Goal: Use online tool/utility: Utilize a website feature to perform a specific function

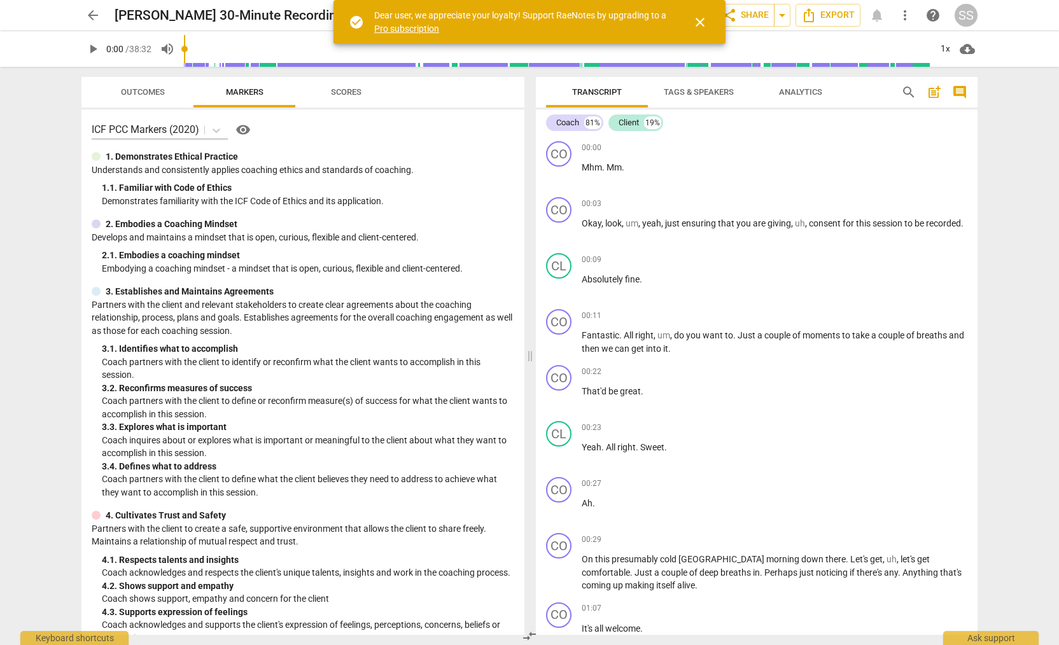
click at [94, 11] on span "arrow_back" at bounding box center [92, 15] width 15 height 15
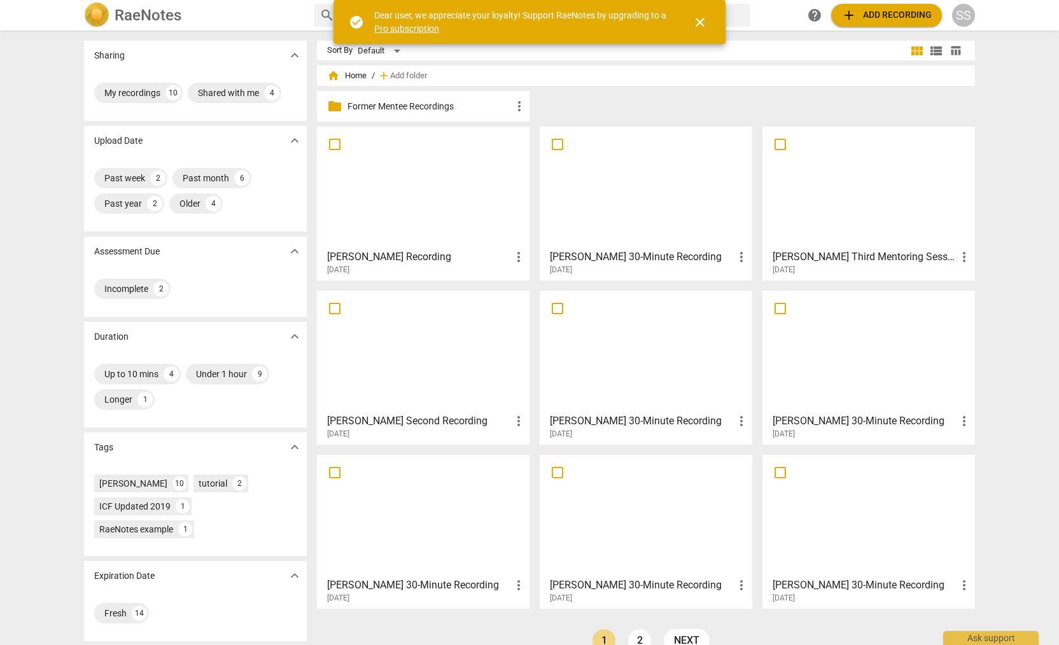
click at [415, 166] on div at bounding box center [423, 187] width 204 height 113
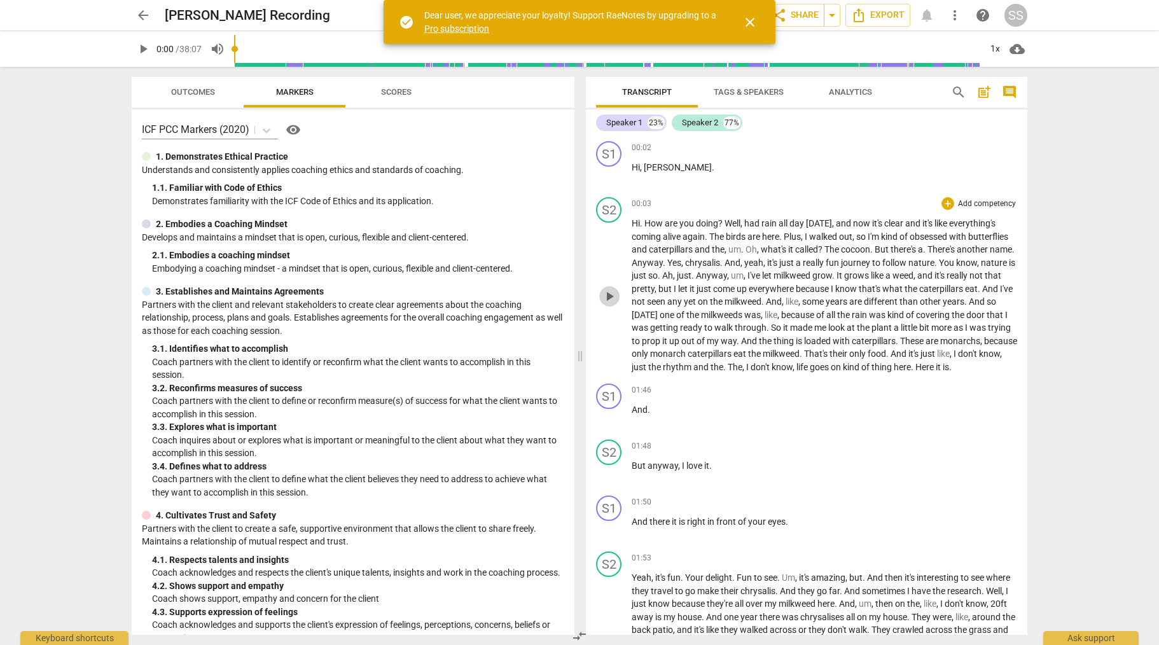
click at [608, 297] on span "play_arrow" at bounding box center [609, 296] width 15 height 15
click at [998, 50] on div "1x" at bounding box center [995, 49] width 24 height 20
click at [1005, 144] on li "2x" at bounding box center [1004, 147] width 43 height 24
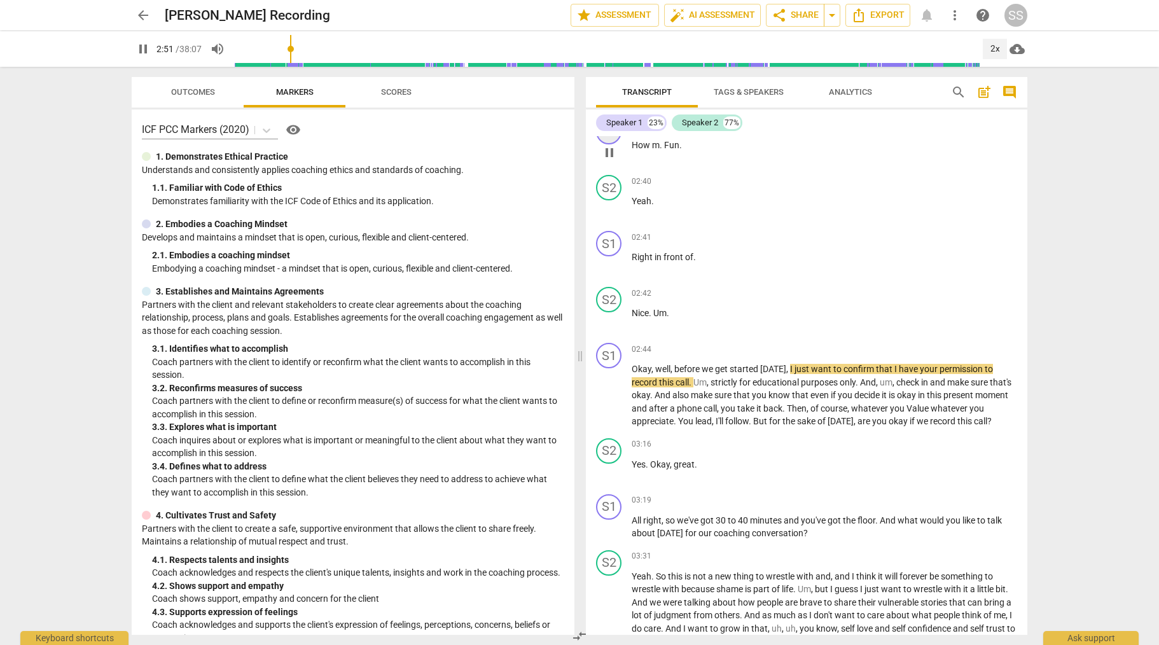
scroll to position [541, 0]
click at [606, 403] on span "pause" at bounding box center [609, 395] width 15 height 15
type input "173"
click at [727, 89] on span "Tags & Speakers" at bounding box center [749, 92] width 70 height 10
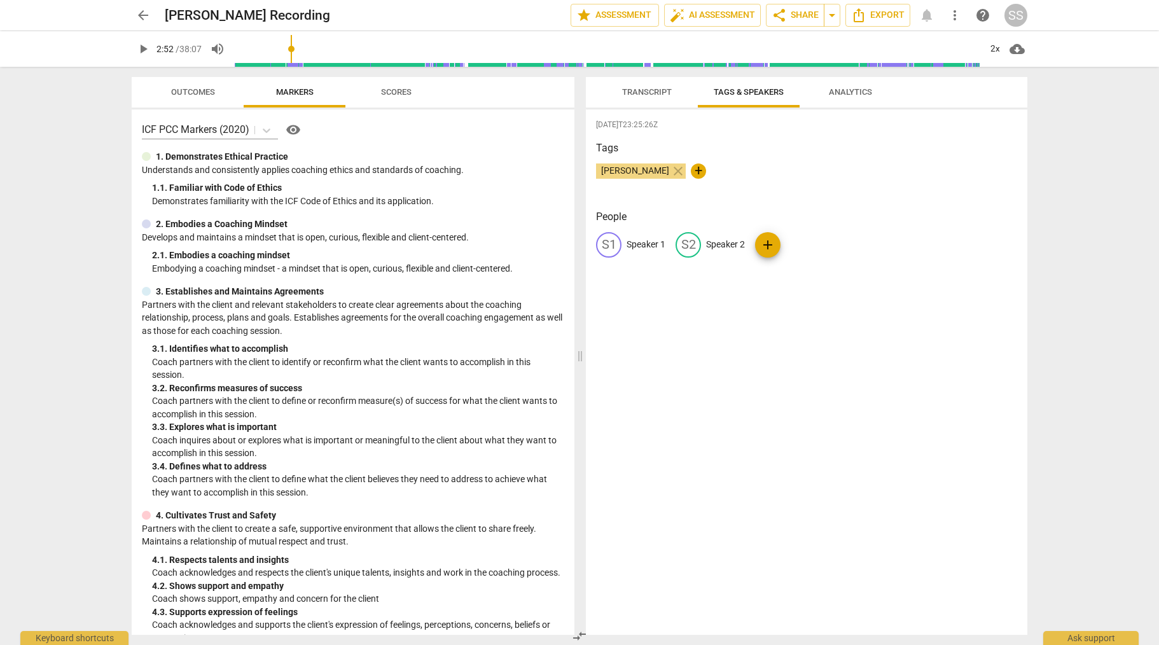
click at [638, 242] on p "Speaker 1" at bounding box center [646, 244] width 39 height 13
type input "[PERSON_NAME]"
click at [795, 240] on p "Speaker 2" at bounding box center [808, 244] width 39 height 13
type input "Client"
click at [640, 89] on span "Transcript" at bounding box center [647, 92] width 50 height 10
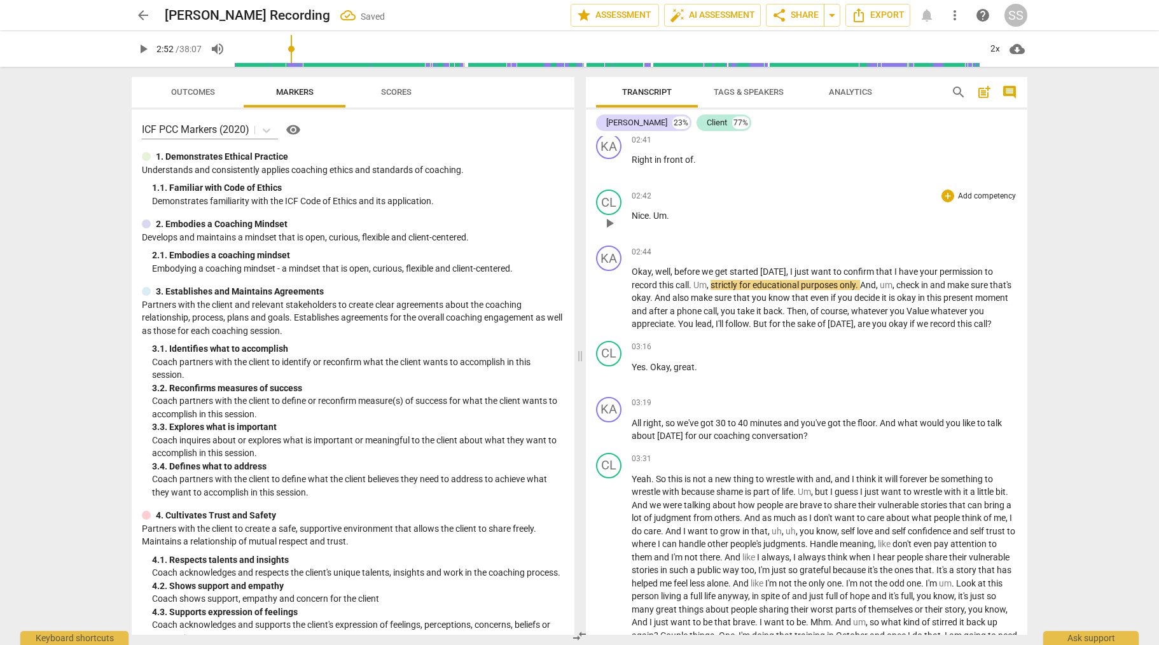
scroll to position [670, 0]
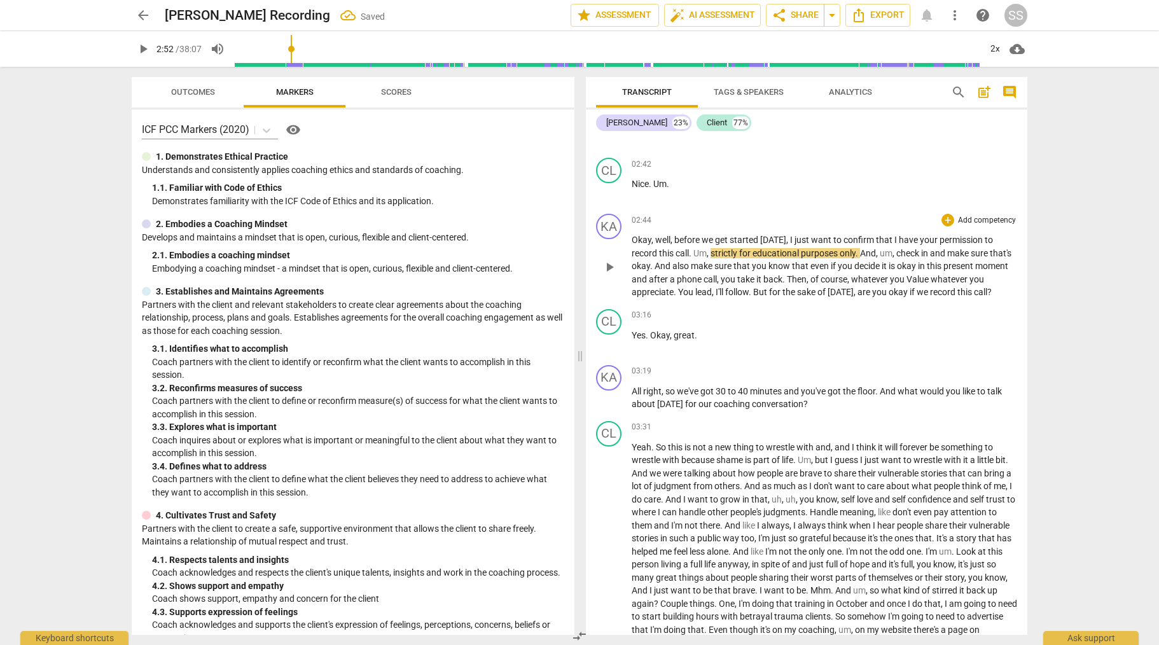
click at [965, 227] on div "+ Add competency" at bounding box center [980, 220] width 76 height 13
click at [1031, 160] on b "1.Ethical" at bounding box center [1031, 162] width 29 height 15
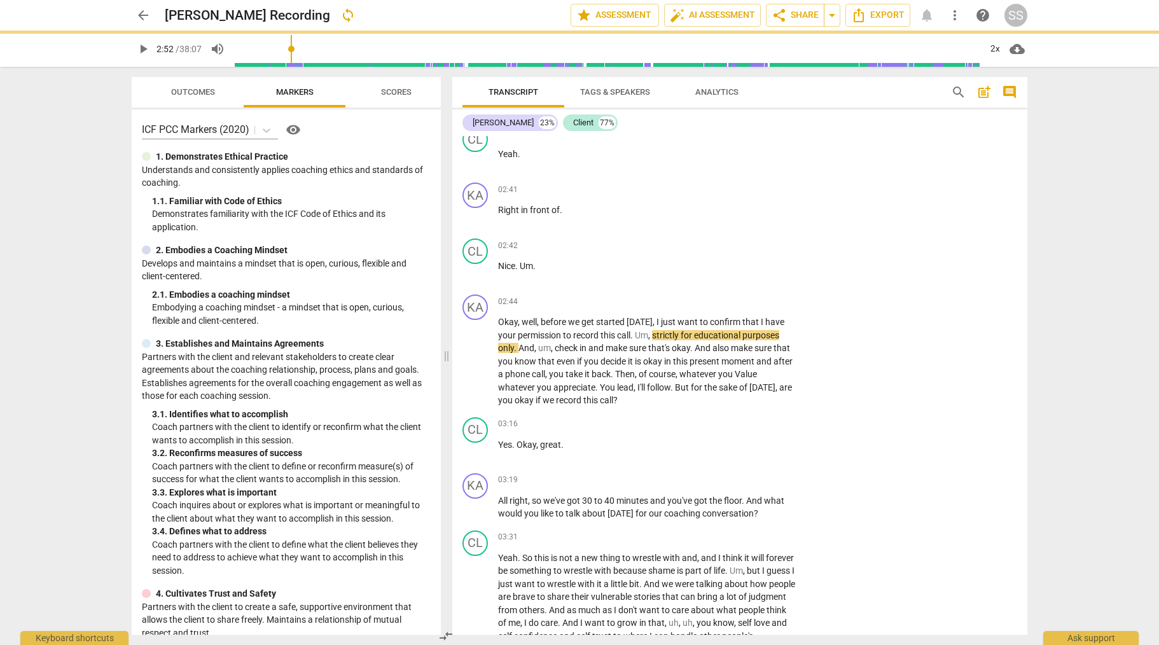
scroll to position [737, 0]
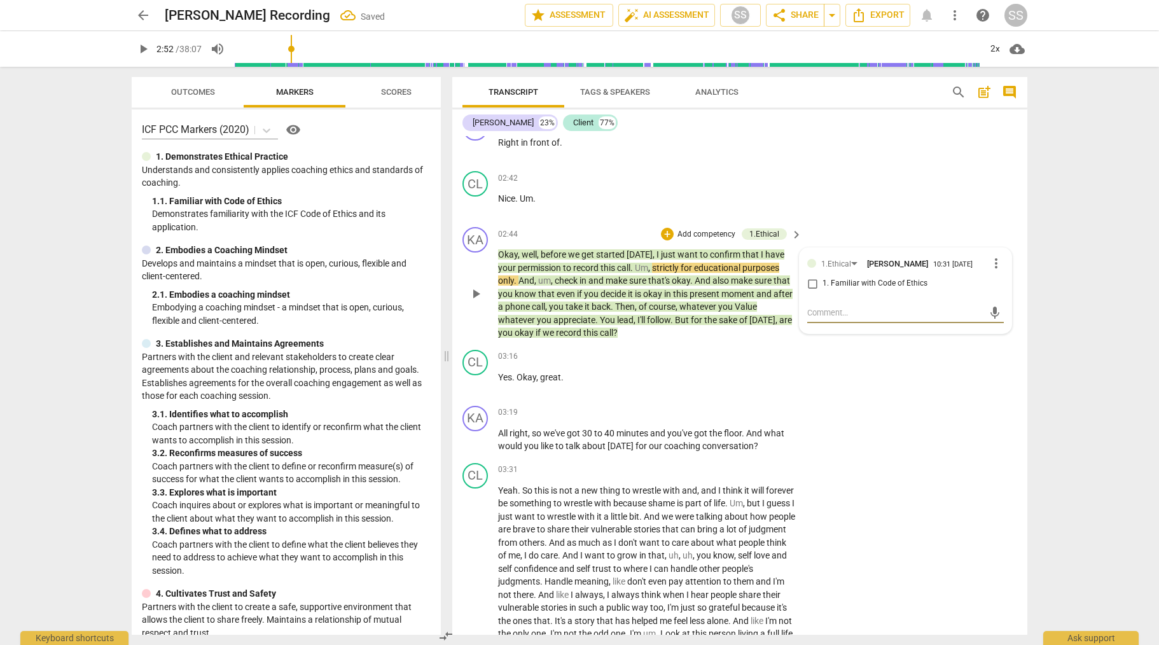
type textarea "C"
type textarea "Co"
type textarea "Coa"
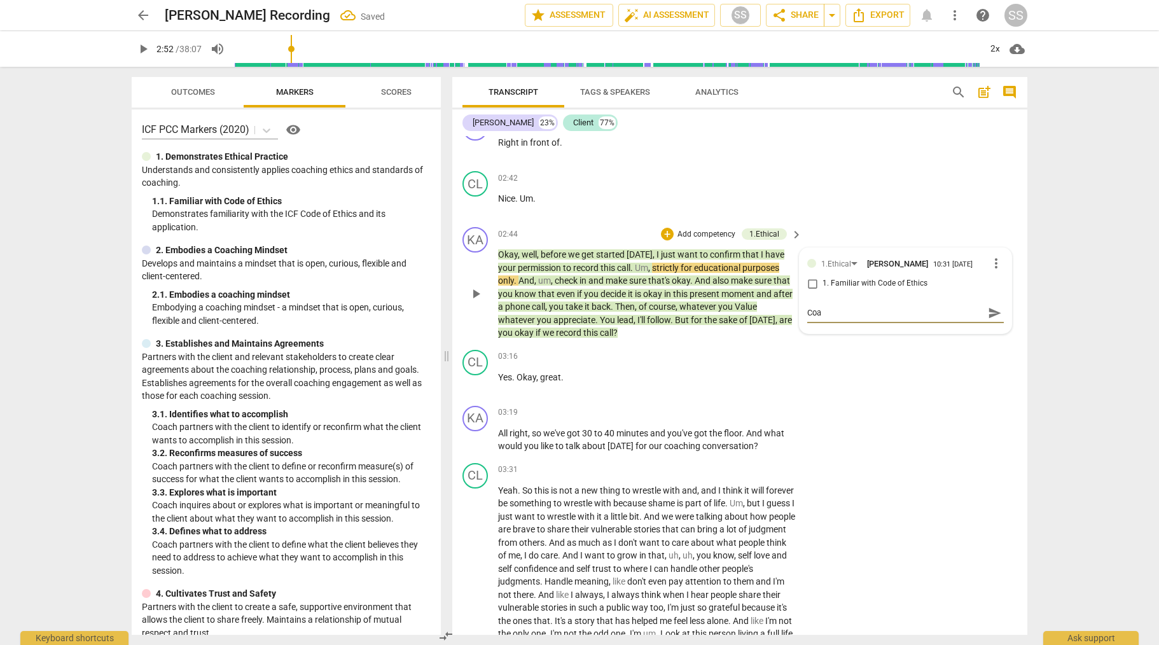
type textarea "Coac"
type textarea "Coach"
type textarea "Coach a"
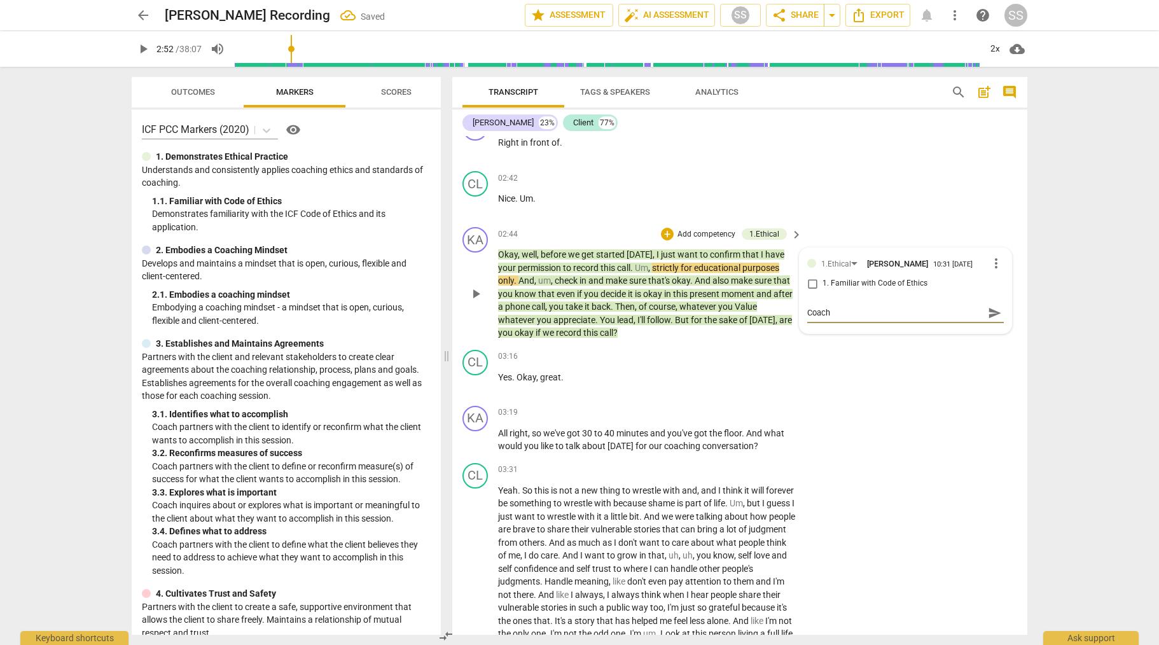
type textarea "Coach a"
type textarea "Coach as"
type textarea "Coach ask"
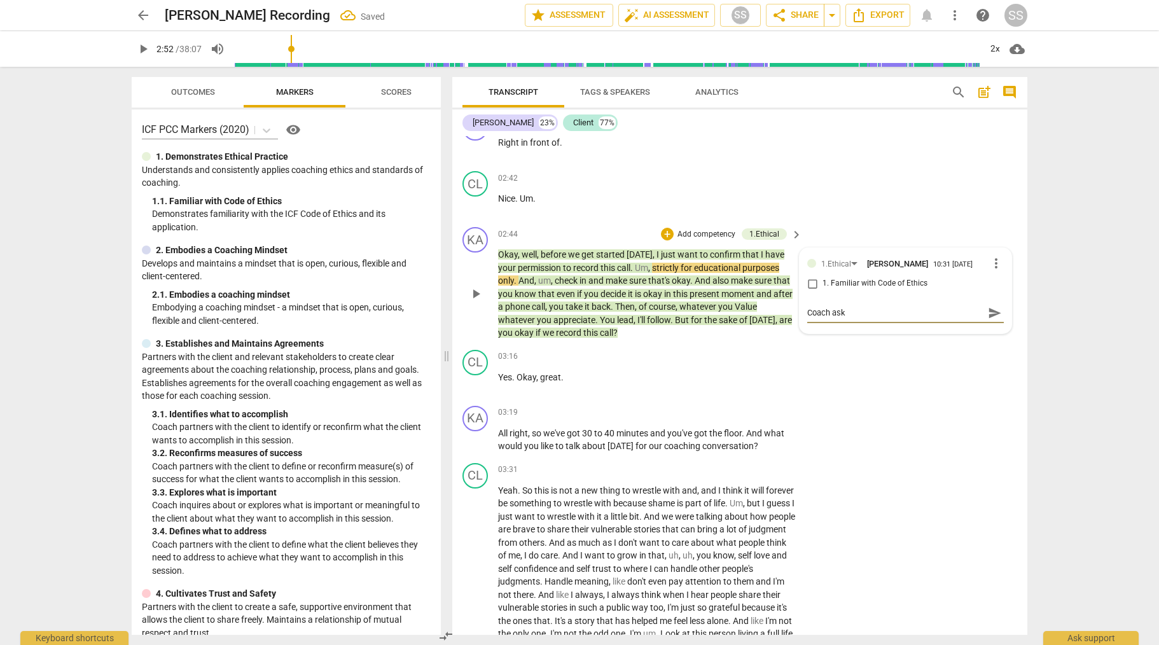
type textarea "Coach asks"
type textarea "Coach asks p"
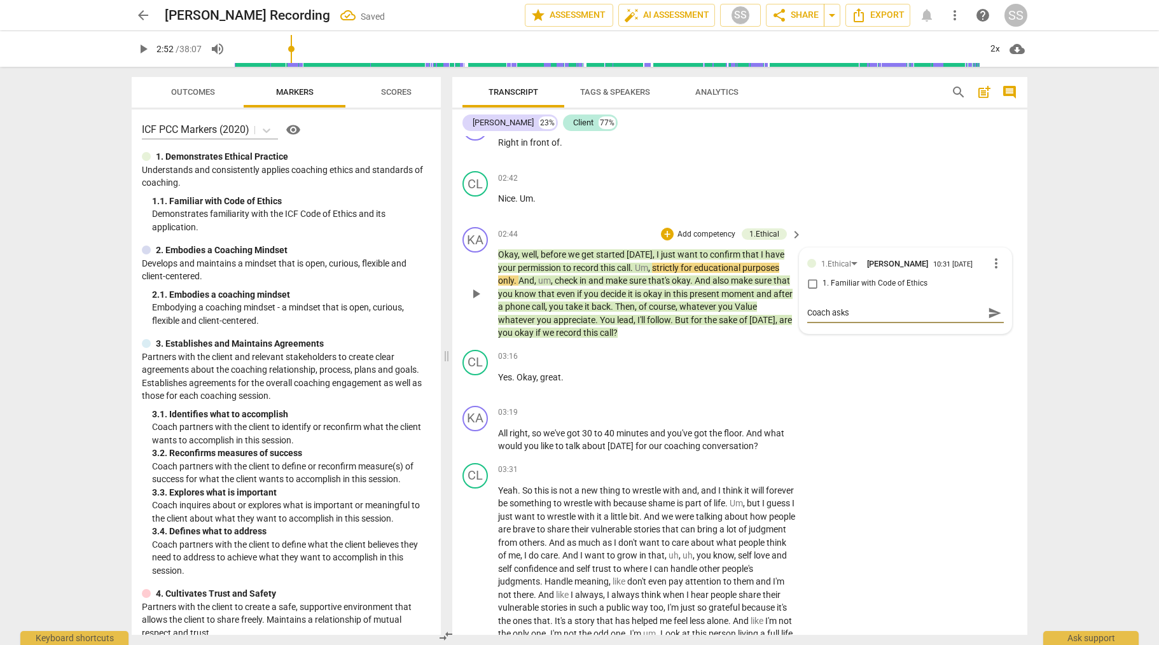
type textarea "Coach asks p"
type textarea "Coach asks [PERSON_NAME]"
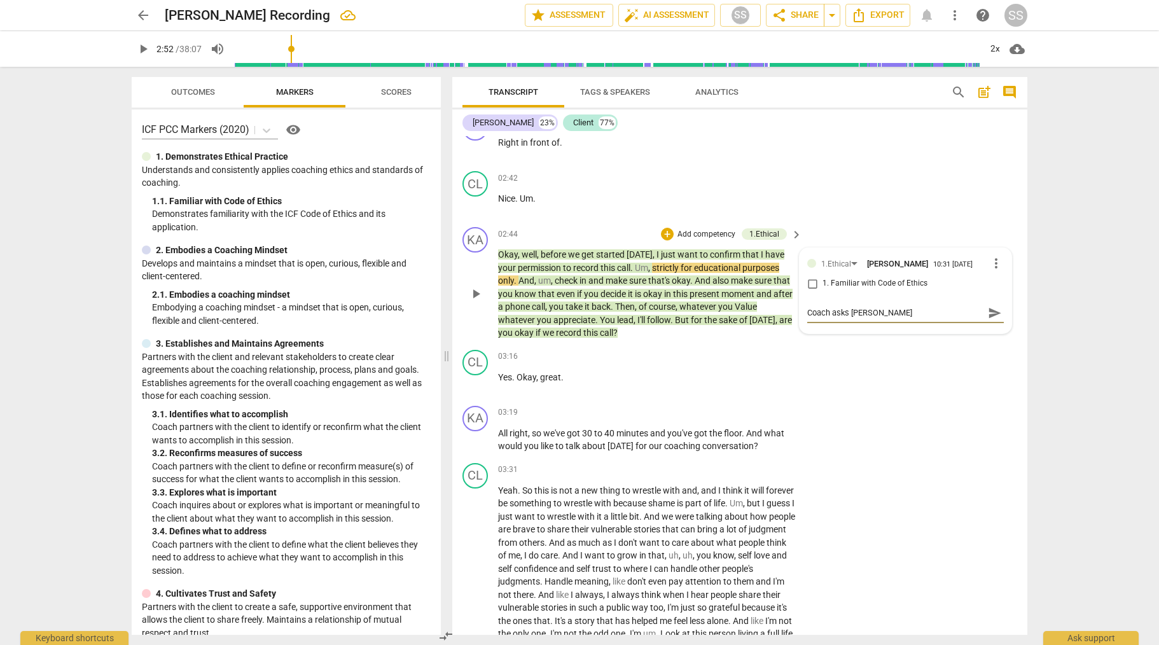
type textarea "Coach asks [PERSON_NAME]"
type textarea "Coach asks permis"
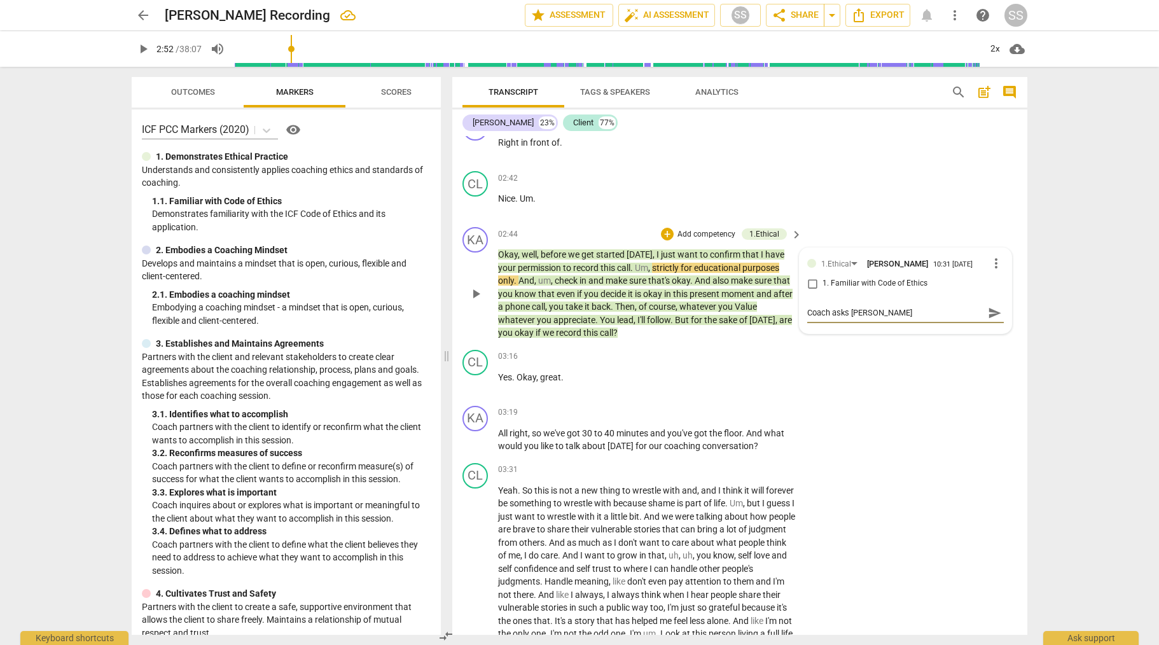
type textarea "Coach asks permis"
type textarea "Coach asks permiss"
type textarea "Coach asks permissi"
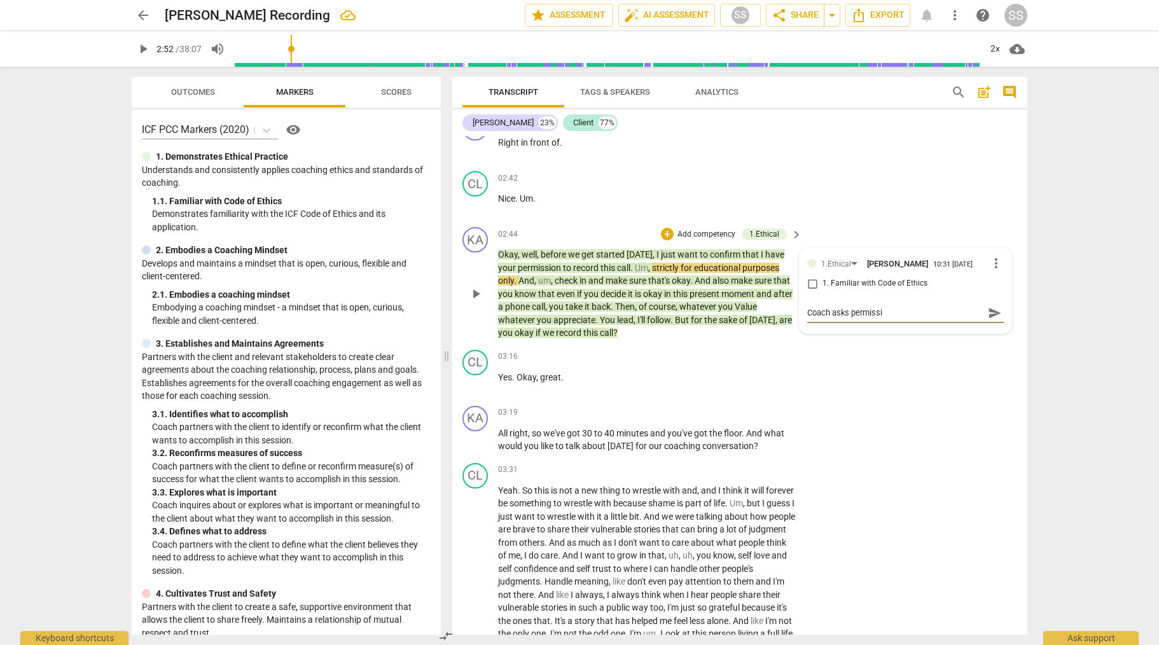
type textarea "Coach asks [PERSON_NAME]"
type textarea "Coach asks permission"
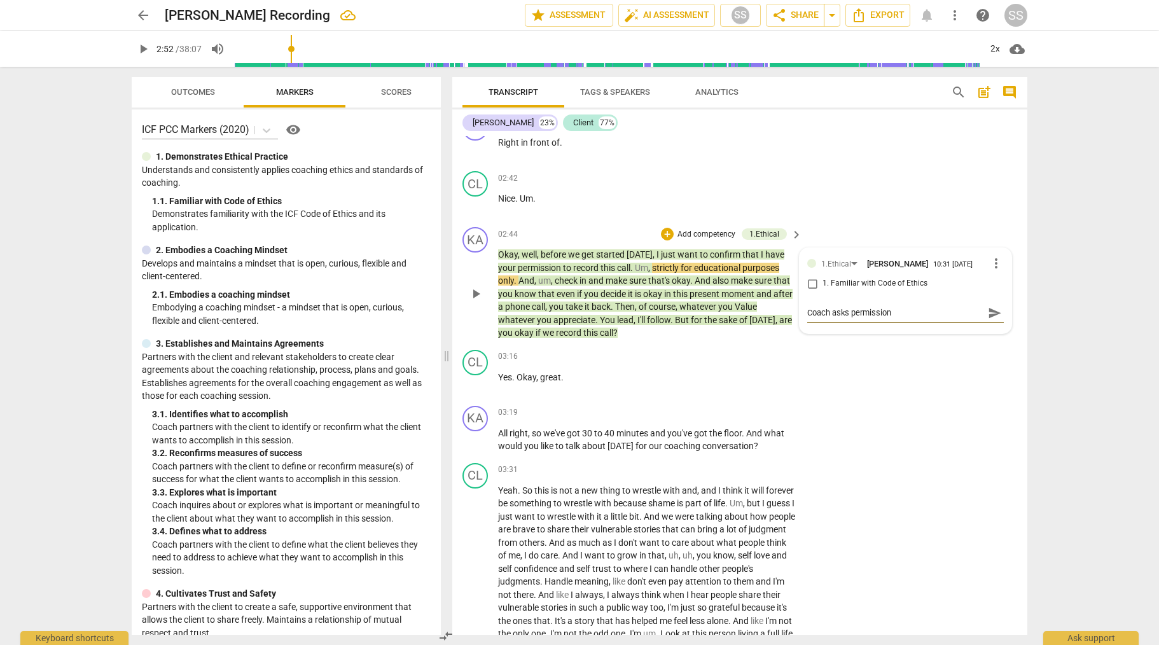
type textarea "Coach asks permission"
type textarea "Coach asks permission t"
type textarea "Coach asks permission to"
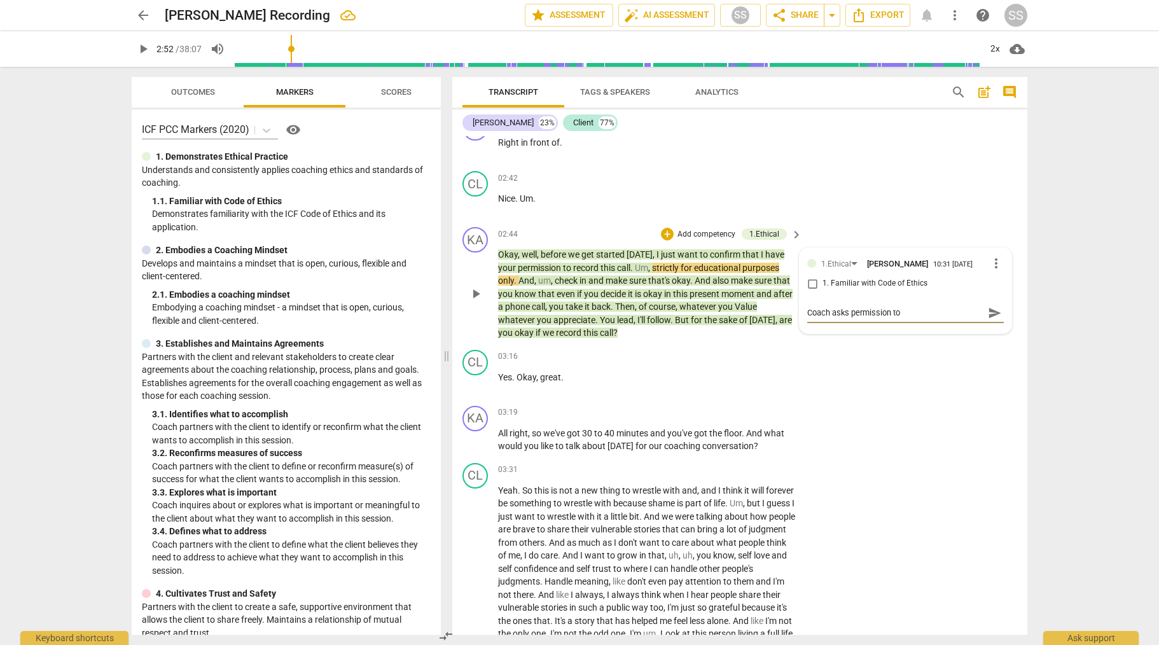
type textarea "Coach asks permission to"
type textarea "Coach asks permission to r"
type textarea "Coach asks permission to re"
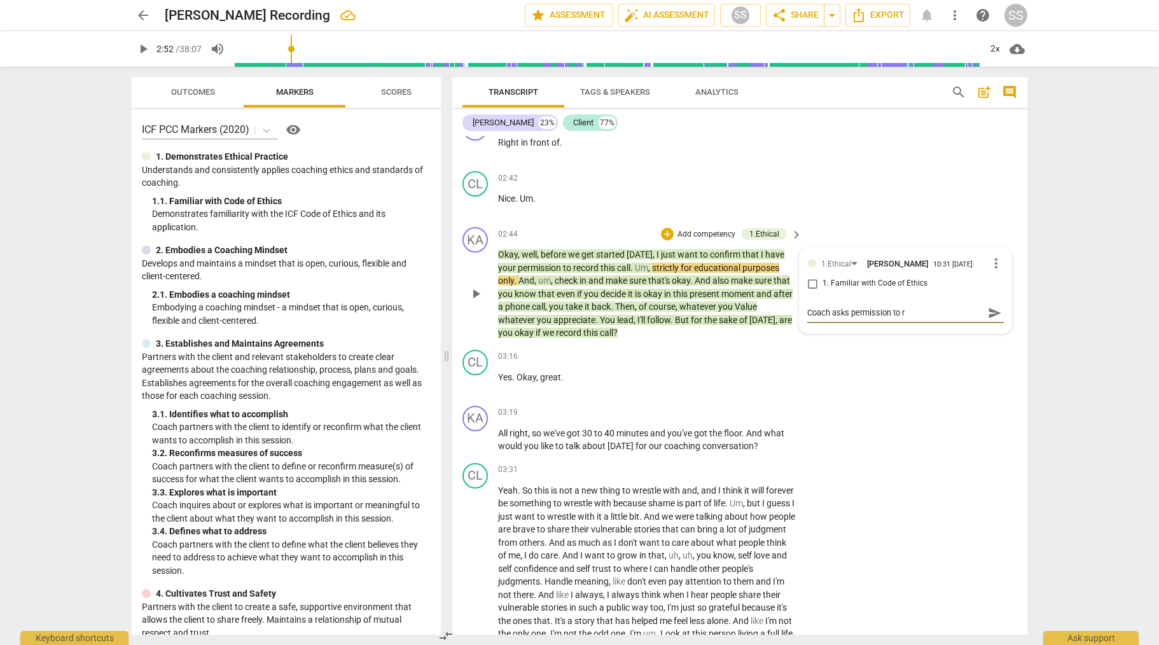
type textarea "Coach asks permission to re"
type textarea "Coach asks permission to rec"
type textarea "Coach asks permission to reco"
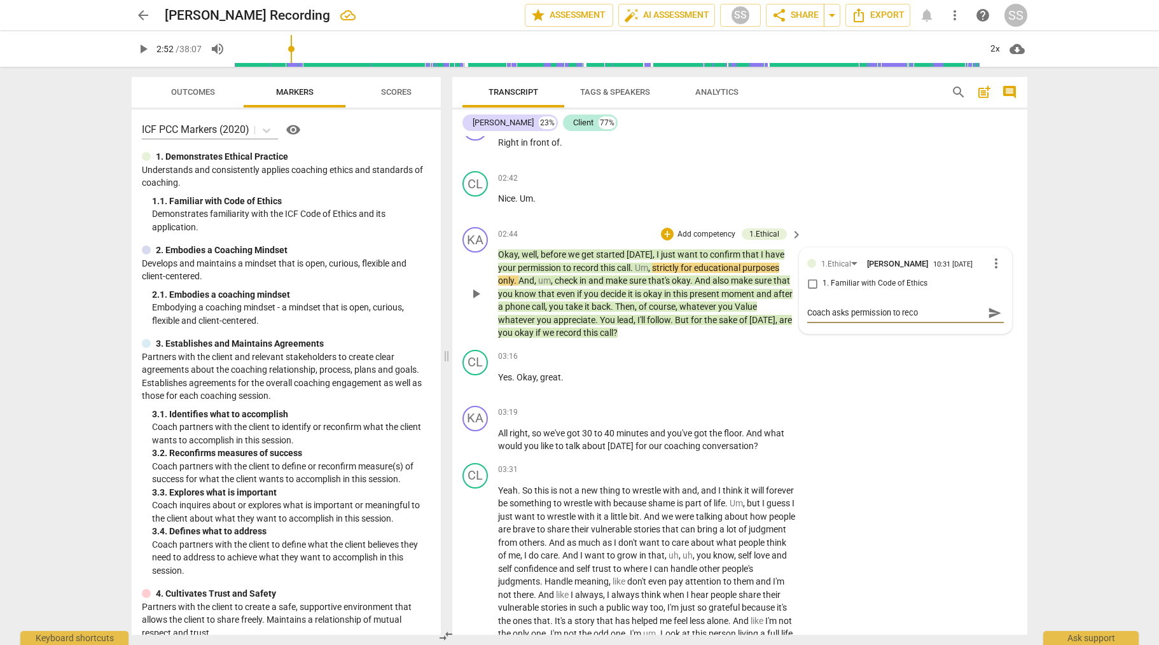
type textarea "Coach asks permission to recor"
type textarea "Coach asks permission to record"
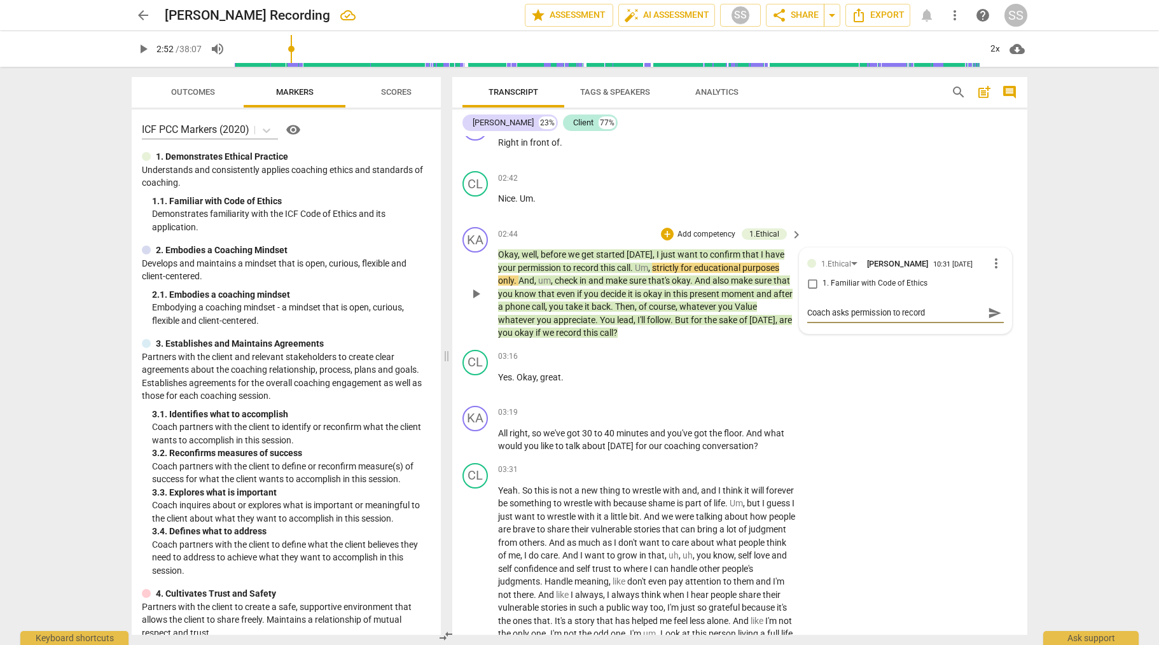
type textarea "Coach asks permission to record"
type textarea "Coach asks permission to record t"
type textarea "Coach asks permission to record th"
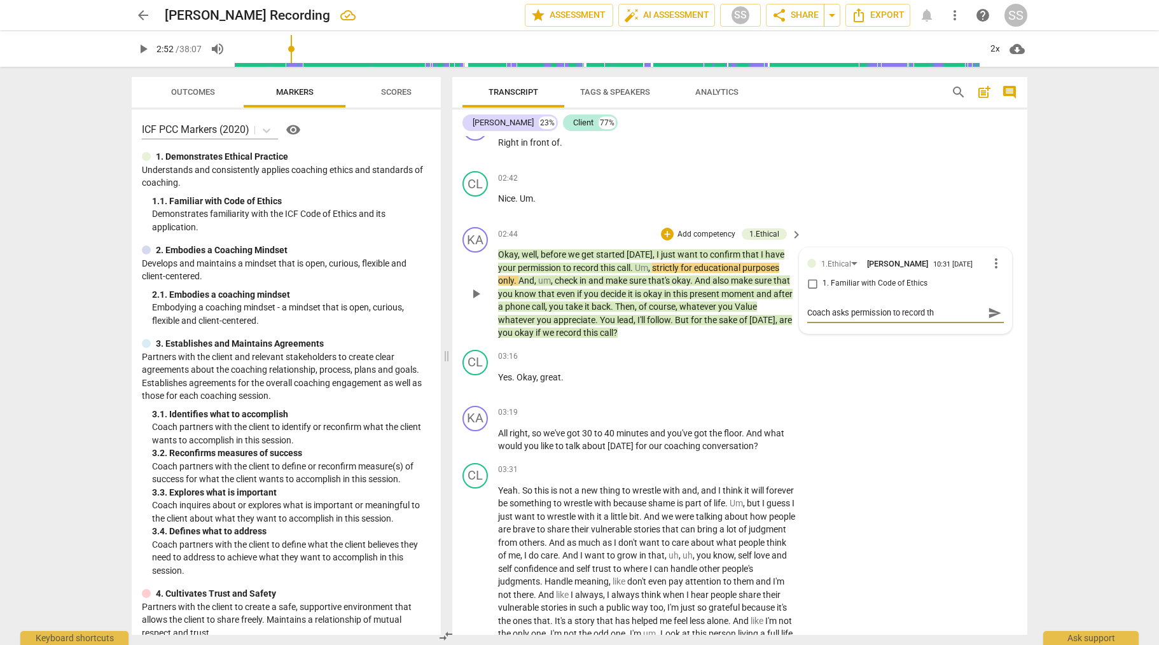
type textarea "Coach asks permission to record the"
type textarea "Coach asks permission to record the c"
type textarea "Coach asks permission to record the co"
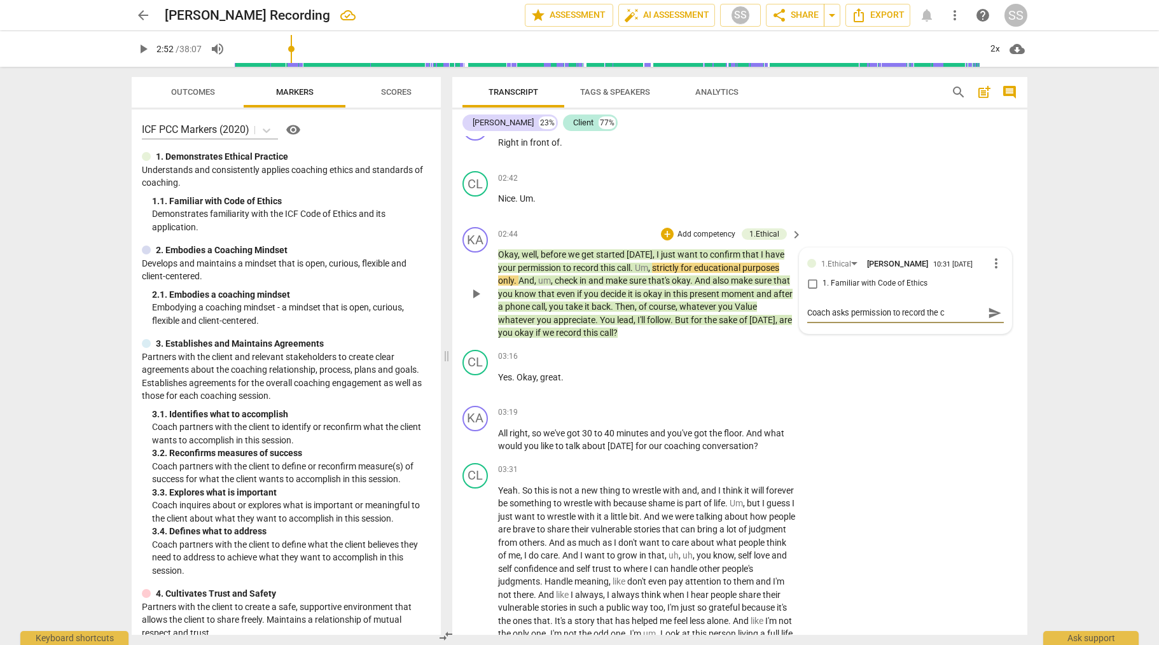
type textarea "Coach asks permission to record the co"
type textarea "Coach asks permission to record the coa"
type textarea "Coach asks permission to record the coac"
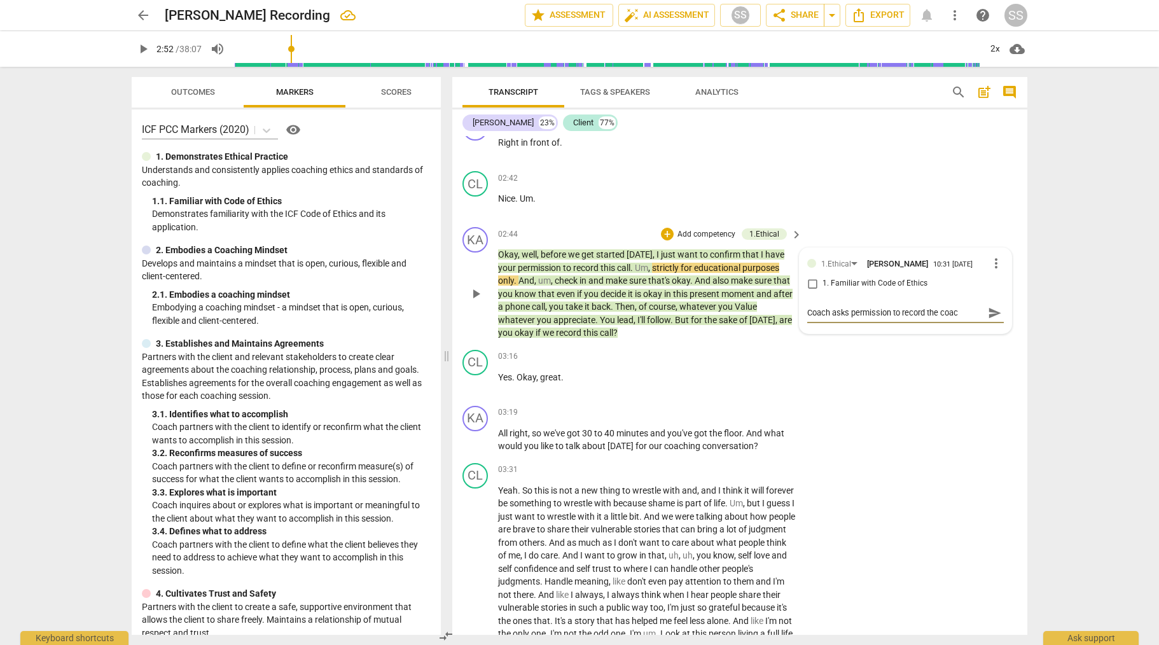
type textarea "Coach asks permission to record the coach"
type textarea "Coach asks permission to record the coachi"
type textarea "Coach asks permission to record the coachin"
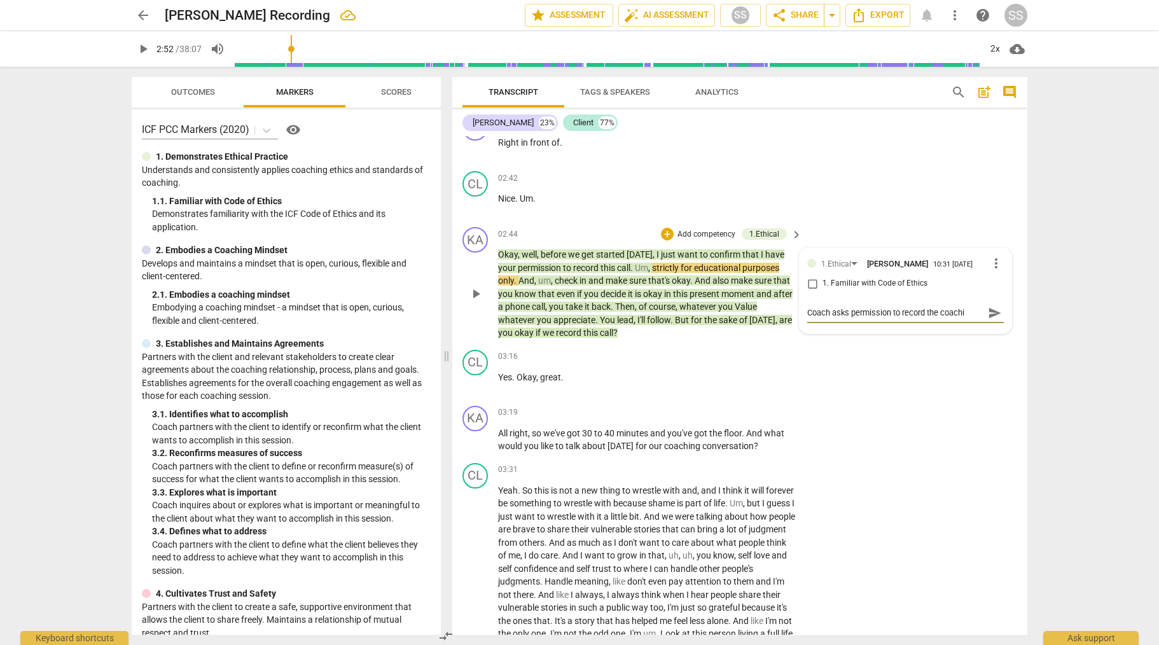
type textarea "Coach asks permission to record the coachin"
type textarea "Coach asks permission to record the coaching"
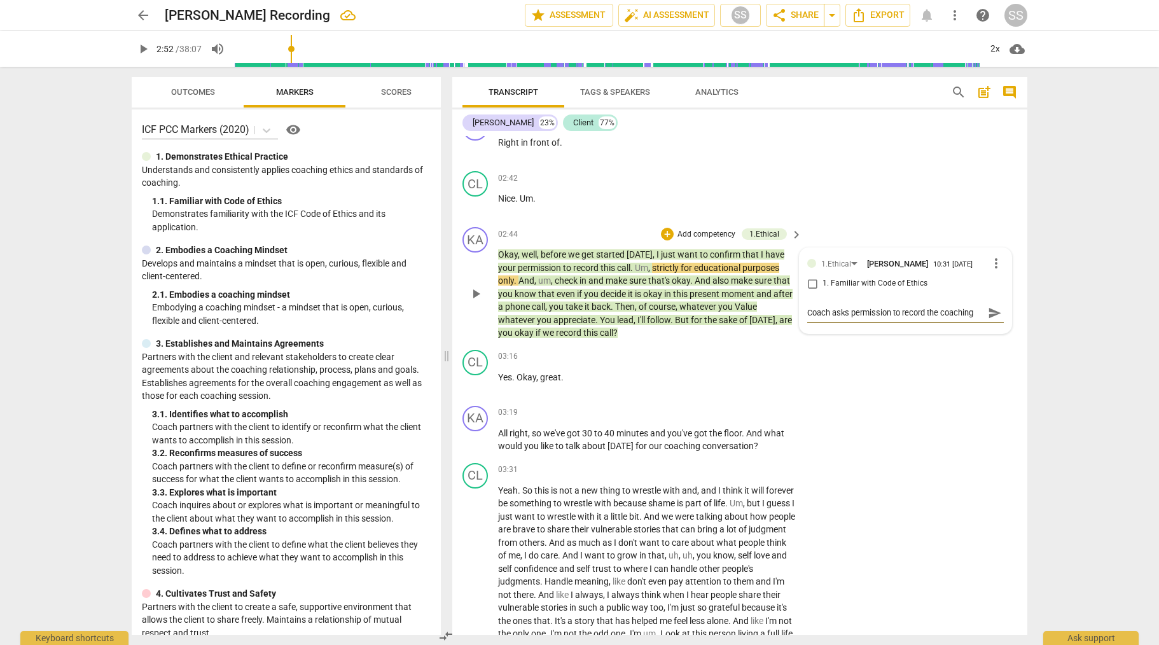
type textarea "Coach asks permission to record the coaching s"
type textarea "Coach asks permission to record the coaching se"
type textarea "Coach asks permission to record the coaching ses"
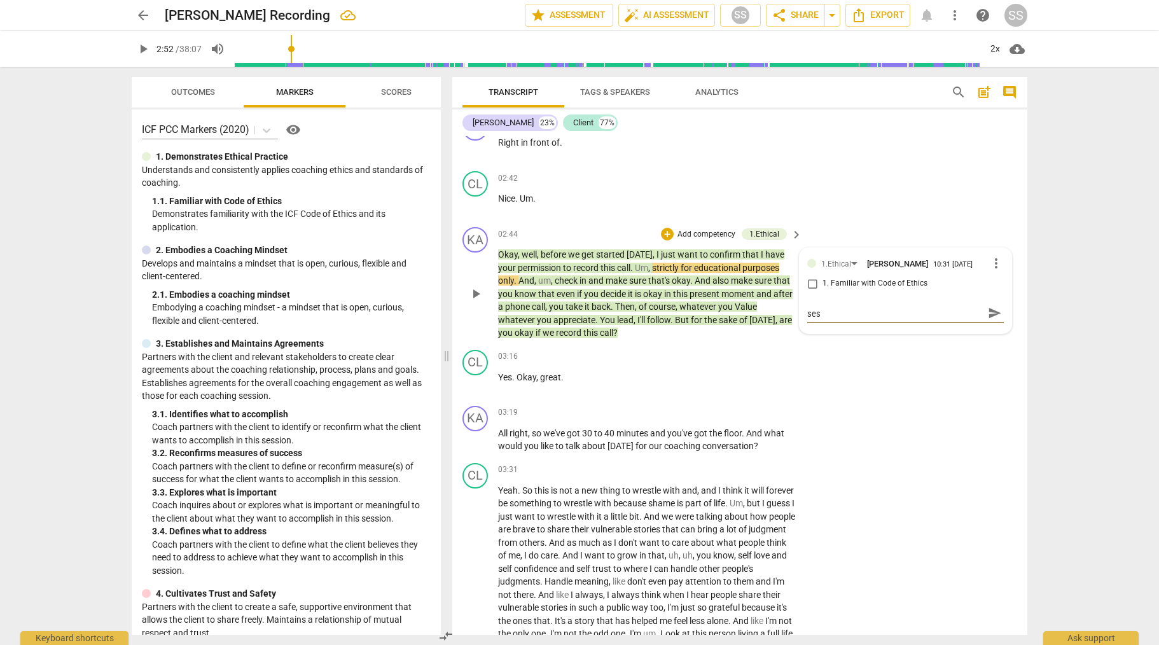
type textarea "Coach asks permission to record the coaching sess"
type textarea "Coach asks permission to record the coaching sessi"
type textarea "Coach asks permission to record the coaching sessio"
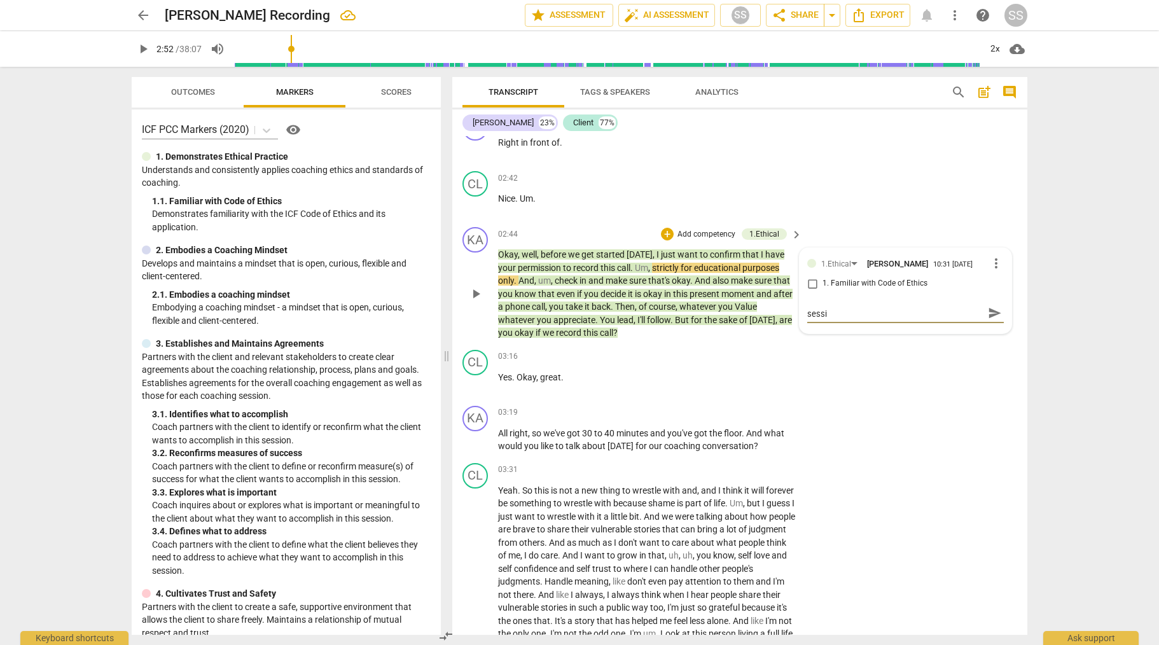
type textarea "Coach asks permission to record the coaching sessio"
type textarea "Coach asks permission to record the coaching session"
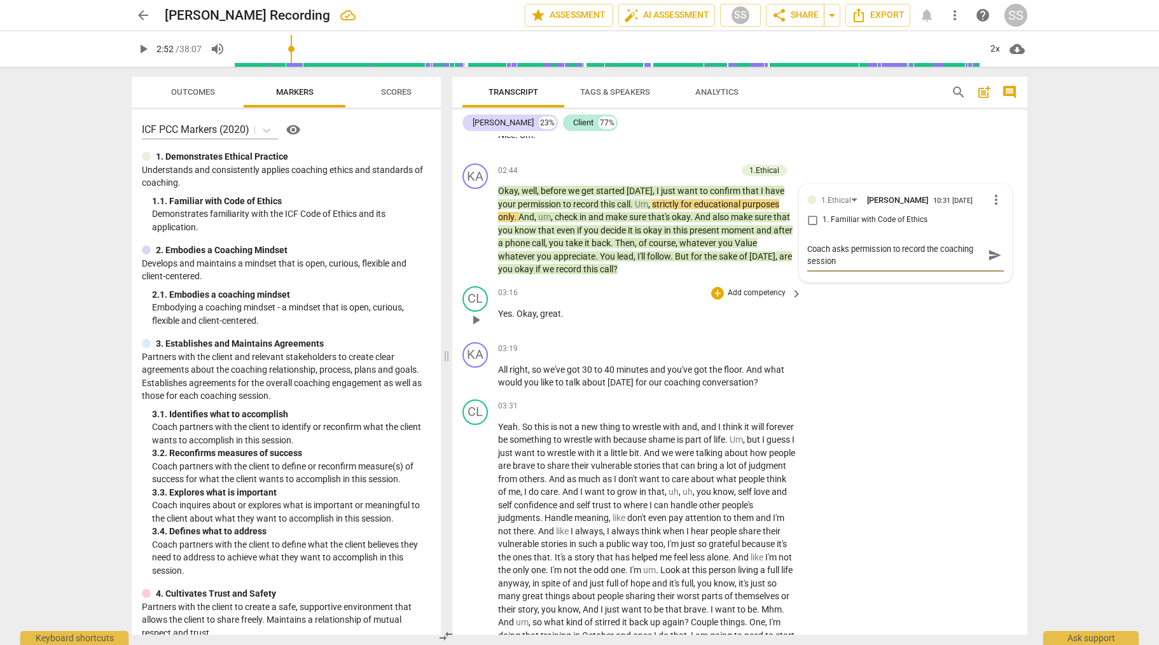
scroll to position [807, 0]
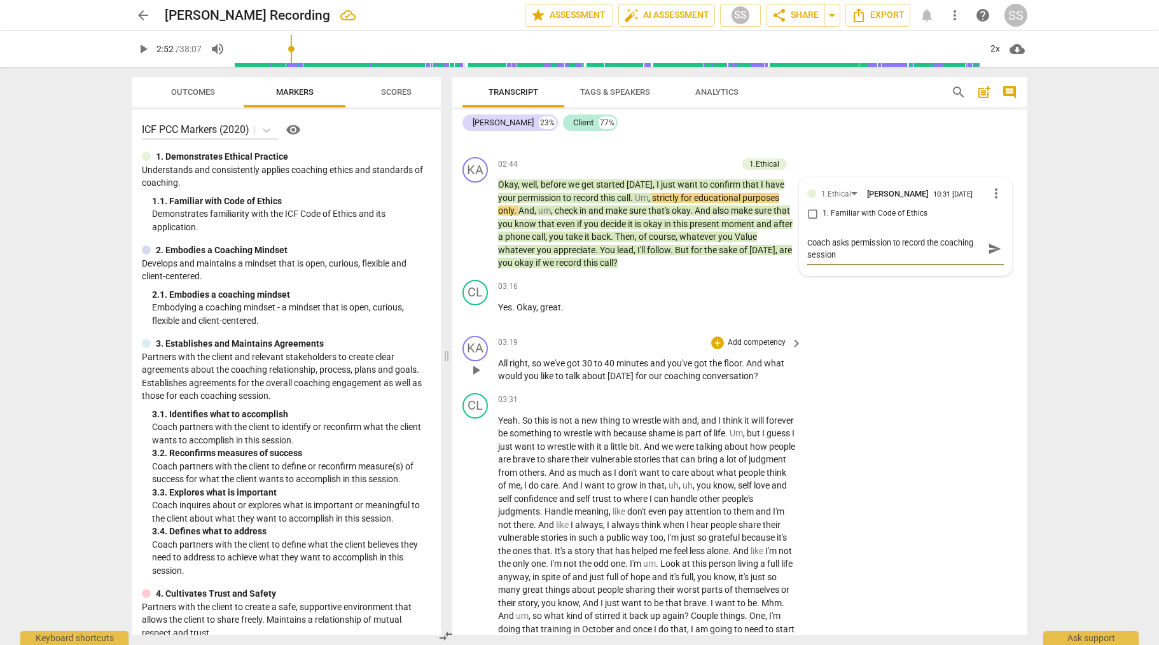
type textarea "Coach asks permission to record the coaching session"
click at [743, 349] on p "Add competency" at bounding box center [757, 342] width 60 height 11
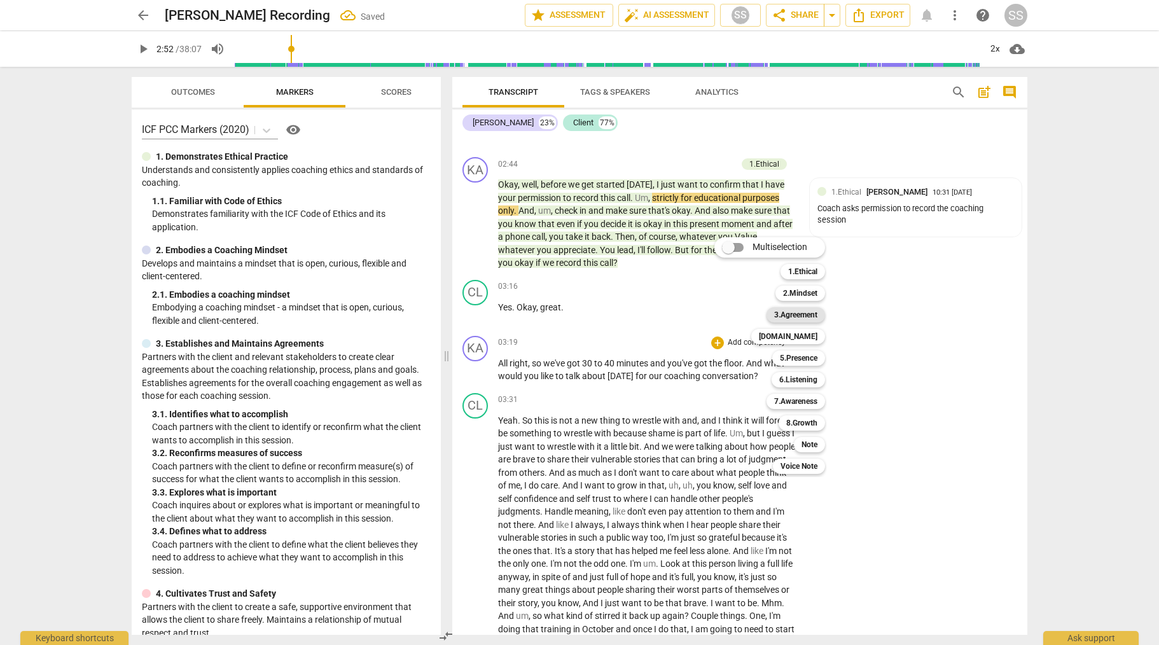
click at [809, 312] on b "3.Agreement" at bounding box center [795, 314] width 43 height 15
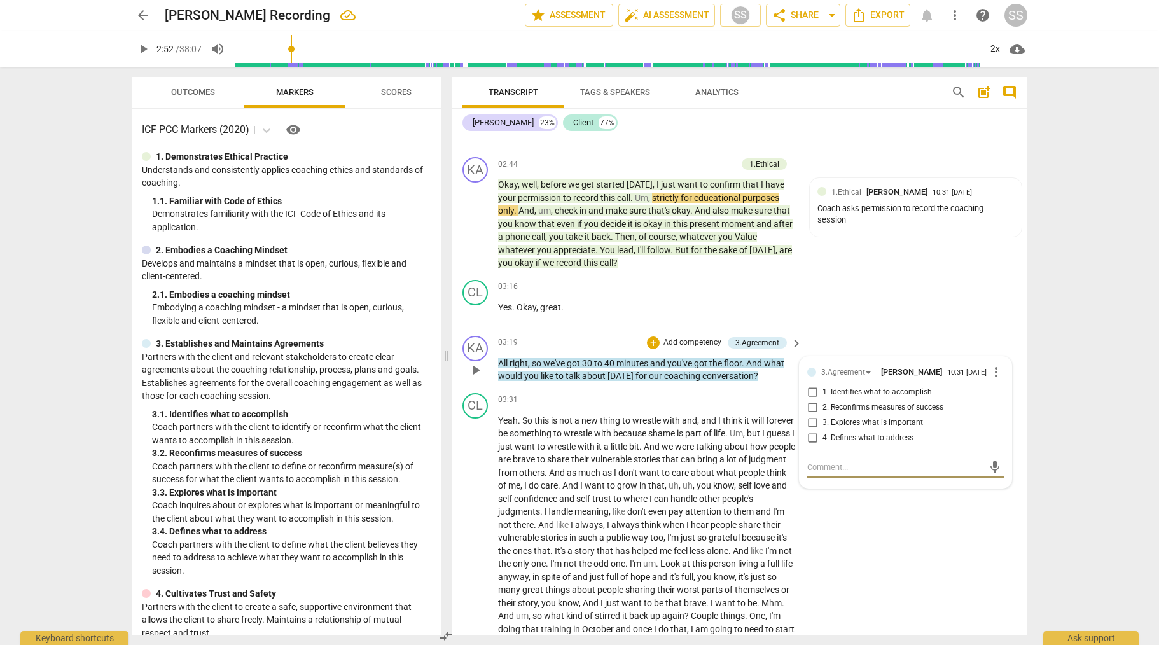
click at [811, 446] on input "4. Defines what to address" at bounding box center [812, 438] width 20 height 15
checkbox input "true"
click at [478, 454] on div "play_arrow pause" at bounding box center [482, 597] width 32 height 357
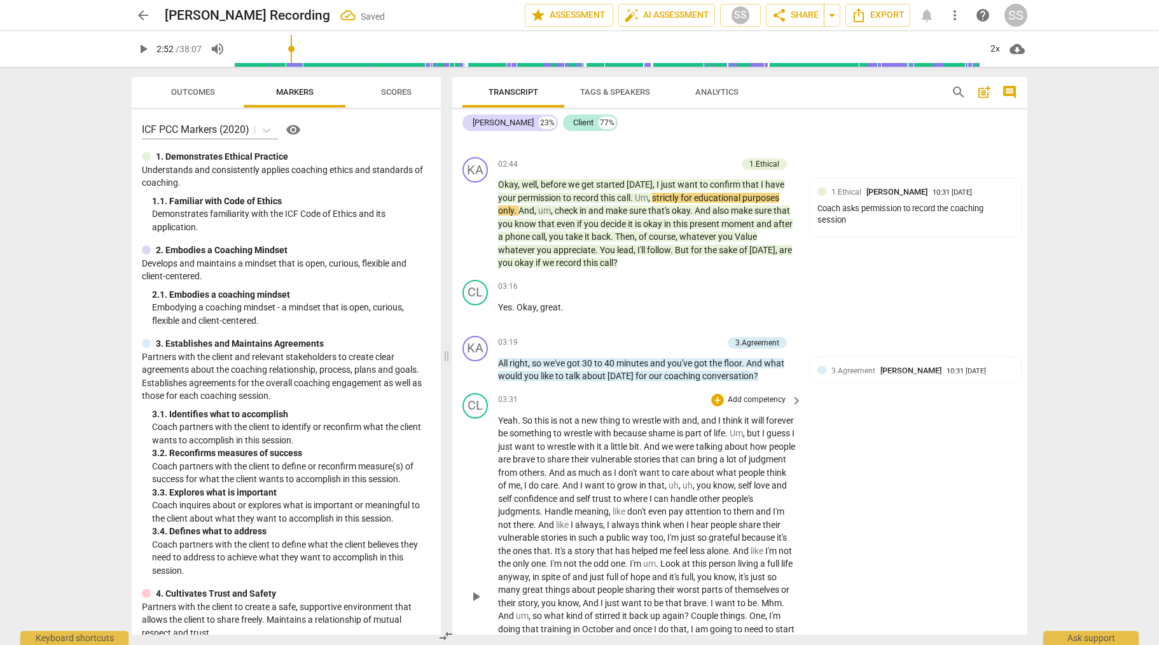
click at [468, 462] on div "play_arrow pause" at bounding box center [482, 597] width 32 height 357
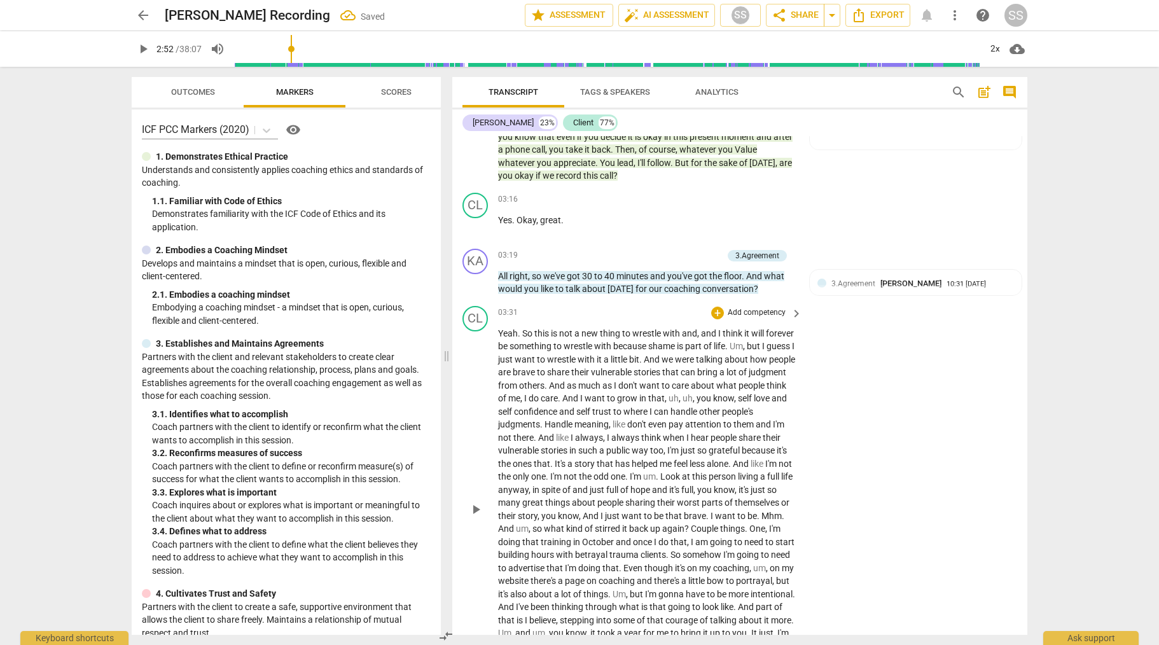
scroll to position [895, 0]
click at [472, 517] on span "play_arrow" at bounding box center [475, 508] width 15 height 15
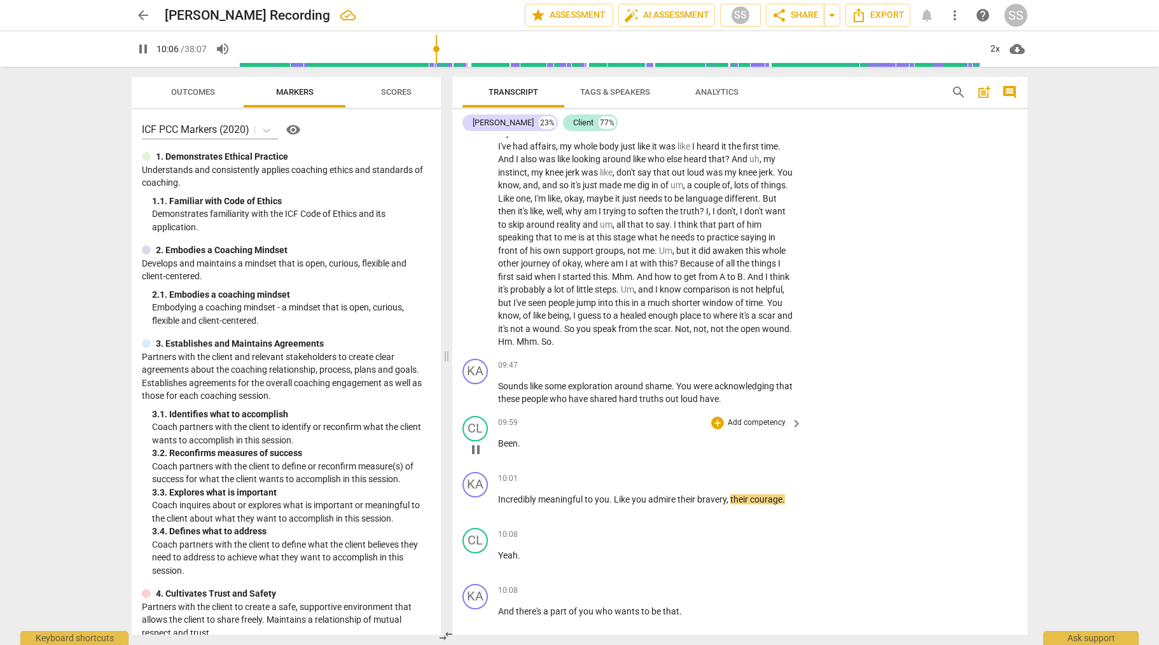
scroll to position [1640, 0]
click at [475, 400] on span "pause" at bounding box center [475, 391] width 15 height 15
click at [479, 440] on div "CL" at bounding box center [475, 427] width 25 height 25
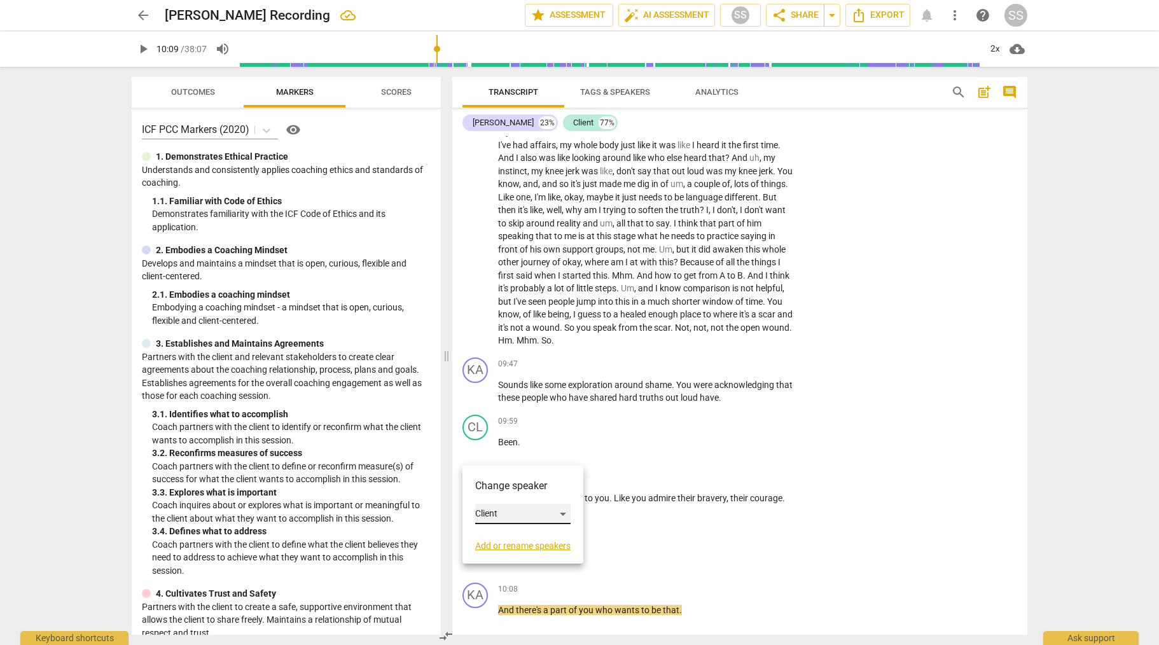
click at [562, 513] on div "Client" at bounding box center [522, 514] width 95 height 20
click at [533, 494] on li "[PERSON_NAME]" at bounding box center [523, 490] width 97 height 24
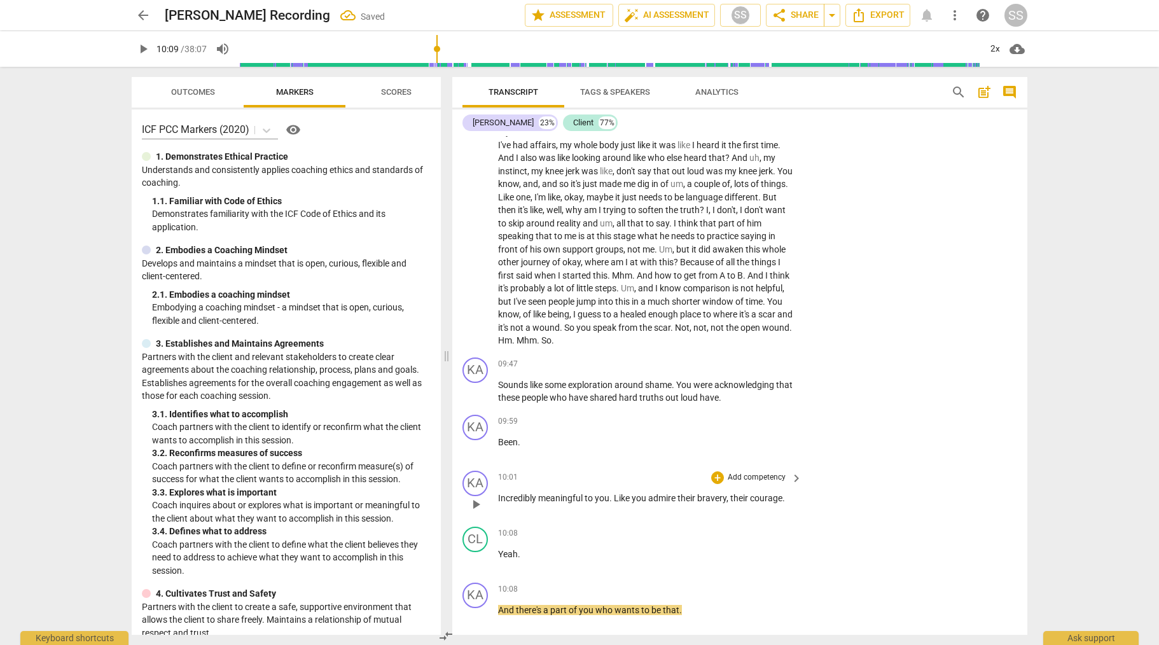
click at [478, 512] on span "play_arrow" at bounding box center [475, 504] width 15 height 15
click at [478, 512] on span "pause" at bounding box center [475, 504] width 15 height 15
type input "608"
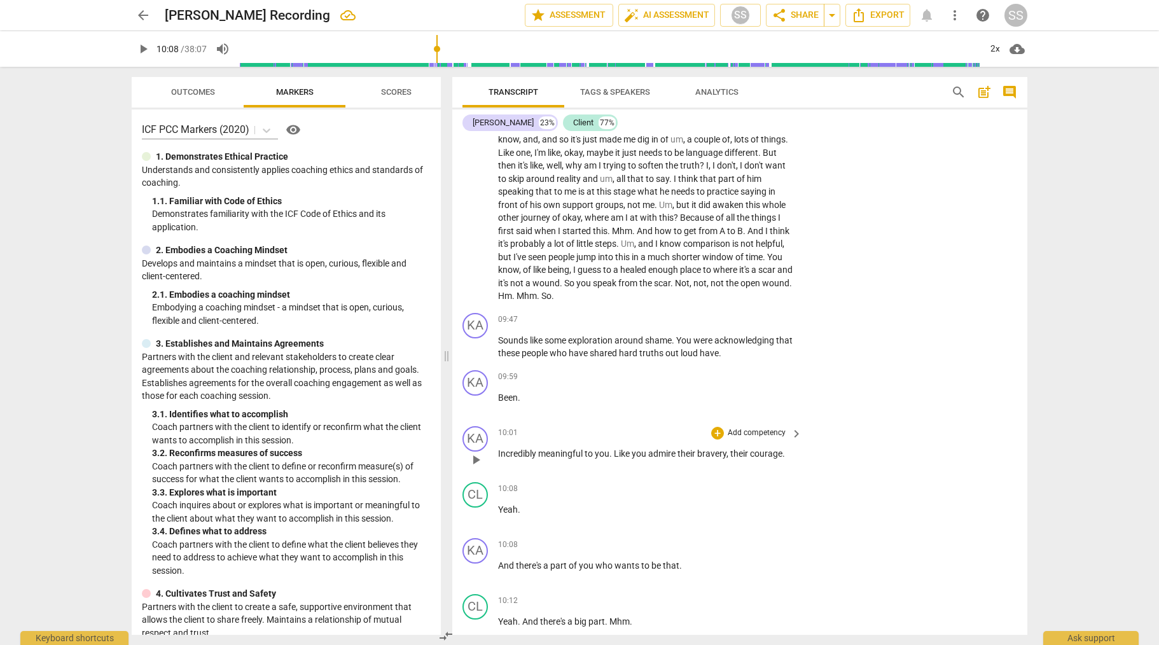
click at [781, 439] on p "Add competency" at bounding box center [757, 433] width 60 height 11
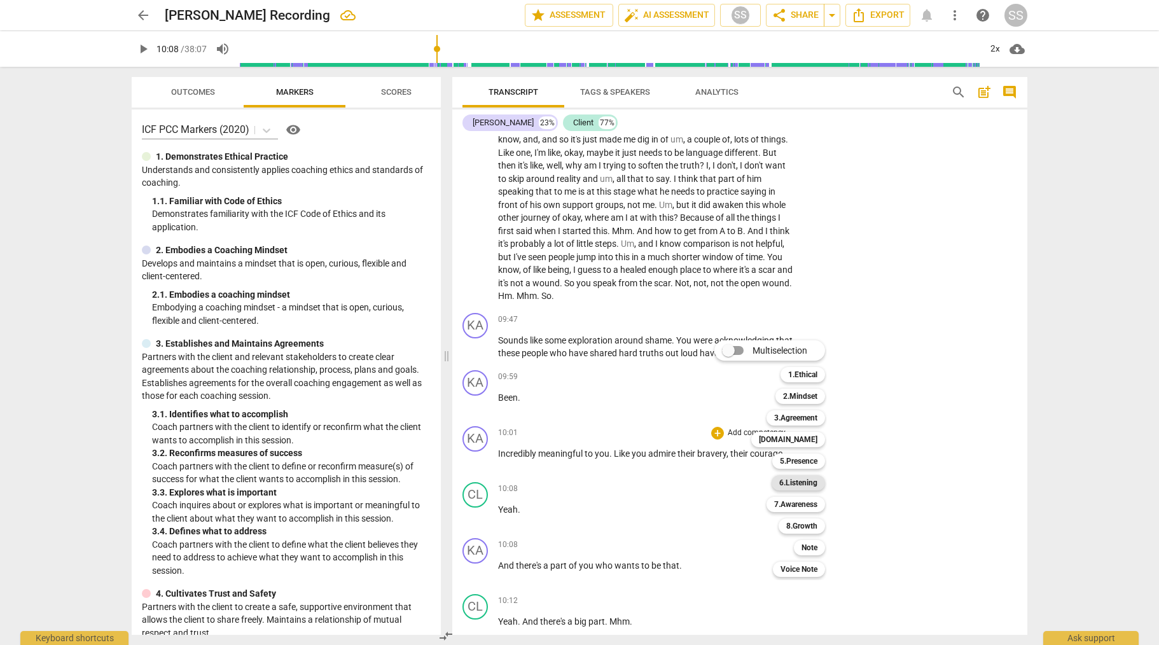
click at [800, 484] on b "6.Listening" at bounding box center [798, 482] width 38 height 15
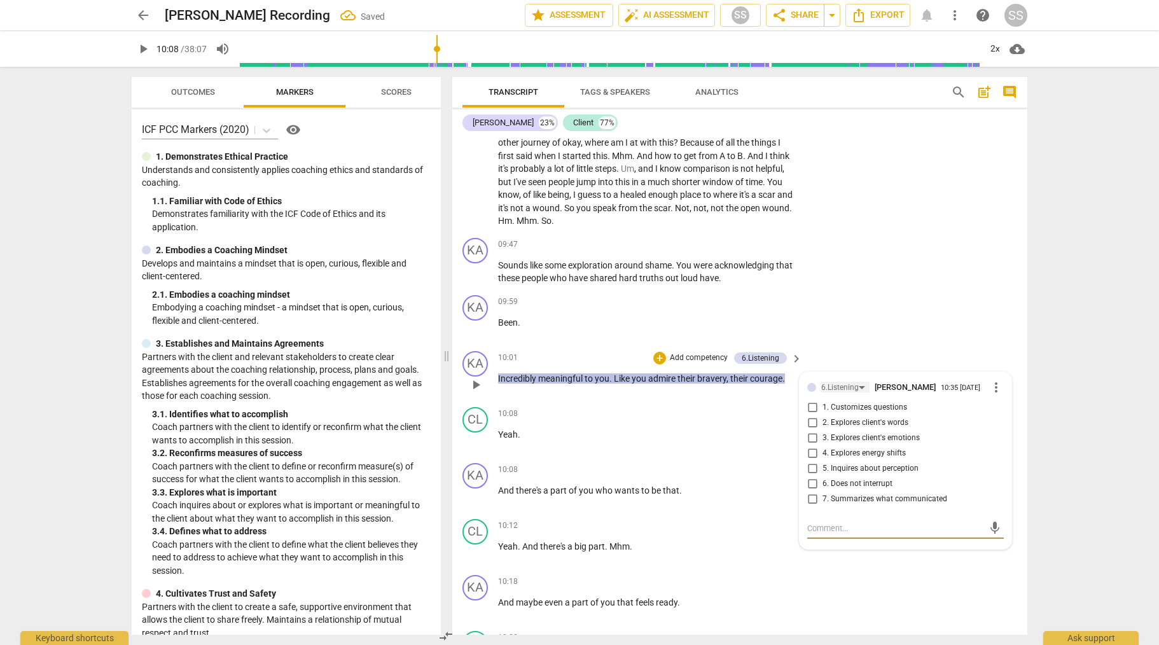
scroll to position [1760, 0]
click at [809, 506] on input "7. Summarizes what communicated" at bounding box center [812, 498] width 20 height 15
checkbox input "true"
click at [746, 441] on p "Yeah ." at bounding box center [647, 434] width 298 height 13
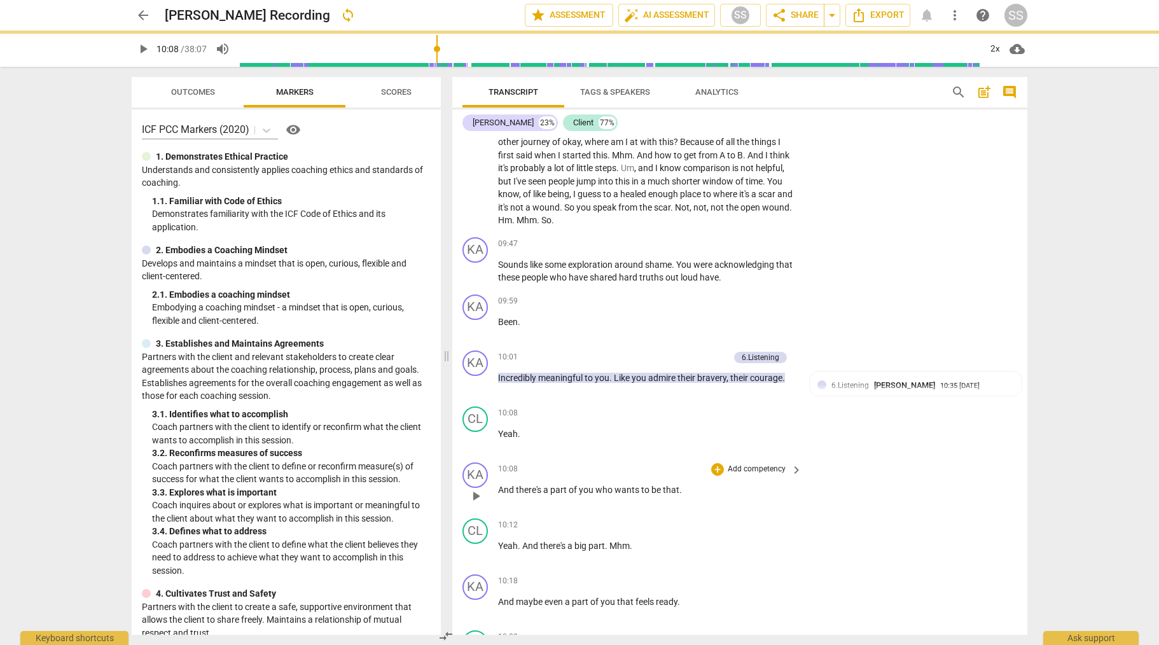
drag, startPoint x: 477, startPoint y: 523, endPoint x: 676, endPoint y: 466, distance: 207.0
click at [477, 504] on span "play_arrow" at bounding box center [475, 496] width 15 height 15
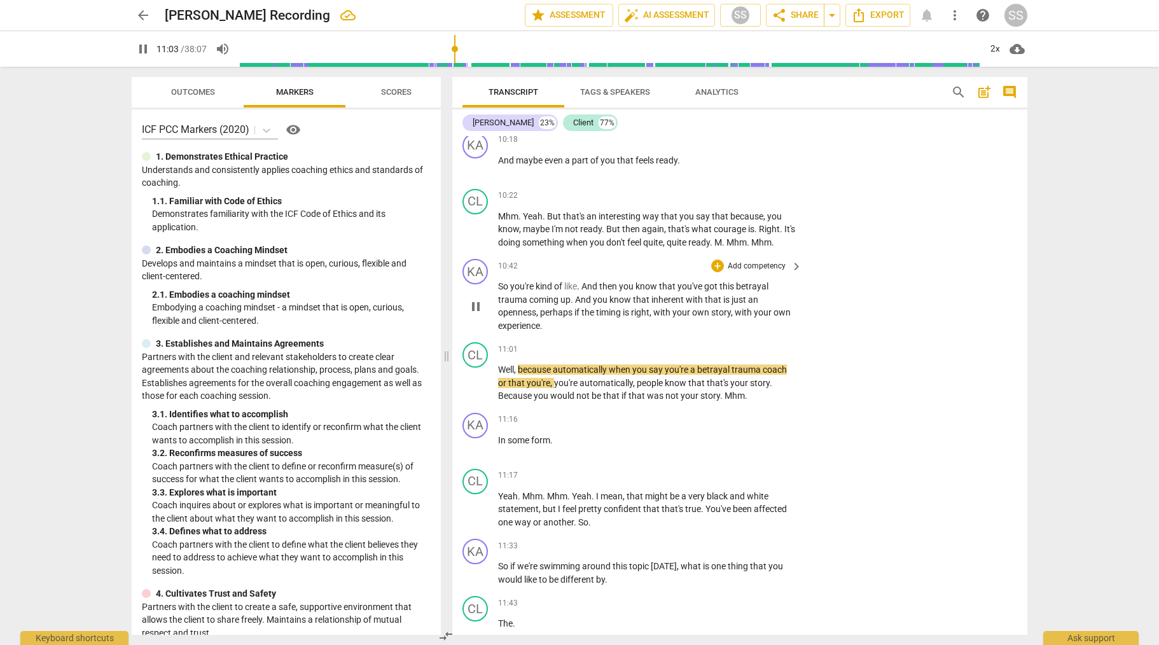
scroll to position [2232, 0]
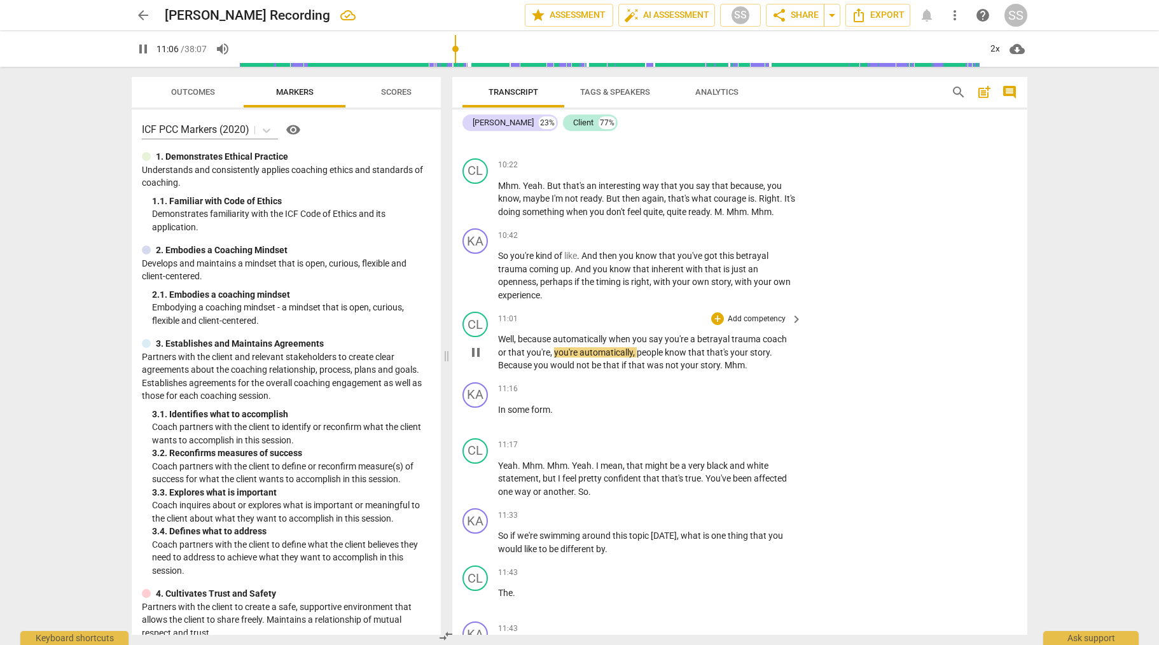
click at [475, 360] on span "pause" at bounding box center [475, 352] width 15 height 15
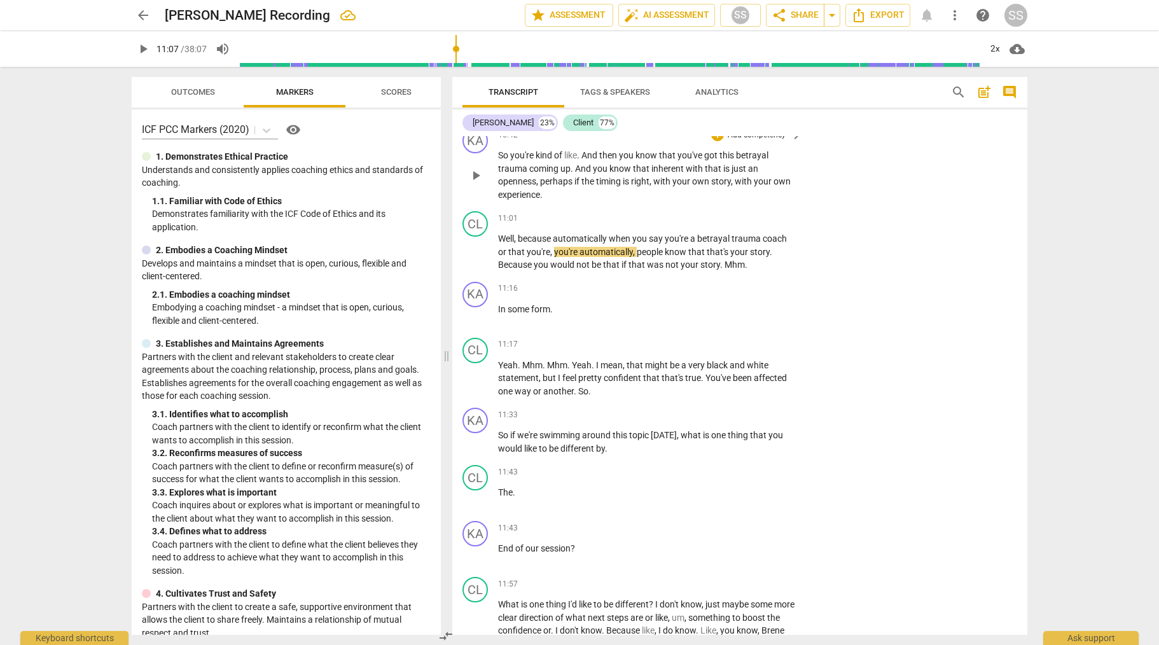
scroll to position [2334, 0]
click at [477, 258] on span "play_arrow" at bounding box center [475, 250] width 15 height 15
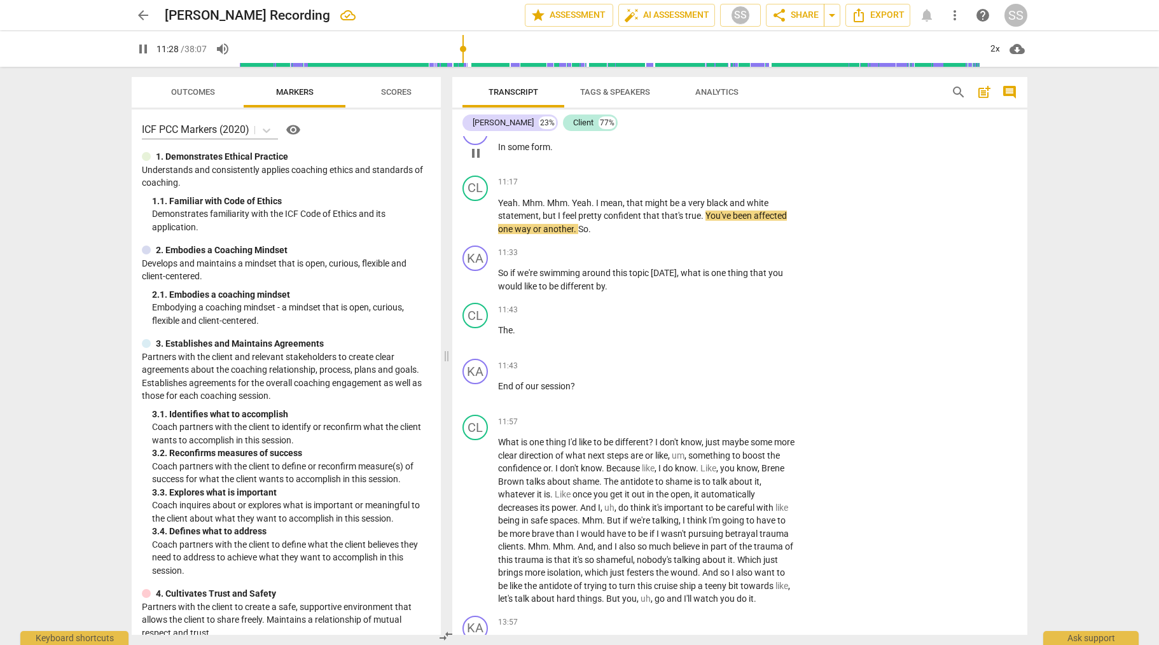
scroll to position [2496, 0]
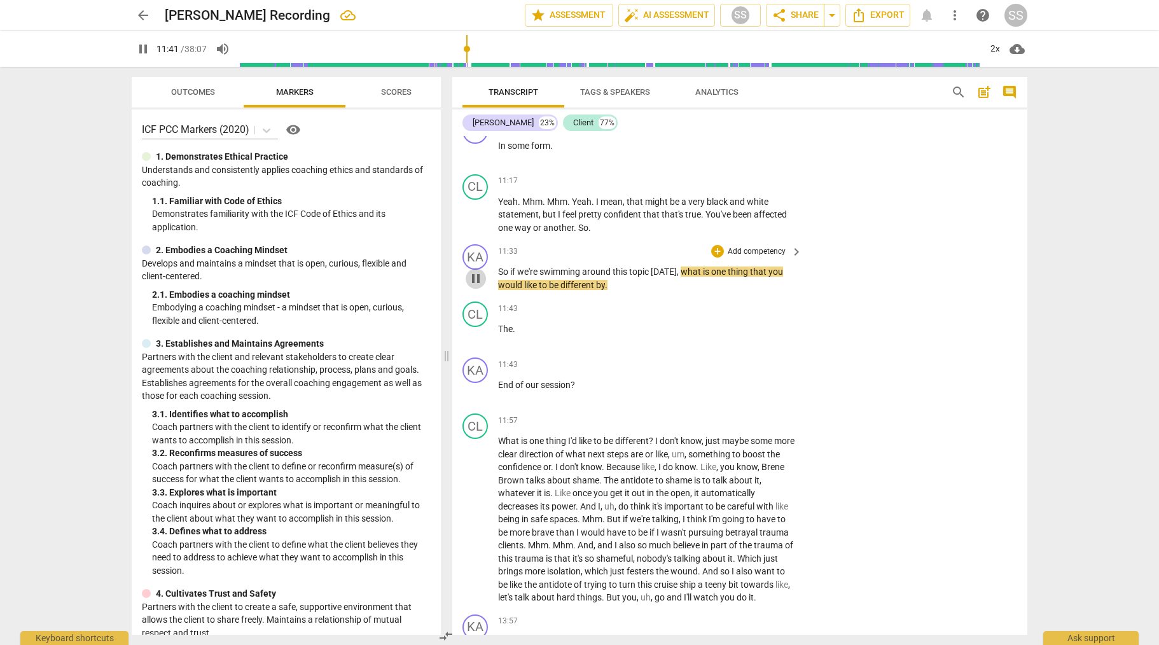
click at [480, 286] on span "pause" at bounding box center [475, 278] width 15 height 15
type input "702"
click at [776, 258] on p "Add competency" at bounding box center [757, 251] width 60 height 11
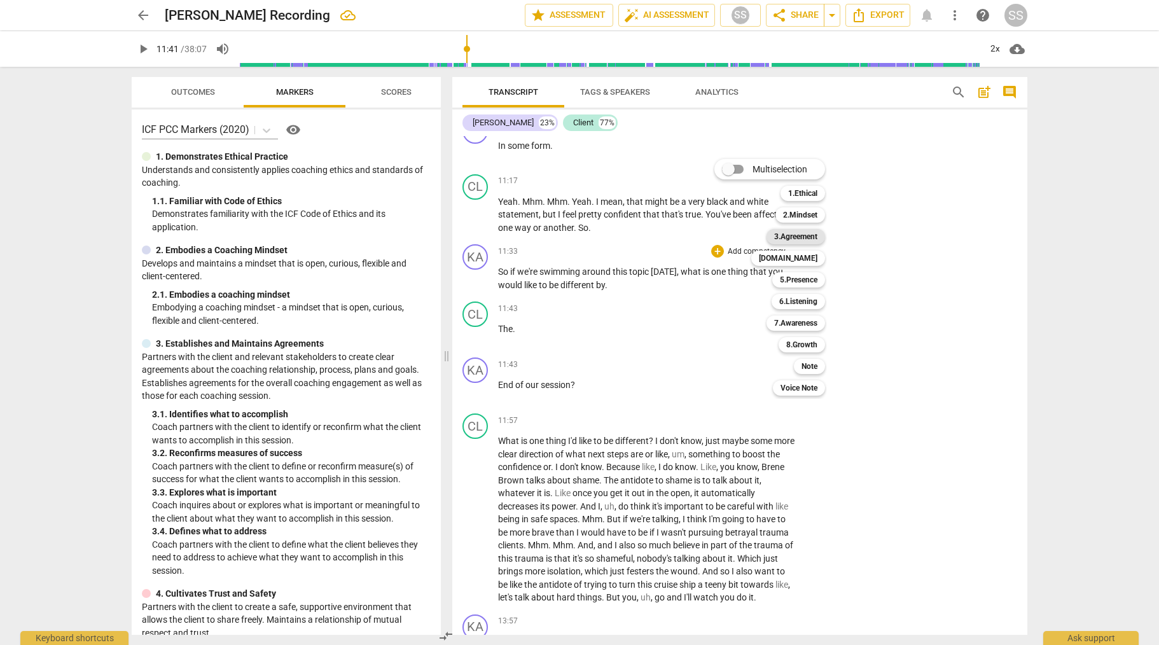
click at [807, 237] on b "3.Agreement" at bounding box center [795, 236] width 43 height 15
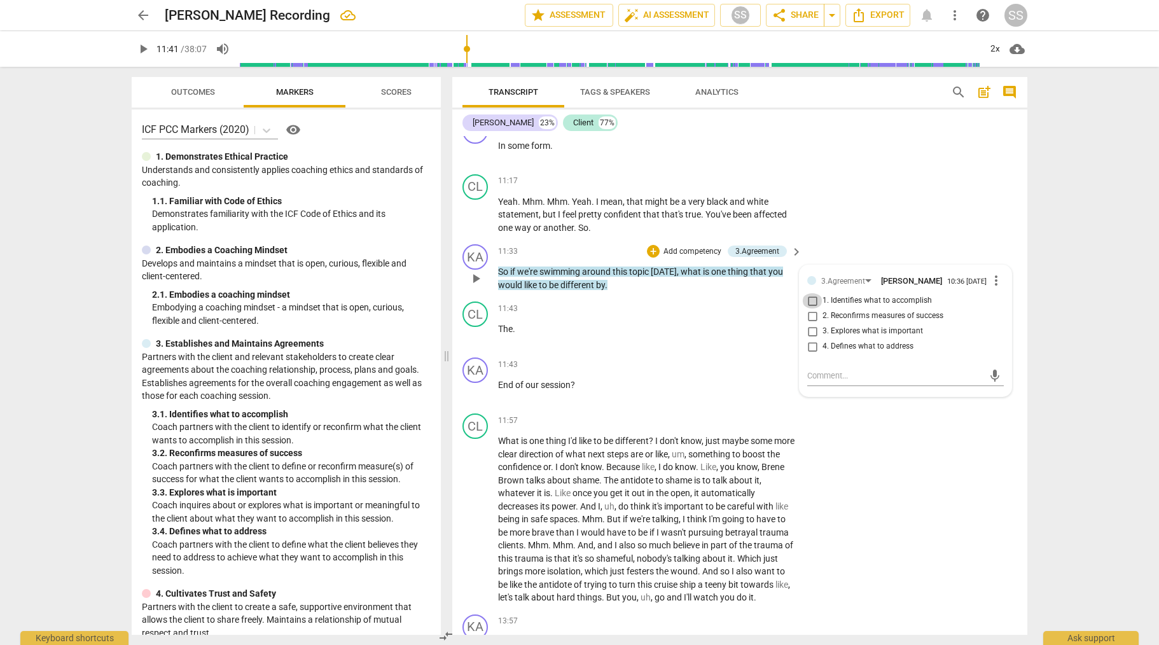
drag, startPoint x: 814, startPoint y: 331, endPoint x: 800, endPoint y: 331, distance: 13.4
click at [811, 309] on input "1. Identifies what to accomplish" at bounding box center [812, 300] width 20 height 15
checkbox input "true"
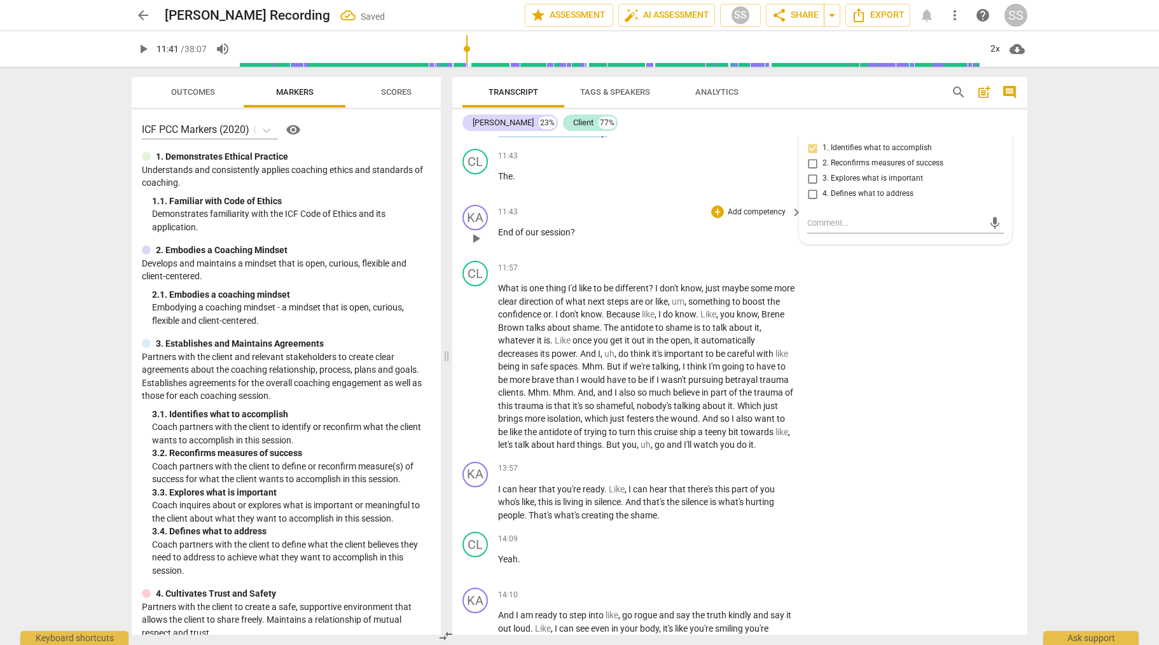
scroll to position [2671, 0]
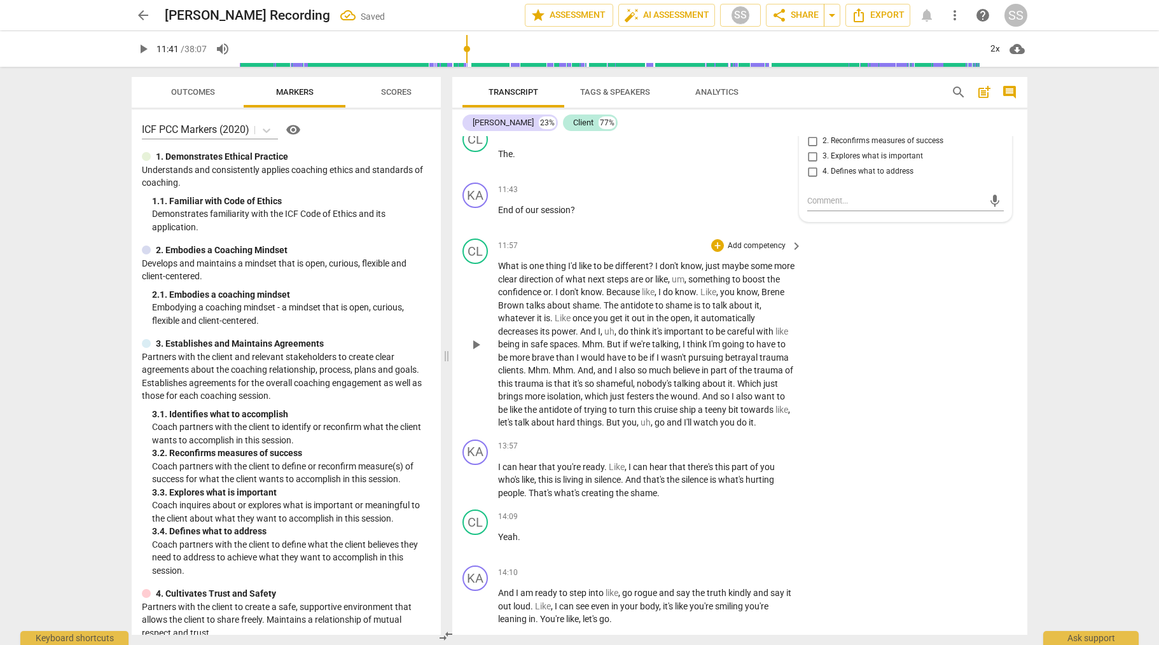
click at [473, 352] on span "play_arrow" at bounding box center [475, 344] width 15 height 15
click at [473, 352] on span "pause" at bounding box center [475, 344] width 15 height 15
click at [473, 352] on span "play_arrow" at bounding box center [475, 344] width 15 height 15
click at [711, 271] on span "just" at bounding box center [714, 266] width 17 height 10
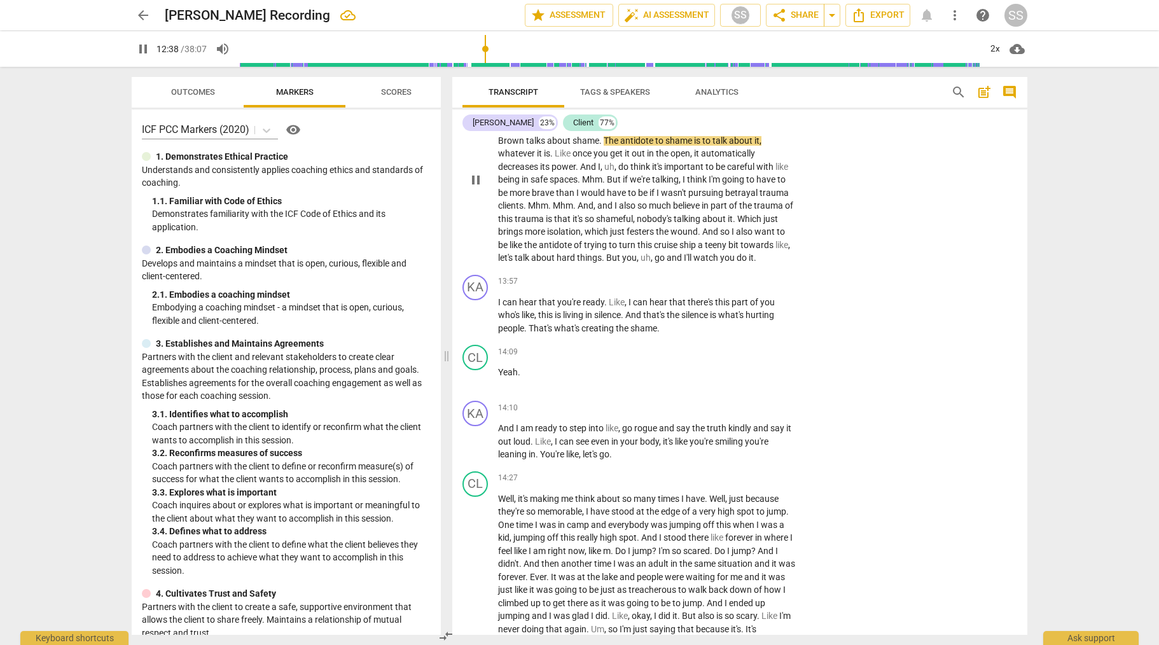
scroll to position [2842, 0]
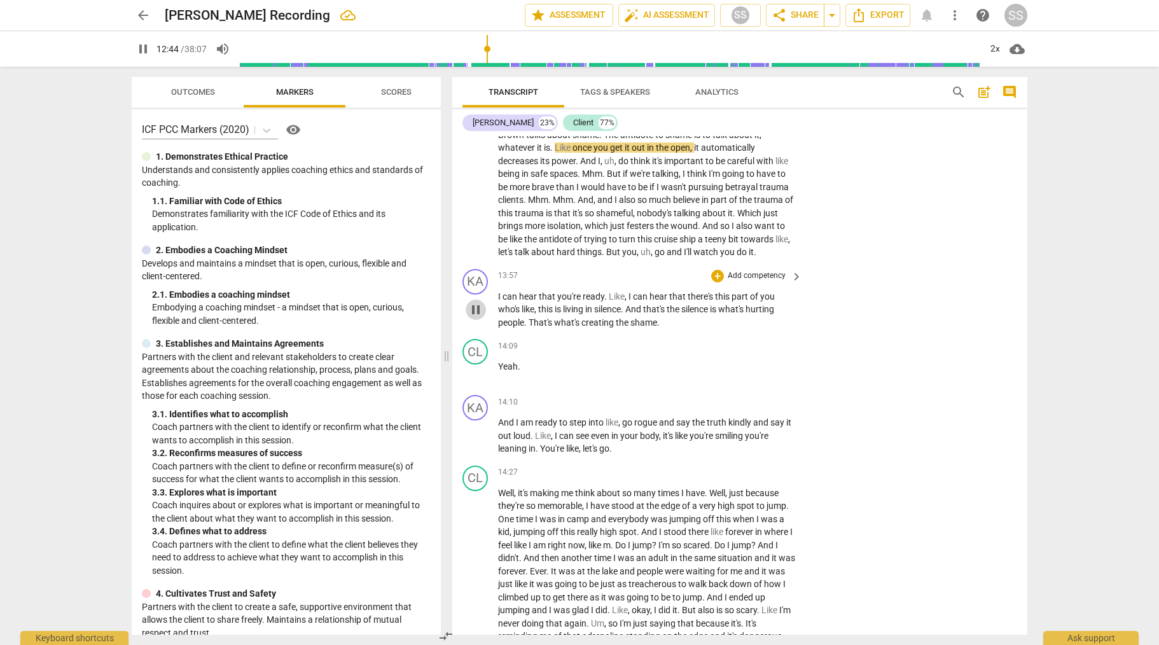
click at [477, 317] on span "pause" at bounding box center [475, 309] width 15 height 15
type input "765"
click at [741, 282] on p "Add competency" at bounding box center [757, 275] width 60 height 11
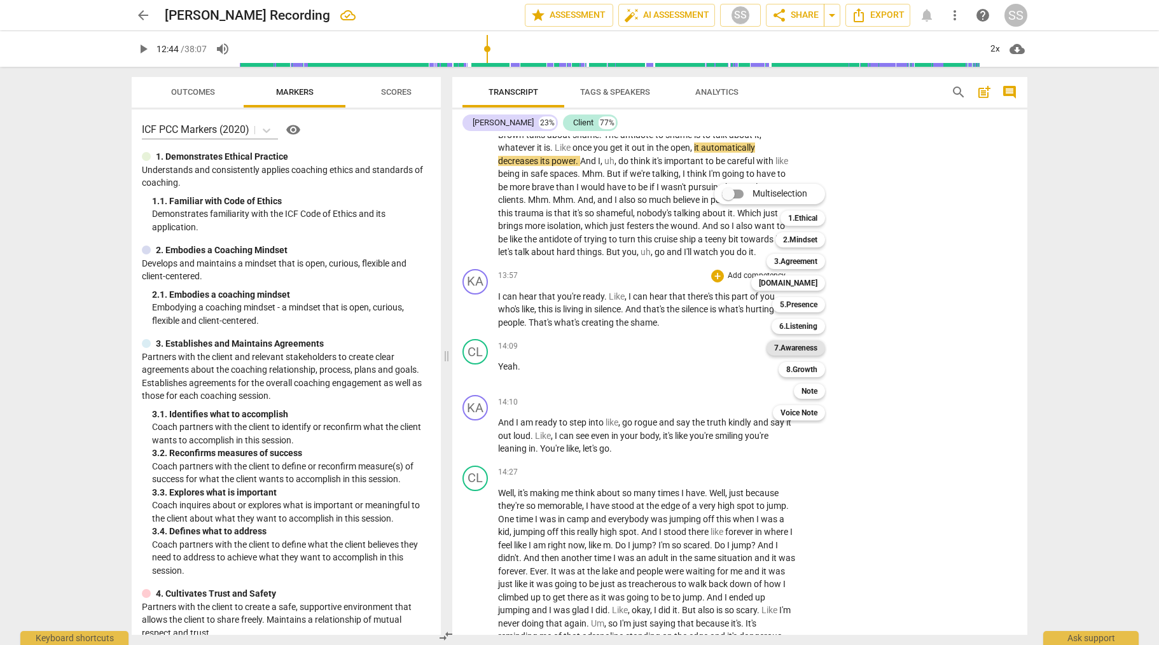
click at [810, 344] on b "7.Awareness" at bounding box center [795, 347] width 43 height 15
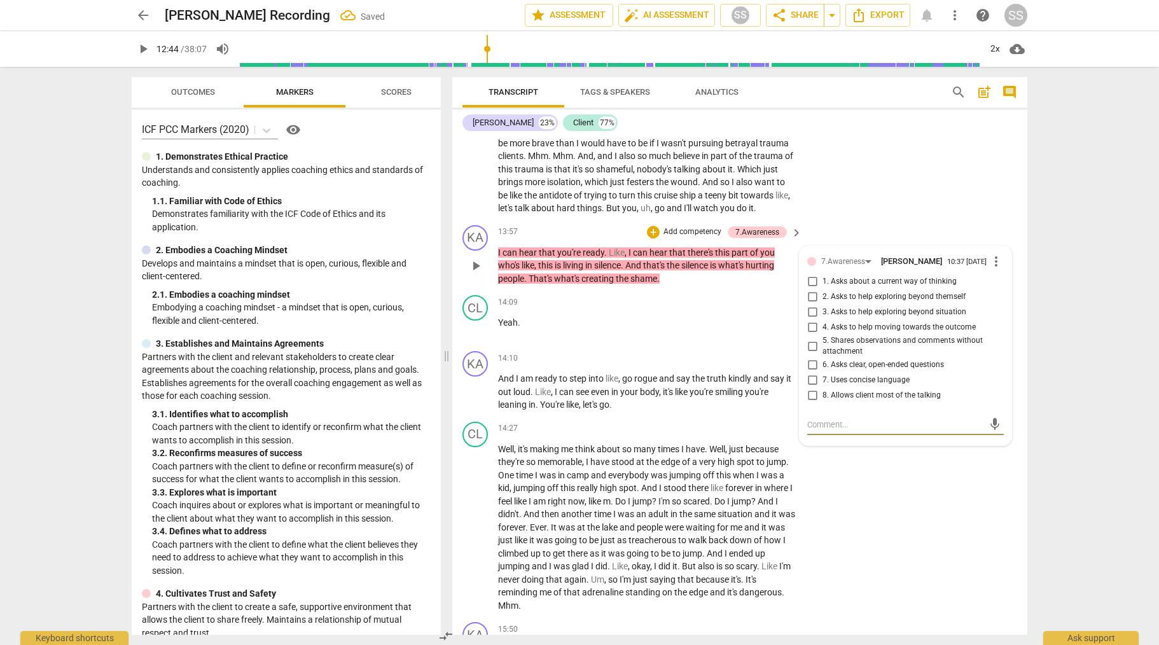
scroll to position [2888, 0]
click at [812, 287] on input "1. Asks about a current way of thinking" at bounding box center [812, 279] width 20 height 15
checkbox input "true"
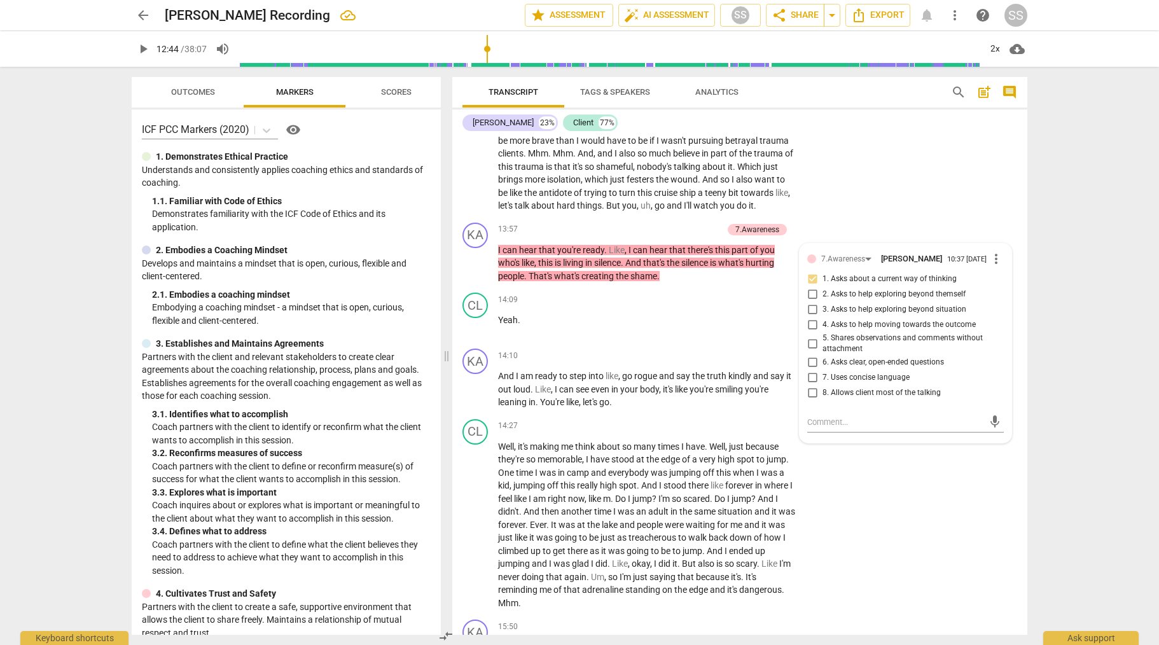
drag, startPoint x: 845, startPoint y: 232, endPoint x: 823, endPoint y: 244, distance: 25.1
click at [845, 218] on div "CL play_arrow pause 11:57 + Add competency keyboard_arrow_right What is one thi…" at bounding box center [739, 117] width 575 height 201
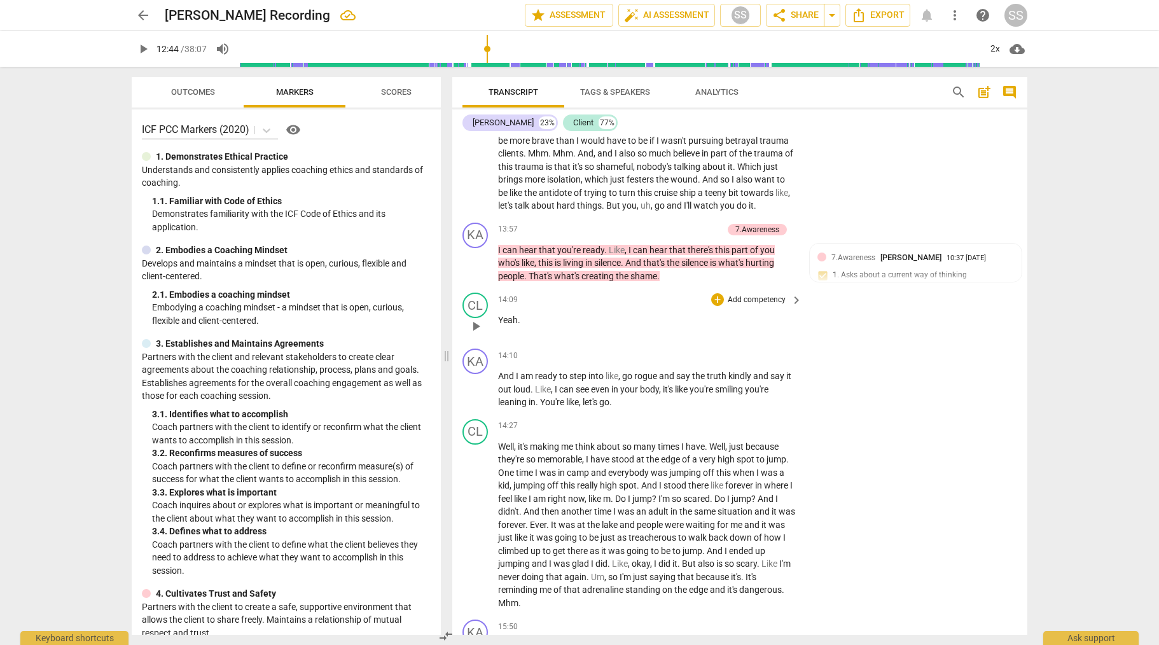
click at [471, 334] on span "play_arrow" at bounding box center [475, 326] width 15 height 15
click at [473, 397] on span "pause" at bounding box center [475, 389] width 15 height 15
type input "867"
click at [757, 362] on p "Add competency" at bounding box center [757, 356] width 60 height 11
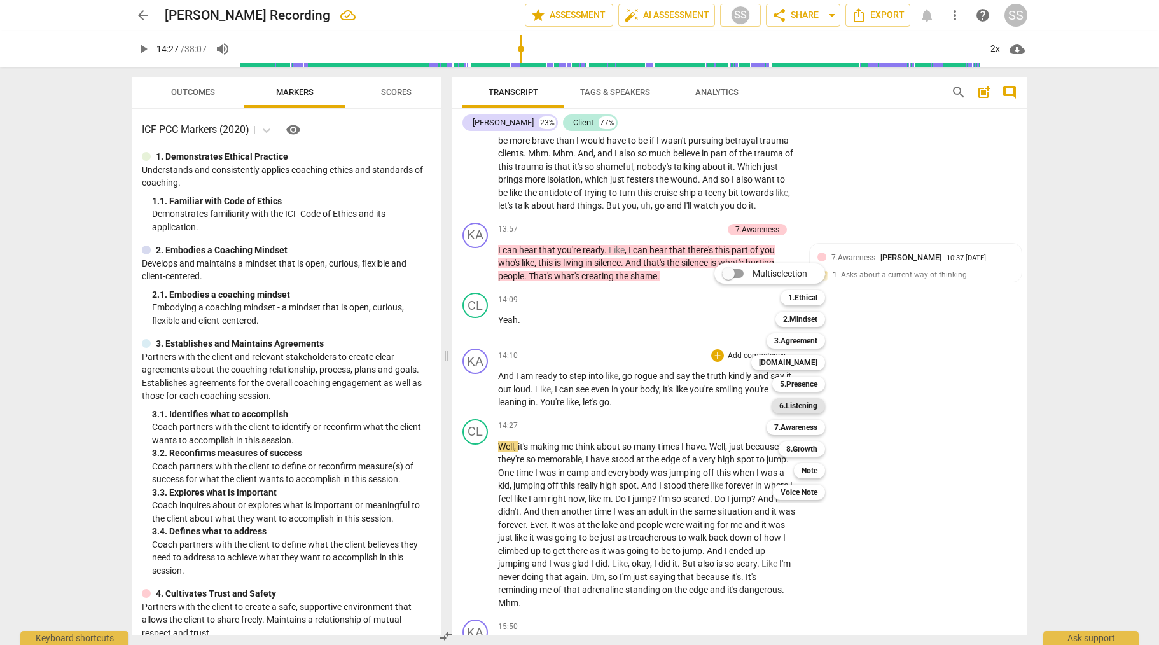
click at [804, 405] on b "6.Listening" at bounding box center [798, 405] width 38 height 15
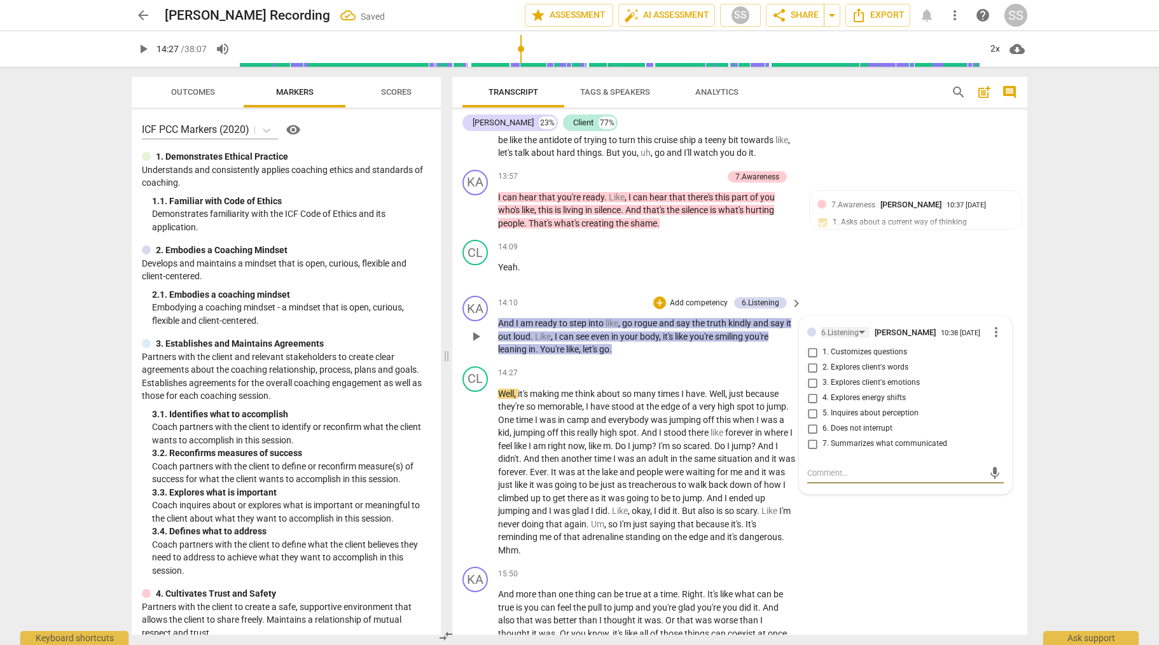
scroll to position [2945, 0]
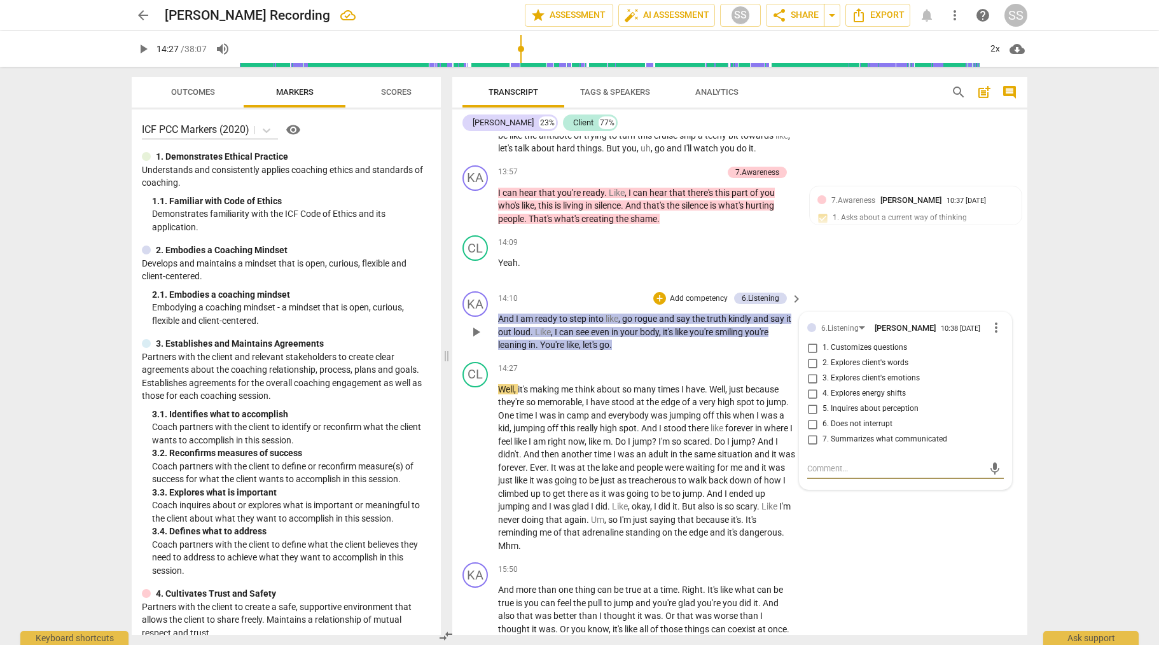
click at [812, 371] on input "2. Explores client's words" at bounding box center [812, 363] width 20 height 15
checkbox input "true"
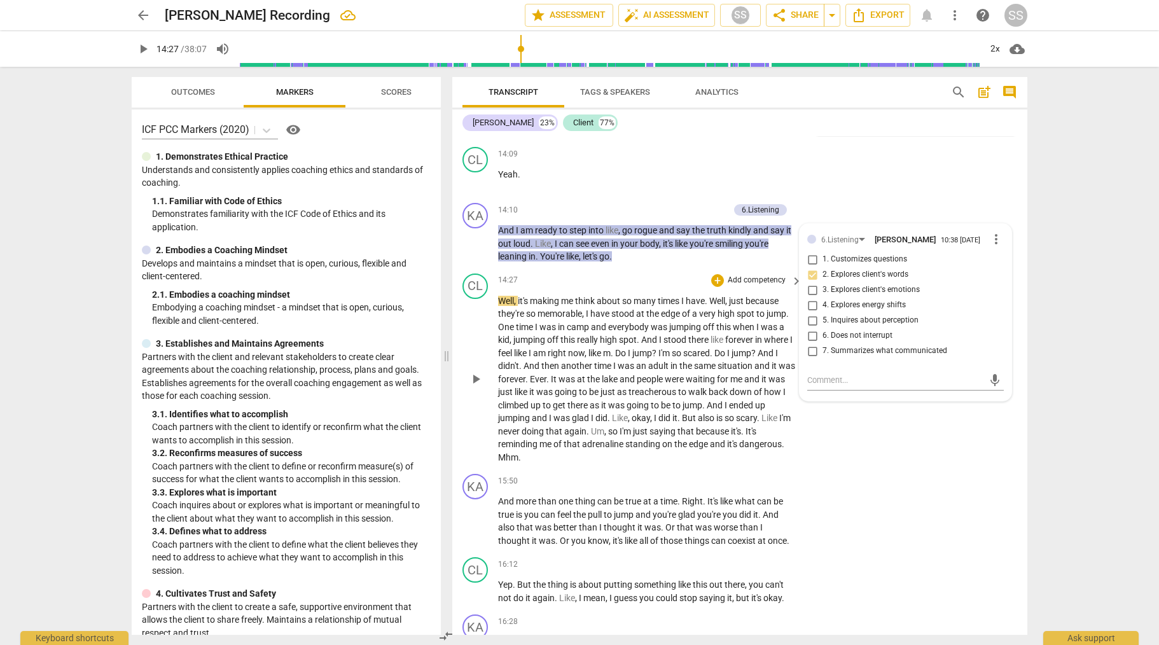
scroll to position [3046, 0]
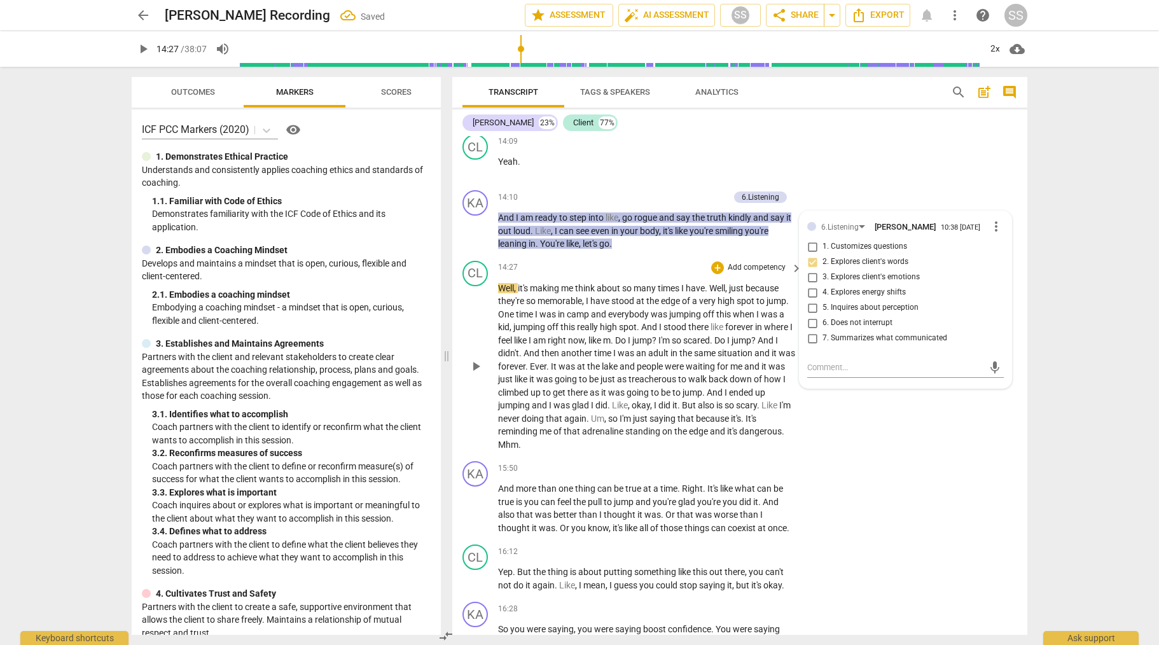
click at [473, 374] on span "play_arrow" at bounding box center [475, 366] width 15 height 15
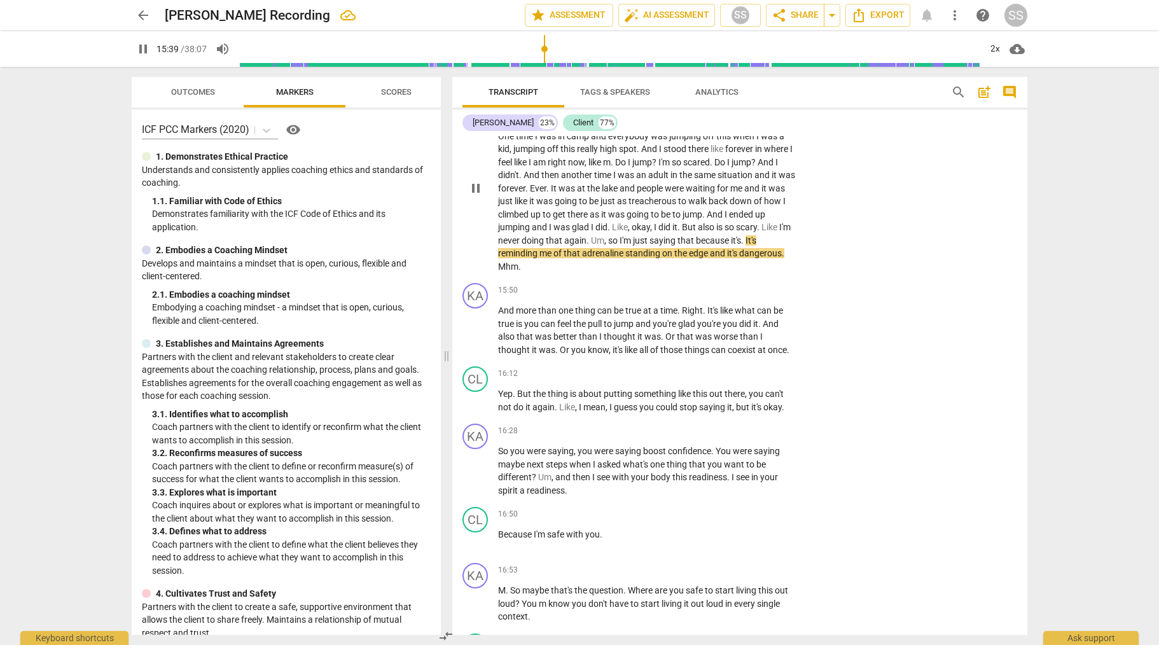
scroll to position [3225, 0]
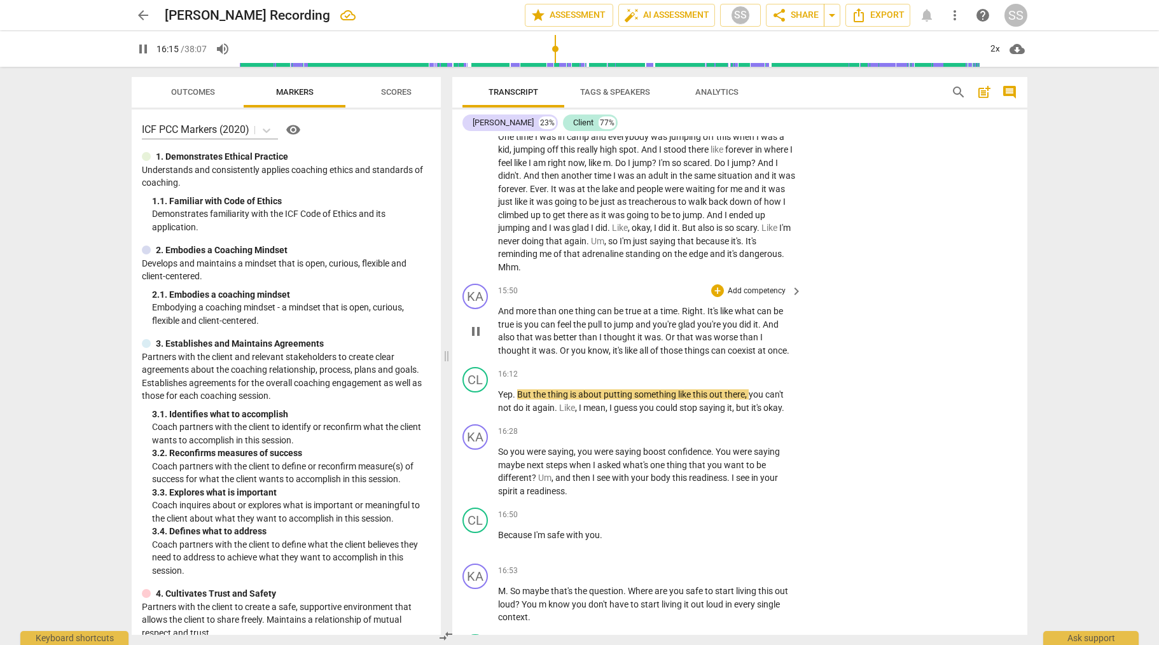
click at [480, 339] on span "pause" at bounding box center [475, 331] width 15 height 15
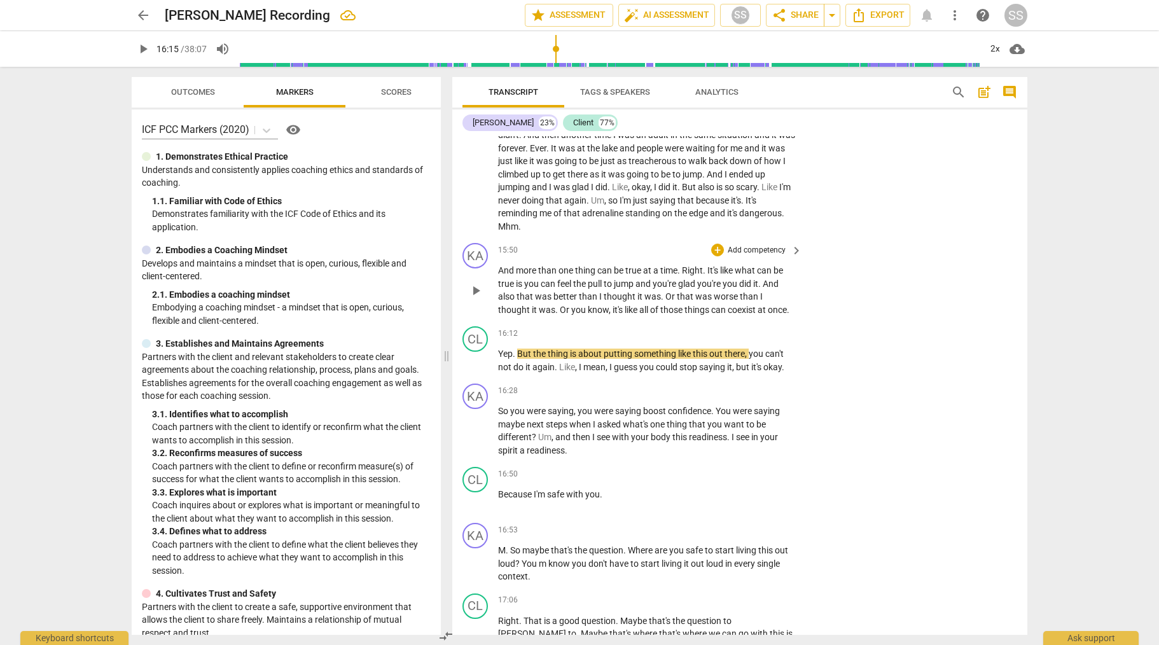
scroll to position [3279, 0]
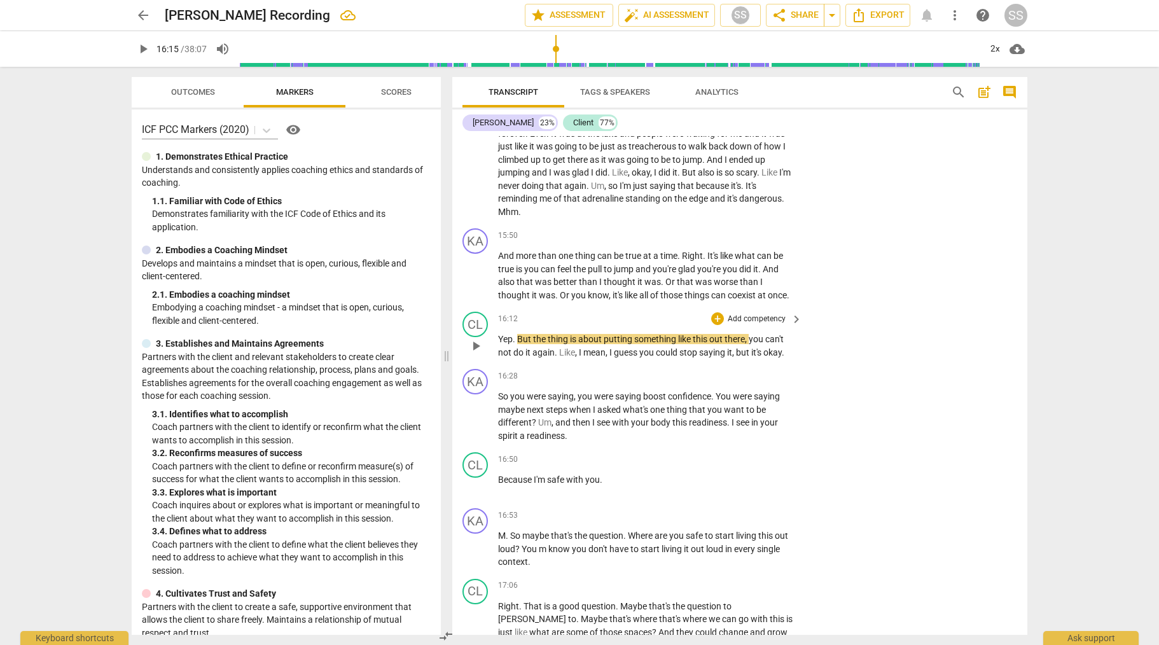
click at [479, 354] on span "play_arrow" at bounding box center [475, 345] width 15 height 15
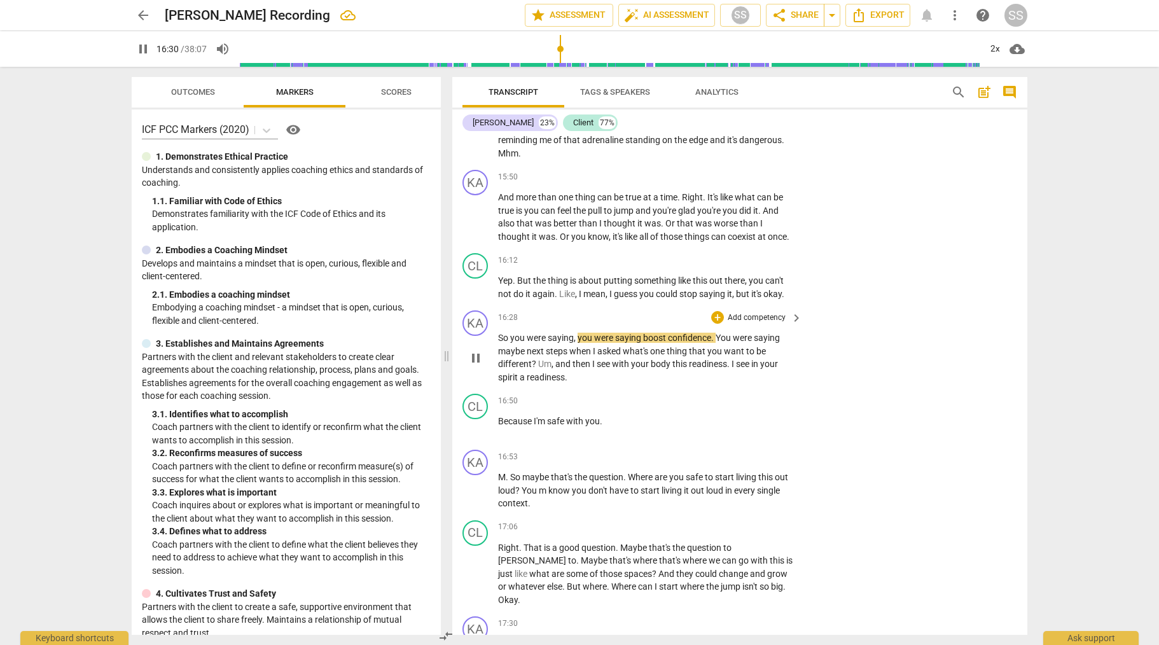
scroll to position [3342, 0]
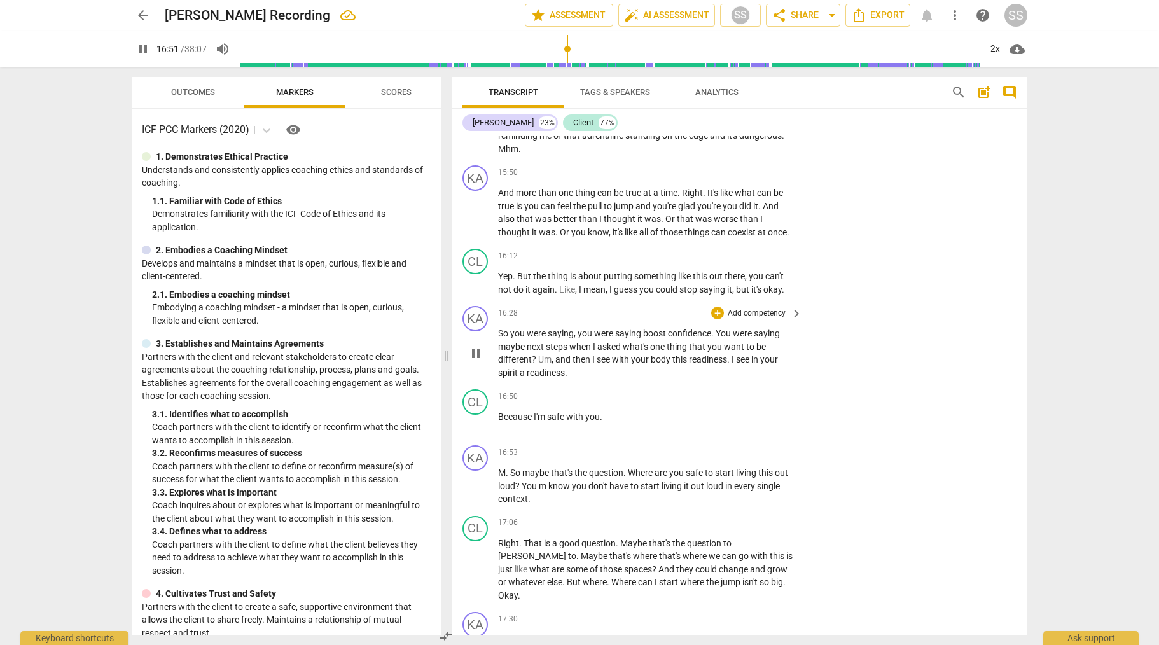
click at [478, 361] on span "pause" at bounding box center [475, 353] width 15 height 15
type input "1013"
click at [767, 319] on p "Add competency" at bounding box center [757, 313] width 60 height 11
click at [801, 343] on b "5.Presence" at bounding box center [799, 341] width 38 height 15
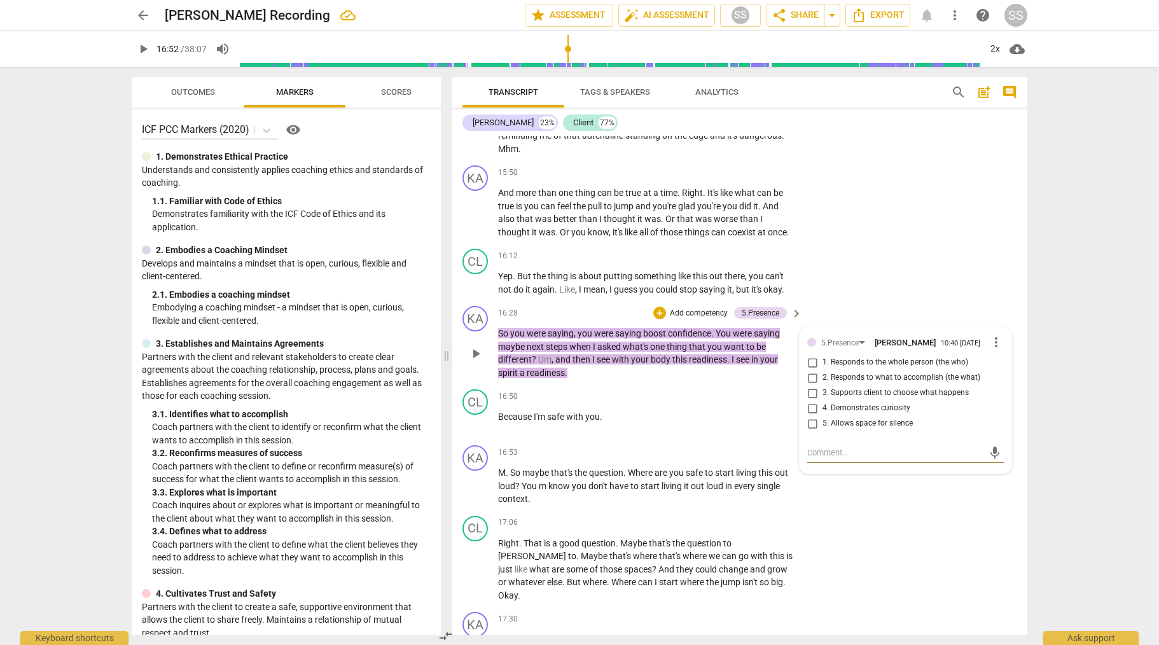
drag, startPoint x: 812, startPoint y: 404, endPoint x: 820, endPoint y: 399, distance: 9.2
click at [812, 386] on input "2. Responds to what to accomplish (the what)" at bounding box center [812, 377] width 20 height 15
checkbox input "true"
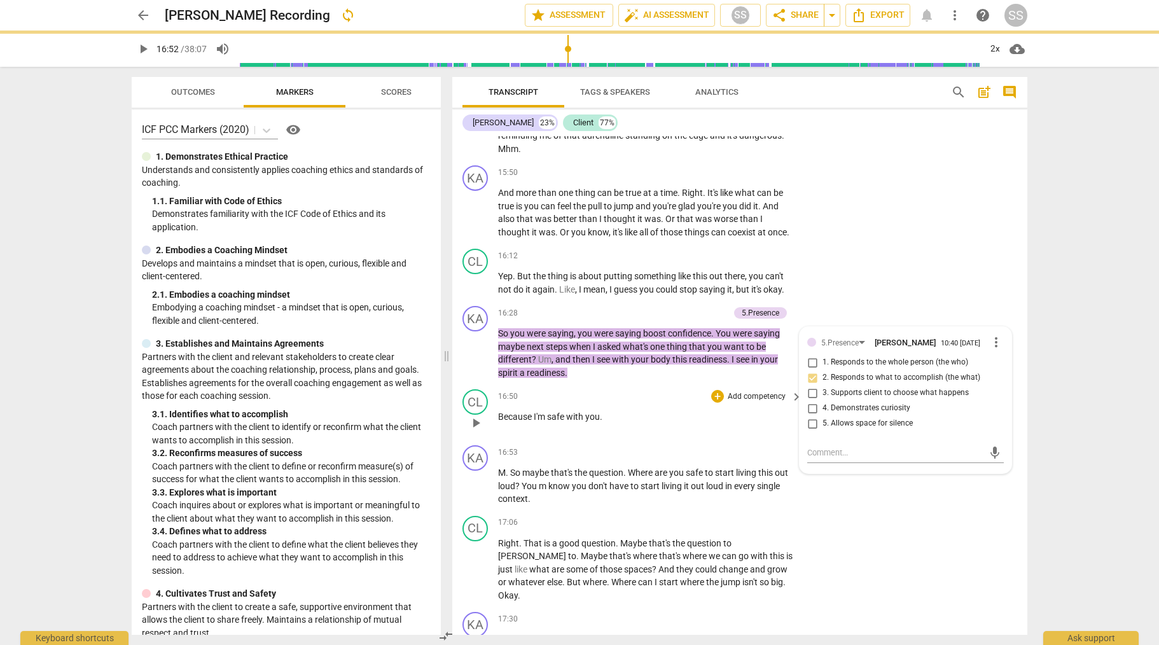
click at [479, 431] on span "play_arrow" at bounding box center [475, 422] width 15 height 15
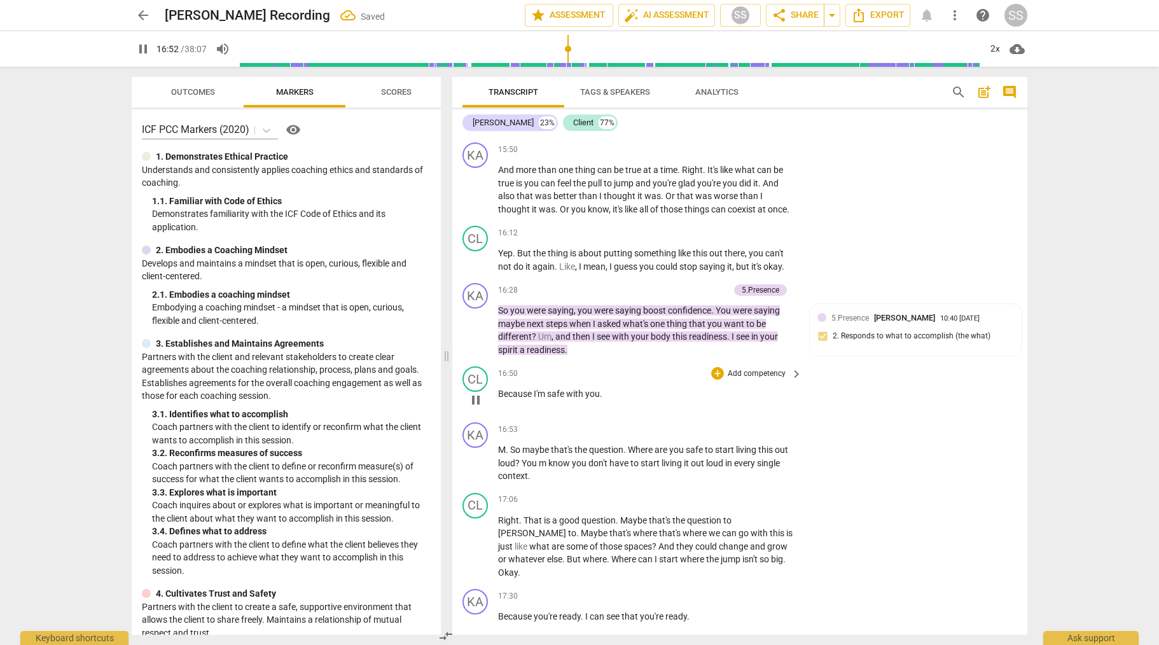
scroll to position [3398, 0]
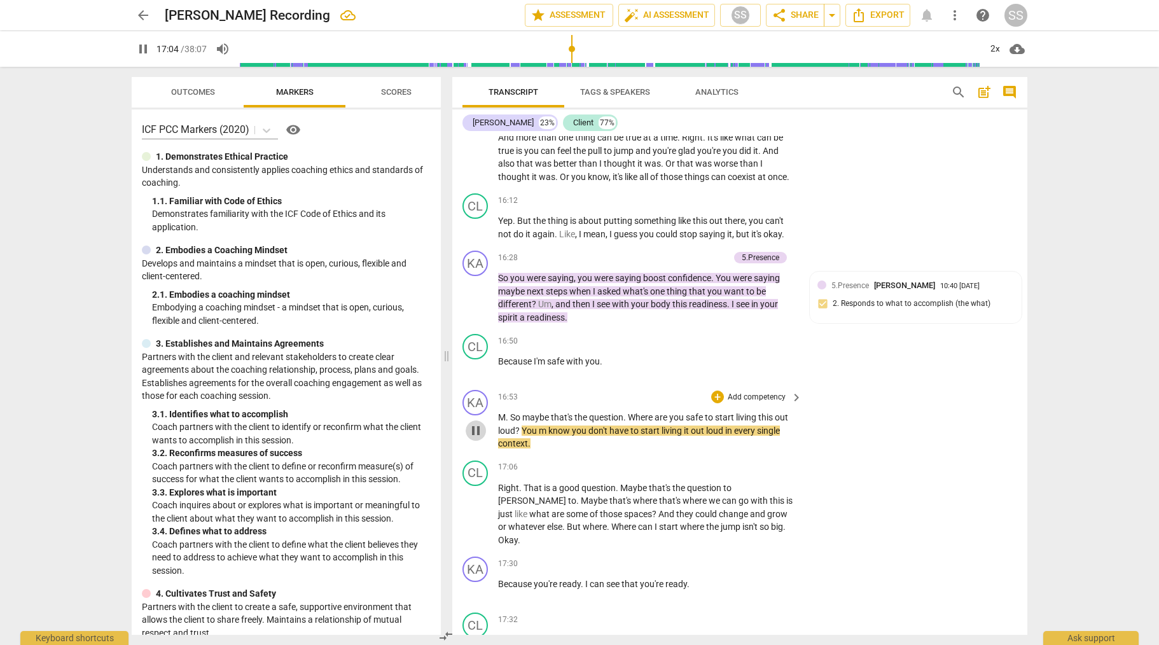
click at [476, 438] on span "pause" at bounding box center [475, 430] width 15 height 15
type input "1025"
click at [760, 403] on p "Add competency" at bounding box center [757, 397] width 60 height 11
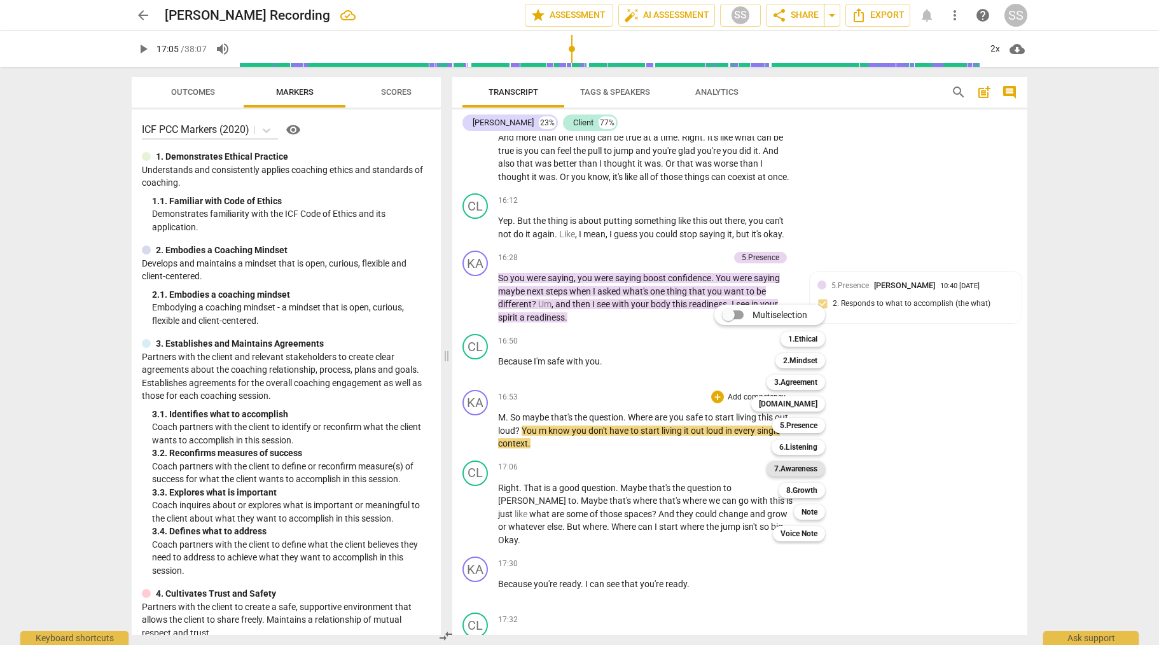
click at [812, 468] on b "7.Awareness" at bounding box center [795, 468] width 43 height 15
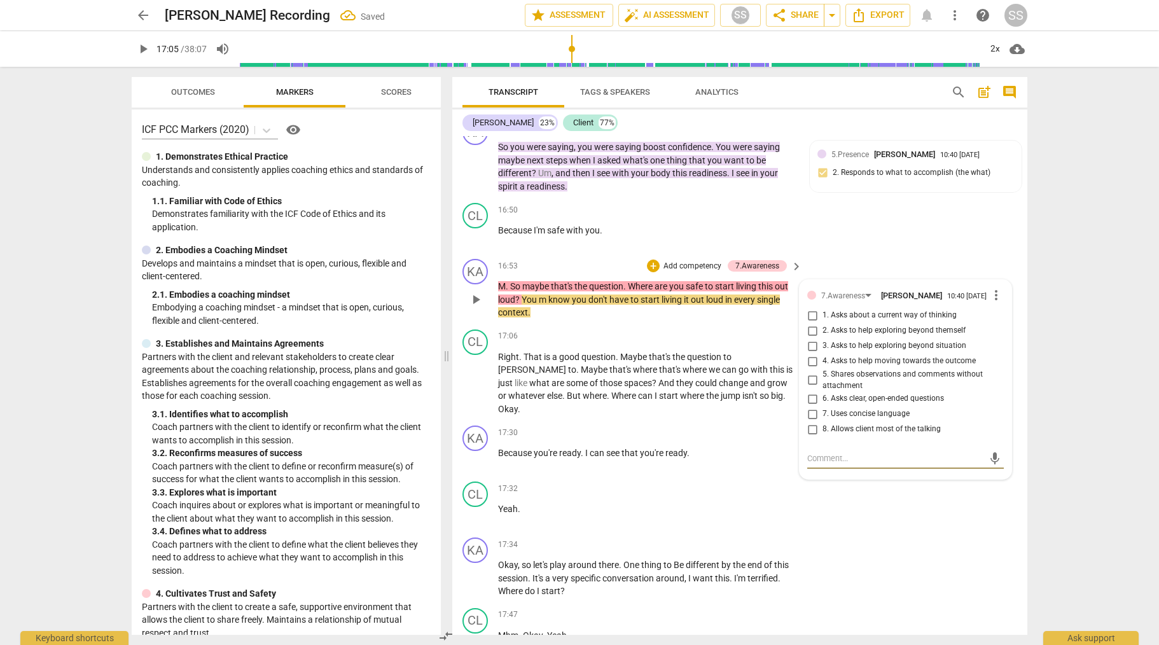
scroll to position [3531, 0]
click at [811, 352] on input "3. Asks to help exploring beyond situation" at bounding box center [812, 344] width 20 height 15
checkbox input "true"
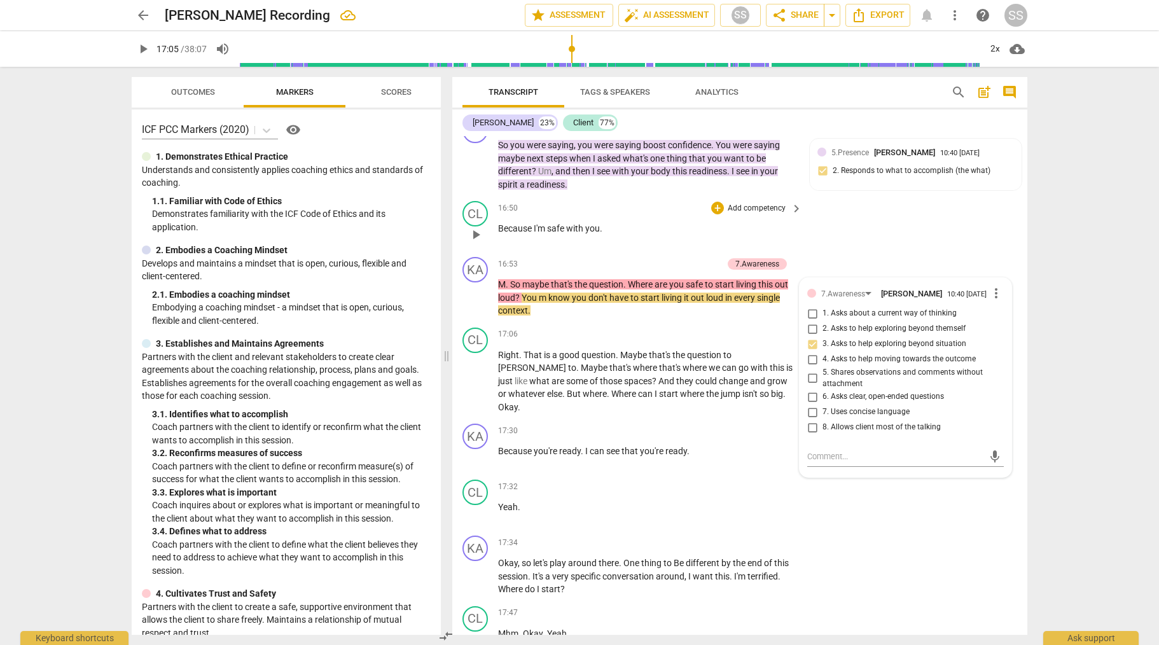
click at [854, 252] on div "CL play_arrow pause 16:50 + Add competency keyboard_arrow_right Because I'm saf…" at bounding box center [739, 224] width 575 height 56
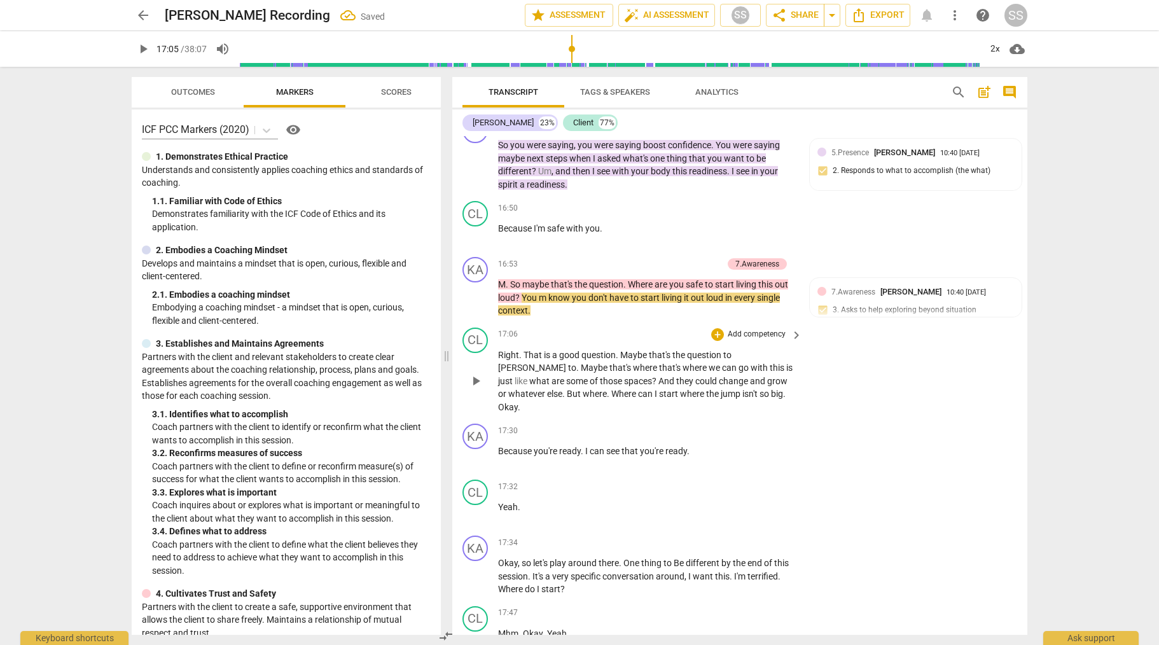
click at [475, 389] on span "play_arrow" at bounding box center [475, 380] width 15 height 15
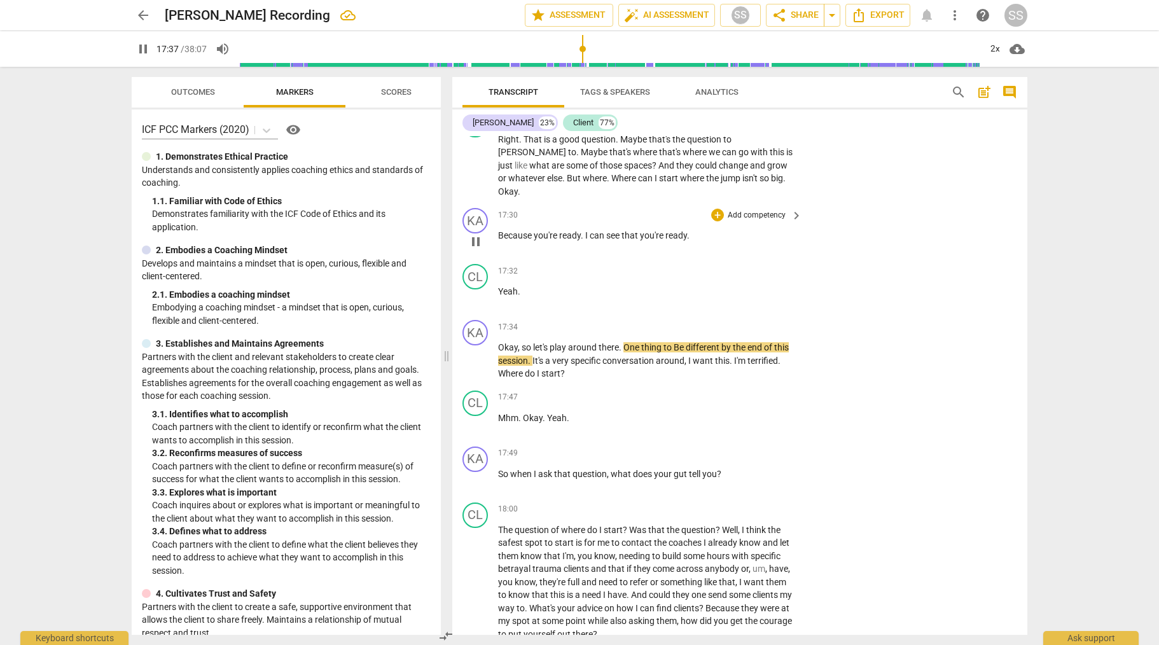
scroll to position [3751, 0]
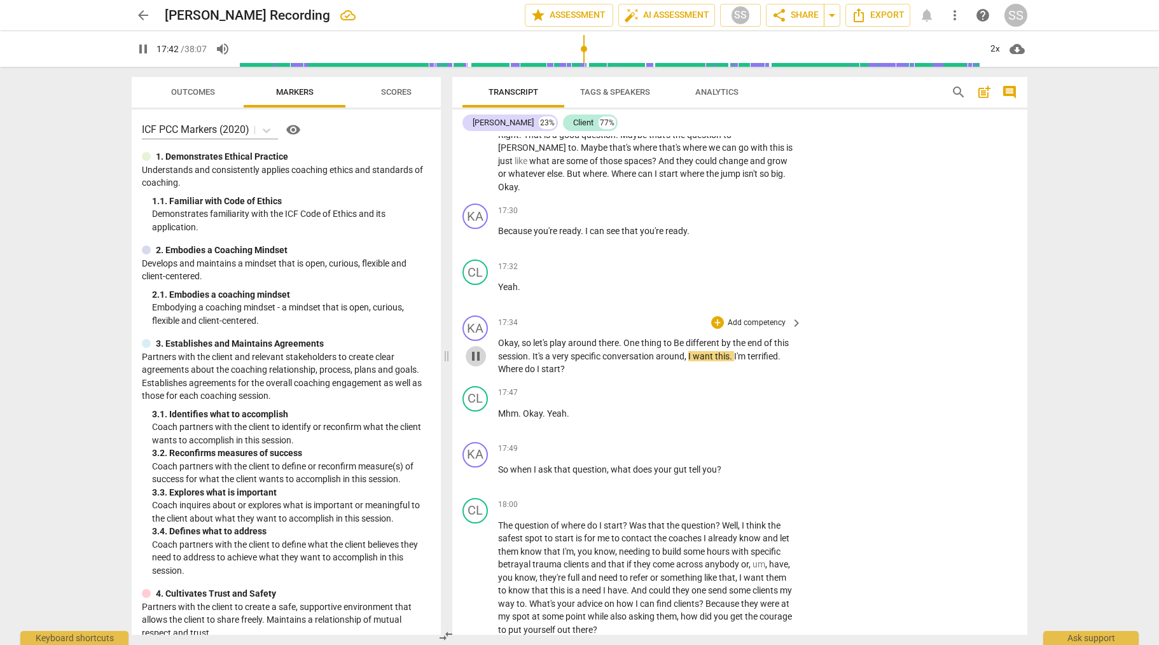
click at [482, 364] on span "pause" at bounding box center [475, 356] width 15 height 15
click at [481, 364] on span "play_arrow" at bounding box center [475, 356] width 15 height 15
click at [476, 364] on span "pause" at bounding box center [475, 356] width 15 height 15
click at [476, 364] on span "play_arrow" at bounding box center [475, 356] width 15 height 15
click at [476, 364] on span "pause" at bounding box center [475, 356] width 15 height 15
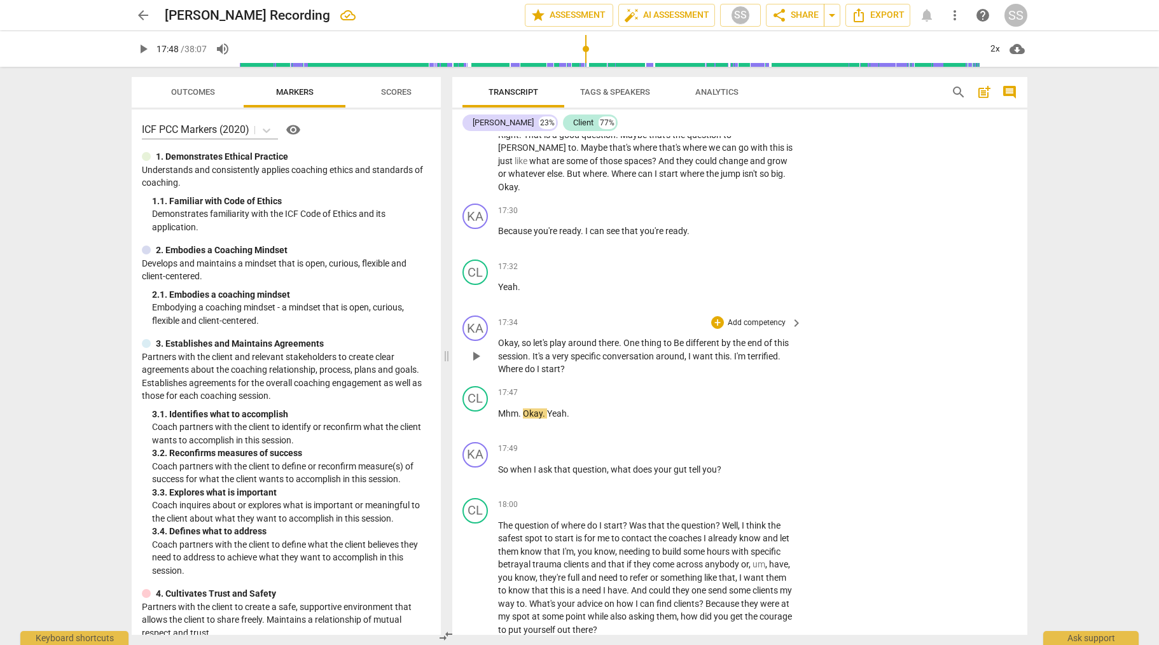
type input "1069"
click at [758, 329] on p "Add competency" at bounding box center [757, 322] width 60 height 11
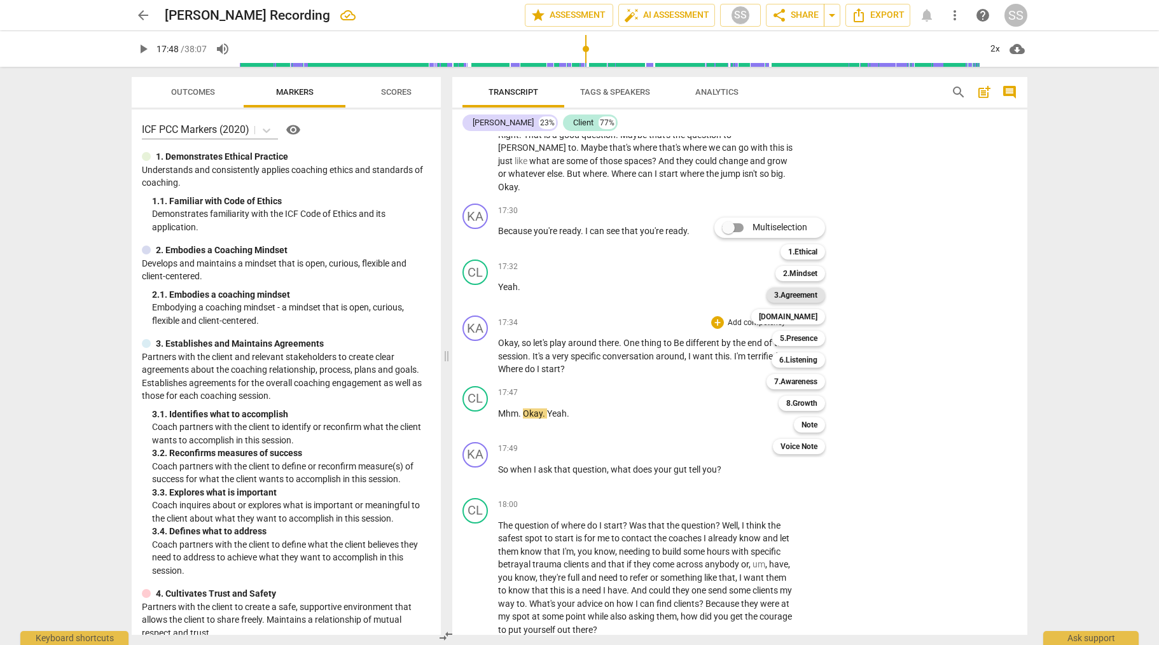
click at [814, 291] on b "3.Agreement" at bounding box center [795, 295] width 43 height 15
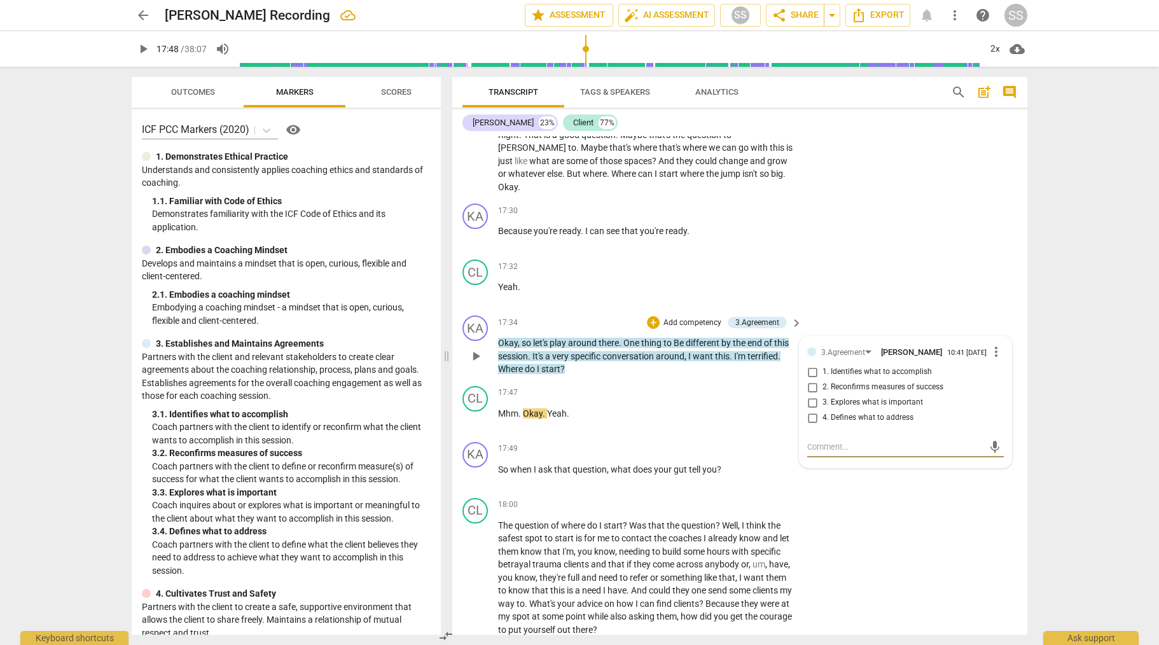
click at [814, 426] on input "4. Defines what to address" at bounding box center [812, 417] width 20 height 15
click at [812, 426] on input "4. Defines what to address" at bounding box center [812, 417] width 20 height 15
checkbox input "false"
click at [811, 395] on input "2. Reconfirms measures of success" at bounding box center [812, 387] width 20 height 15
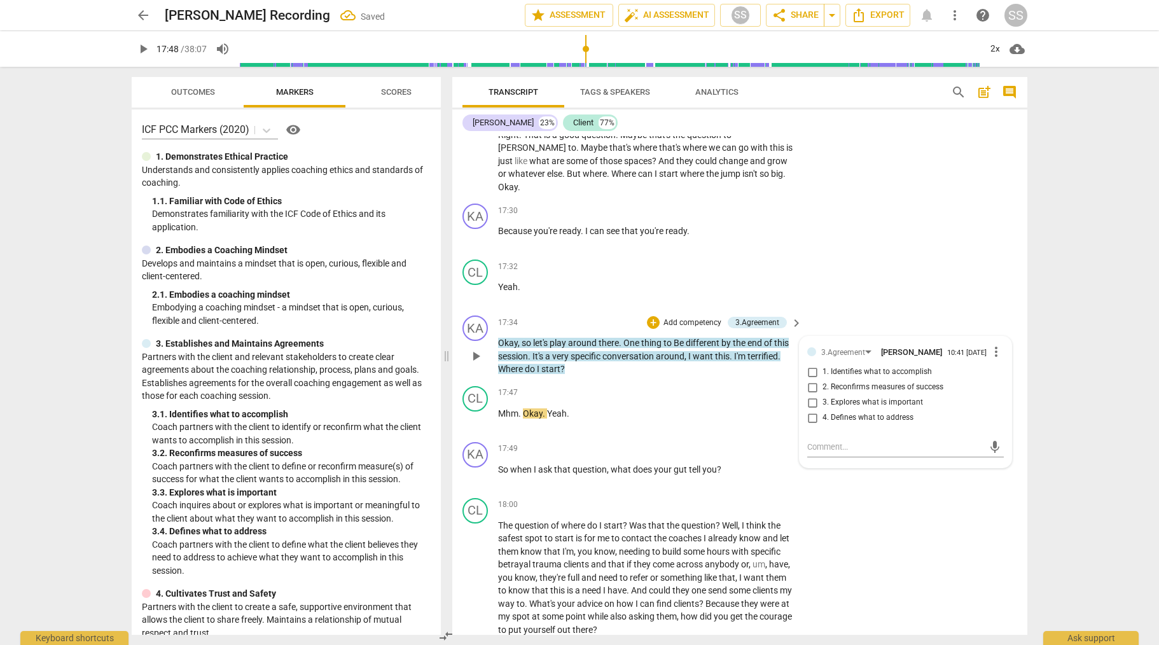
checkbox input "true"
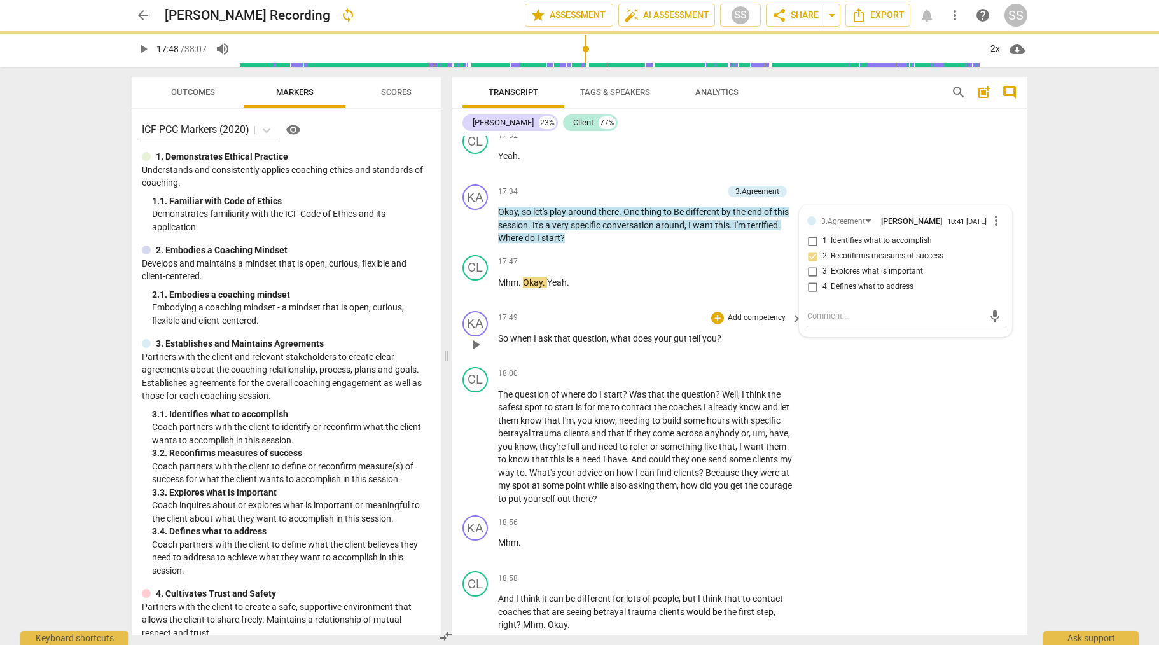
scroll to position [3895, 0]
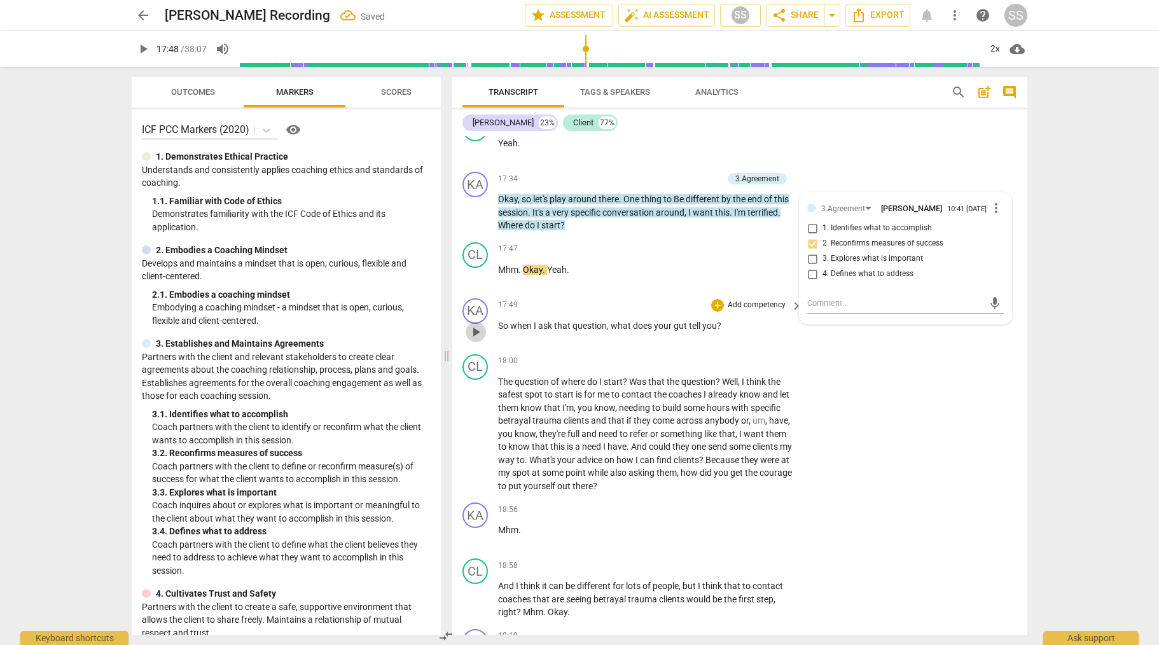
click at [469, 340] on span "play_arrow" at bounding box center [475, 331] width 15 height 15
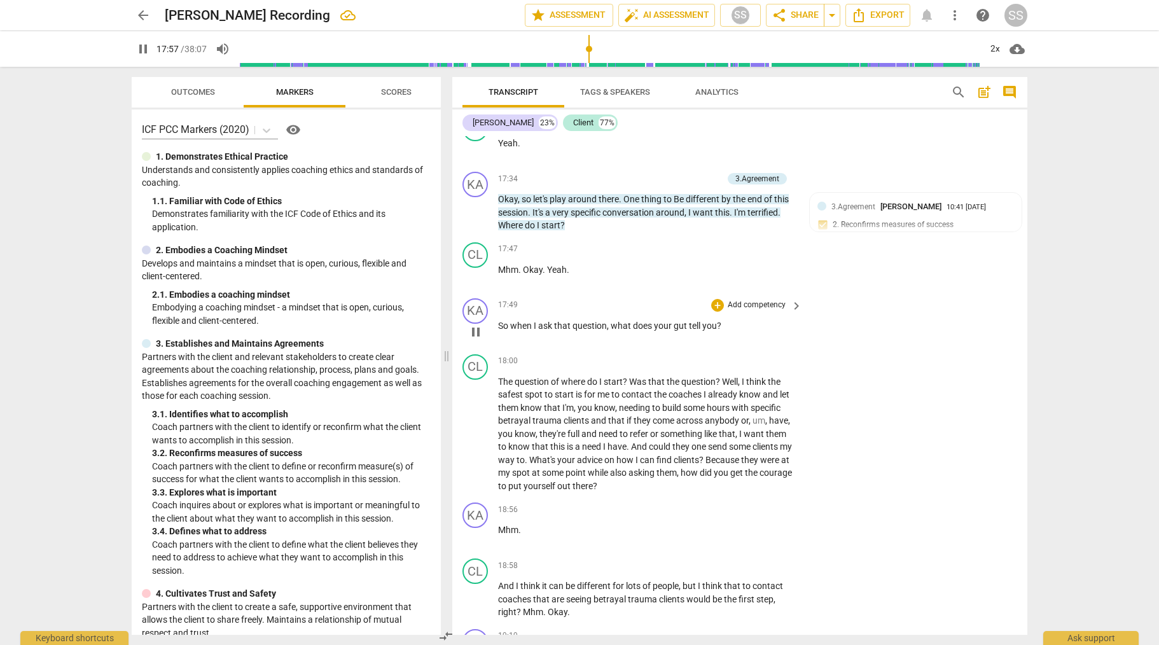
click at [752, 311] on p "Add competency" at bounding box center [757, 305] width 60 height 11
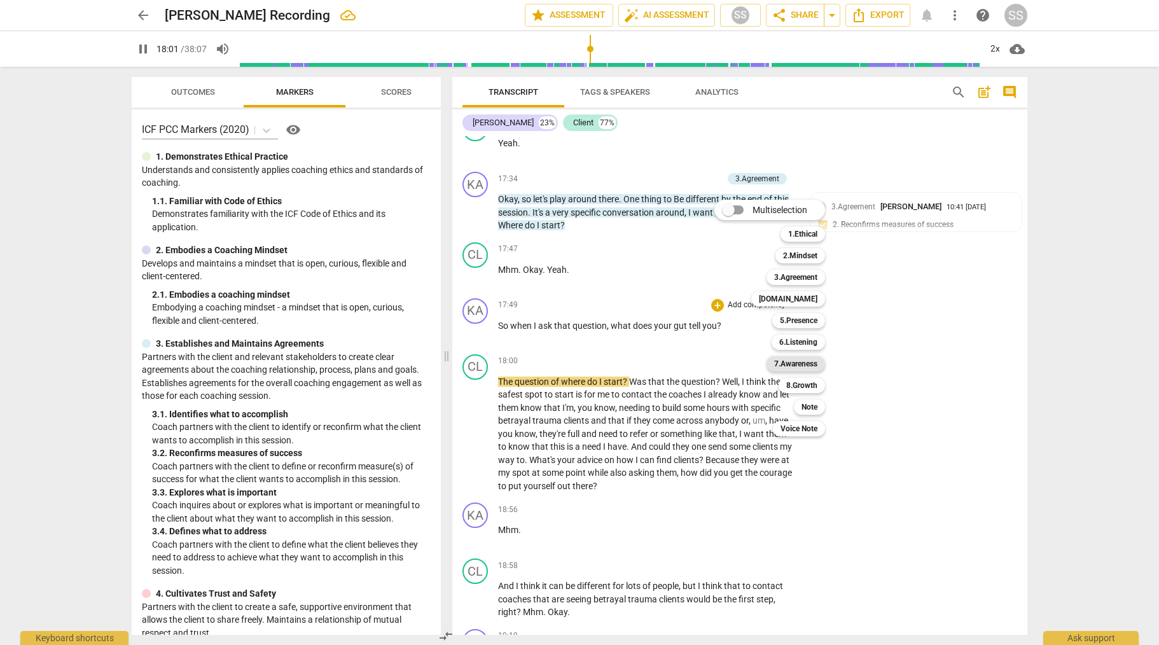
click at [805, 364] on b "7.Awareness" at bounding box center [795, 363] width 43 height 15
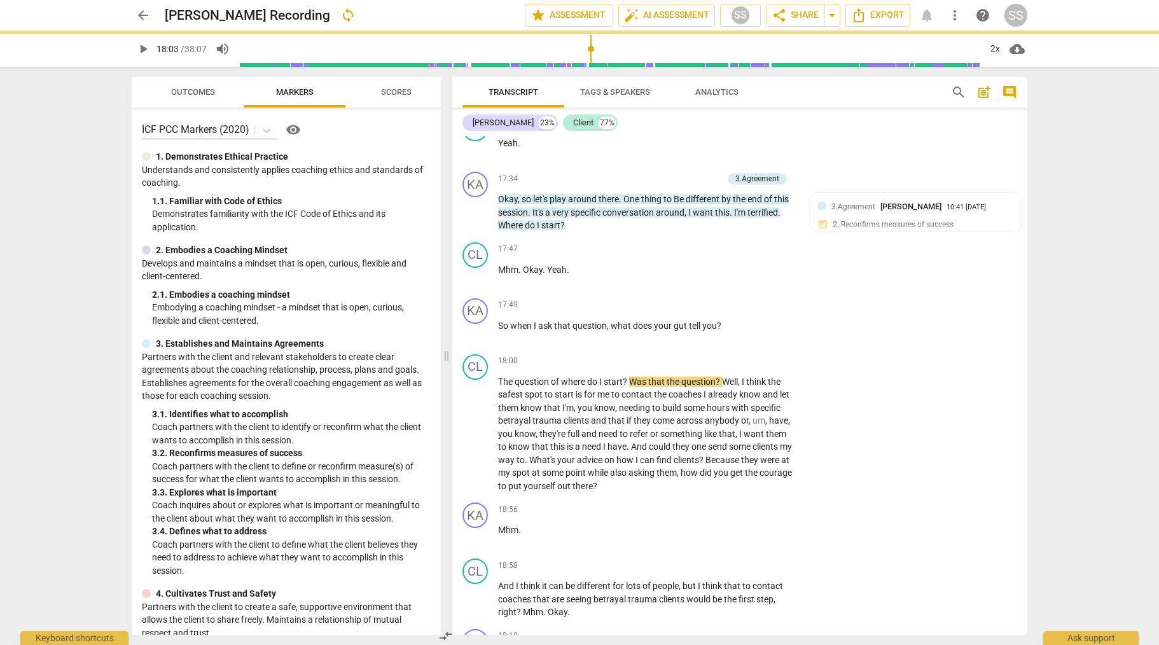
type input "1083"
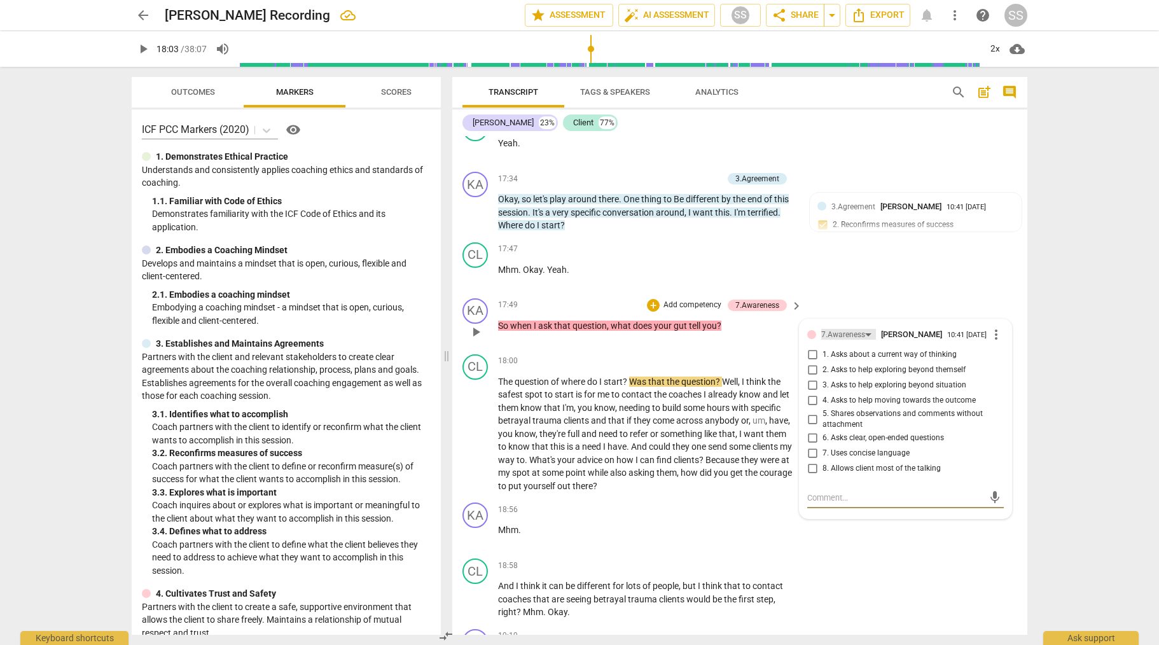
click at [867, 340] on div "7.Awareness" at bounding box center [848, 334] width 55 height 11
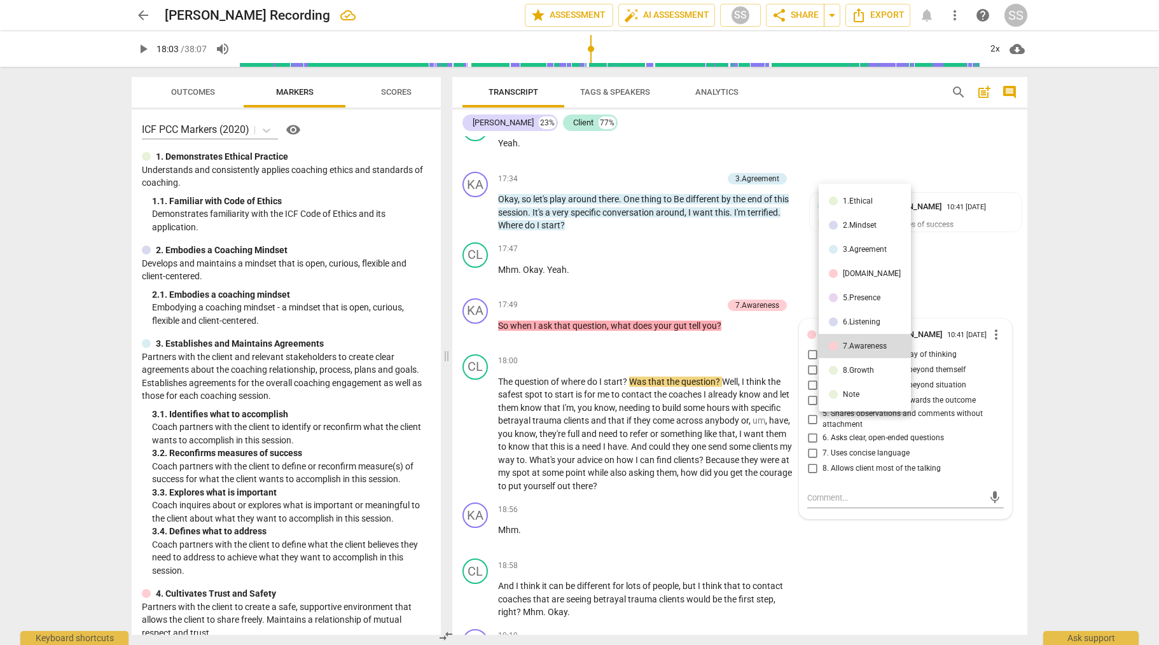
click at [870, 320] on div "6.Listening" at bounding box center [862, 322] width 38 height 8
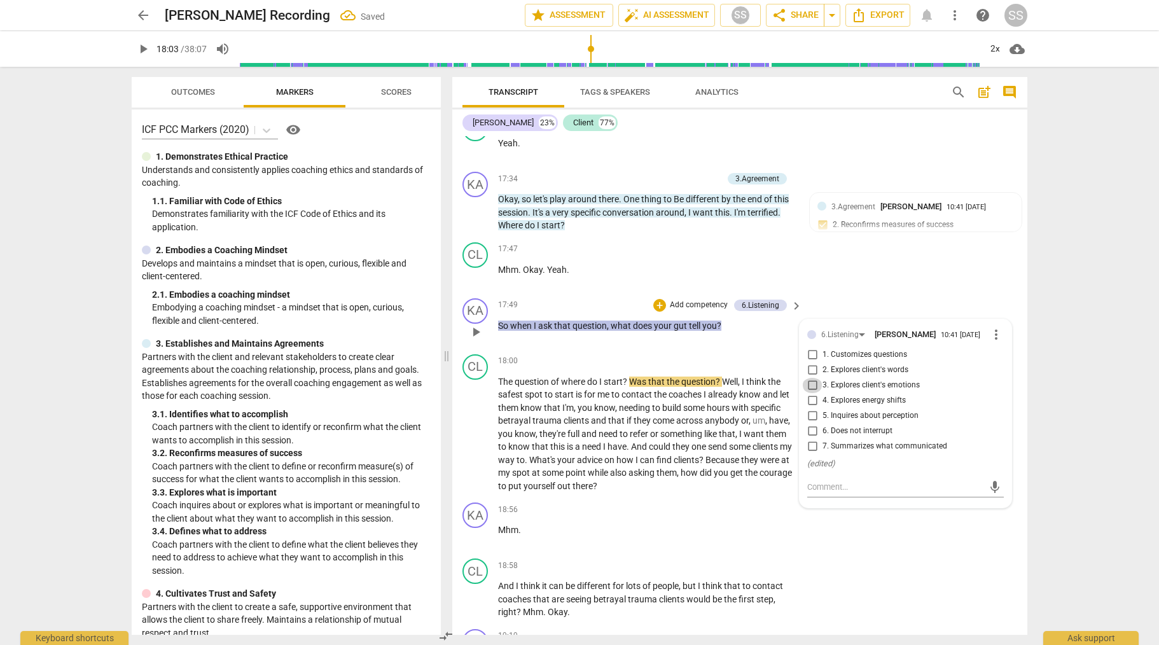
drag, startPoint x: 812, startPoint y: 405, endPoint x: 836, endPoint y: 375, distance: 37.6
click at [814, 393] on input "3. Explores client's emotions" at bounding box center [812, 385] width 20 height 15
checkbox input "true"
click at [867, 323] on div "KA play_arrow pause 17:49 + Add competency 6.Listening keyboard_arrow_right So …" at bounding box center [739, 321] width 575 height 56
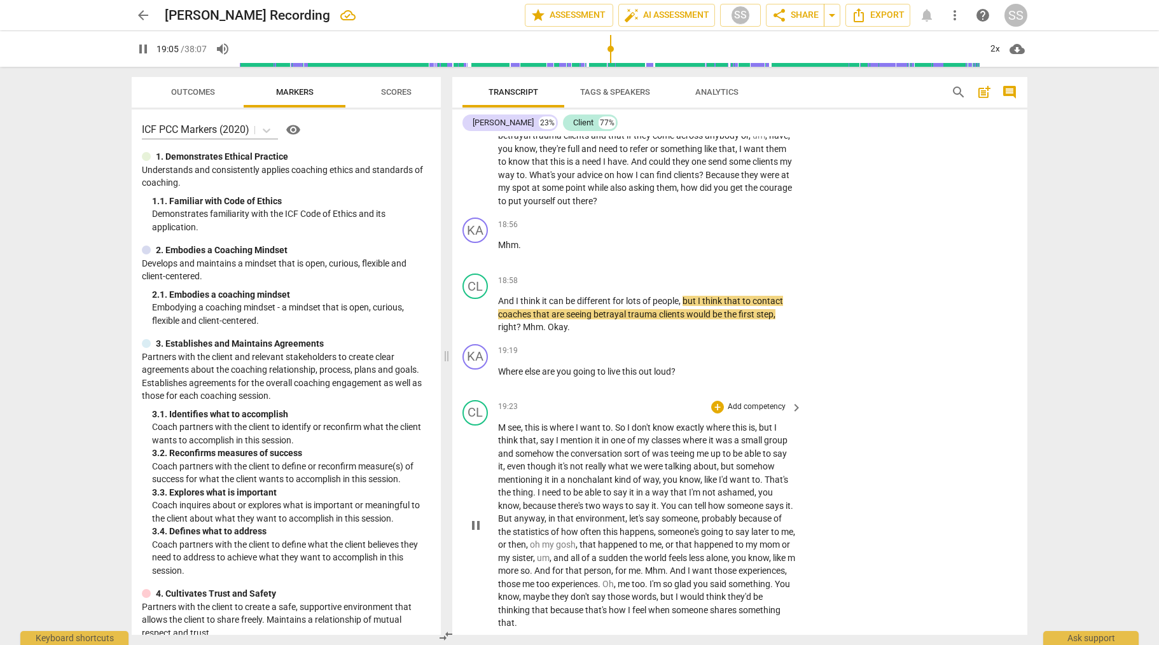
scroll to position [4181, 0]
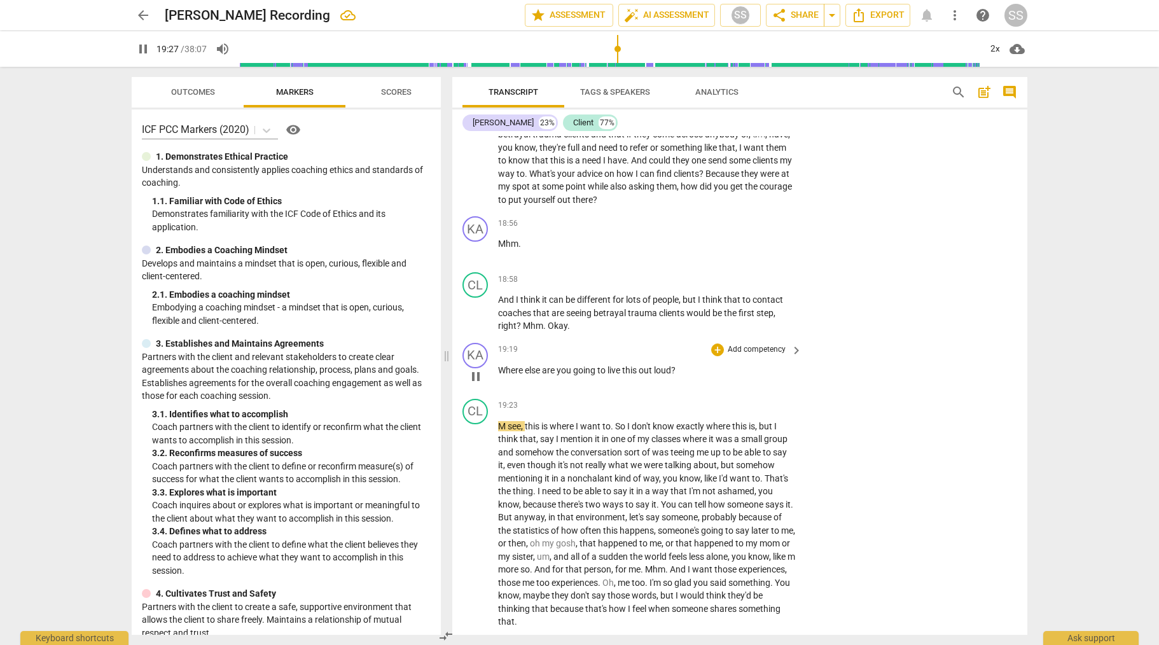
click at [769, 356] on p "Add competency" at bounding box center [757, 349] width 60 height 11
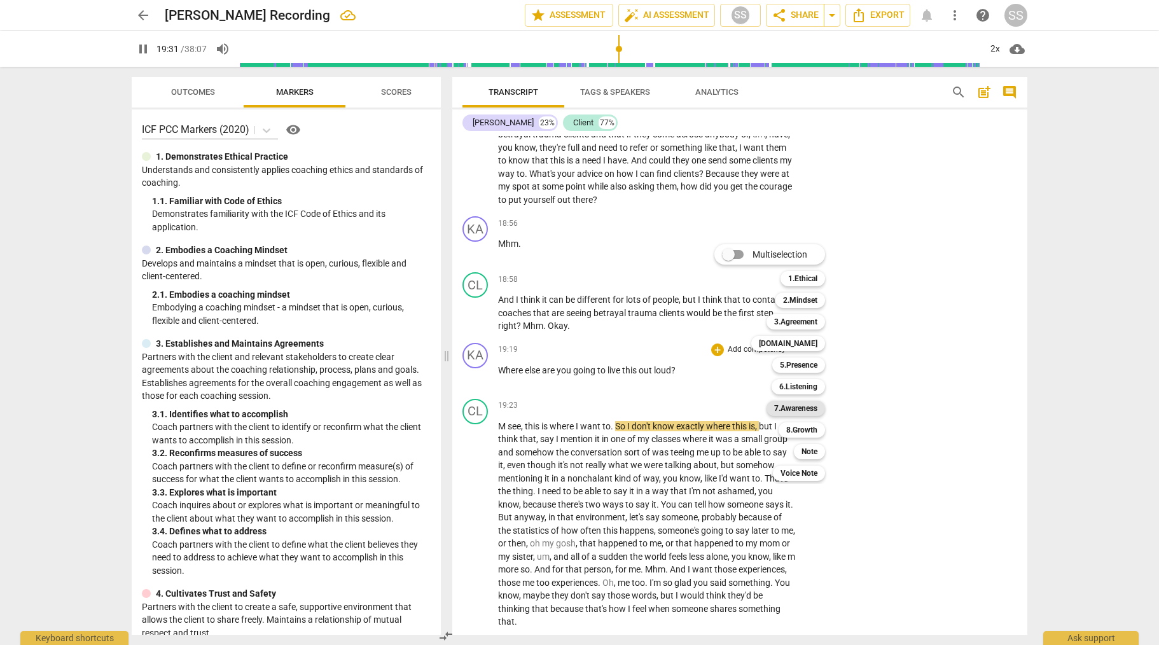
click at [805, 406] on b "7.Awareness" at bounding box center [795, 408] width 43 height 15
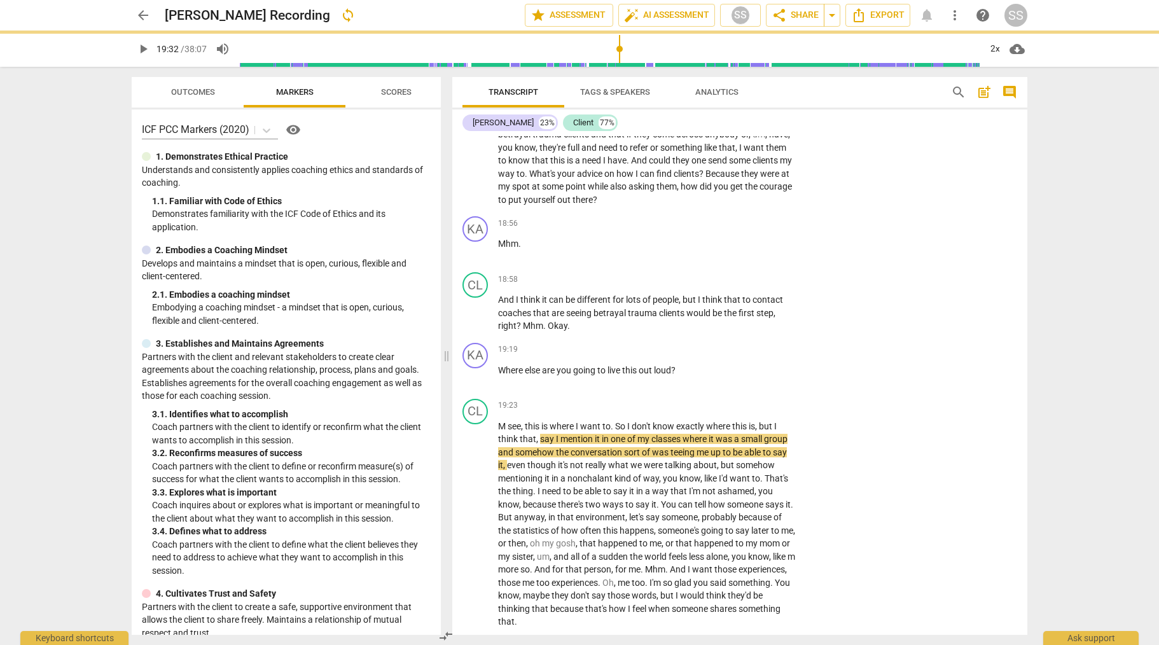
type input "1172"
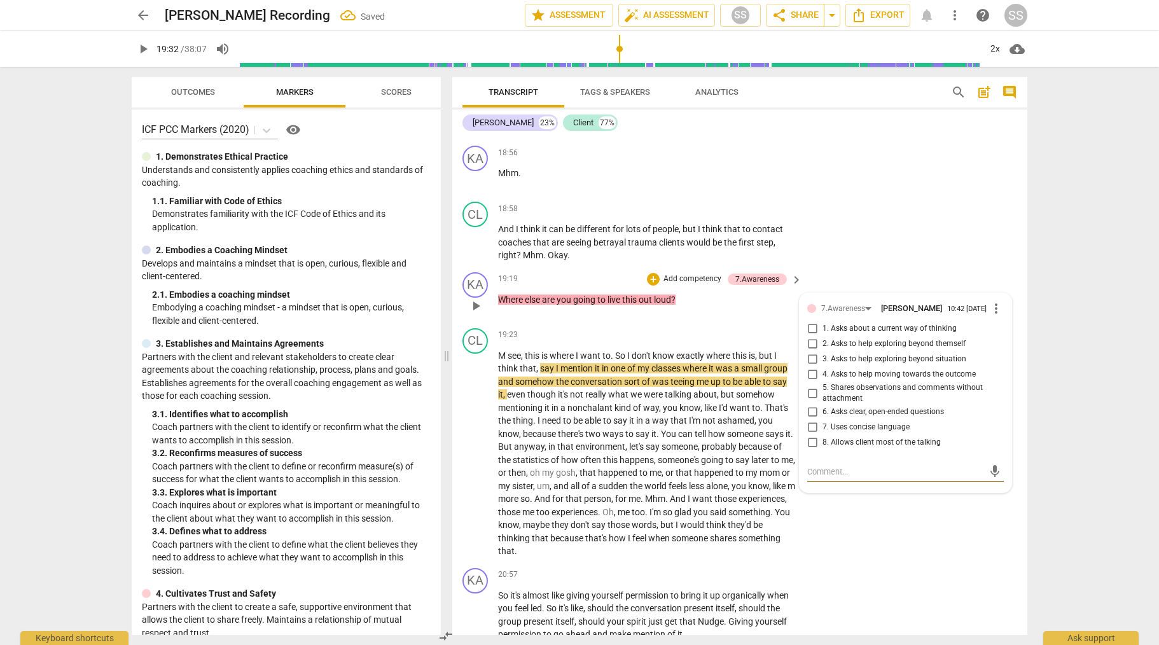
scroll to position [4252, 0]
drag, startPoint x: 813, startPoint y: 389, endPoint x: 834, endPoint y: 354, distance: 40.8
click at [813, 382] on input "4. Asks to help moving towards the outcome" at bounding box center [812, 373] width 20 height 15
checkbox input "true"
click at [863, 260] on div "CL play_arrow pause 18:58 + Add competency keyboard_arrow_right And I think it …" at bounding box center [739, 231] width 575 height 71
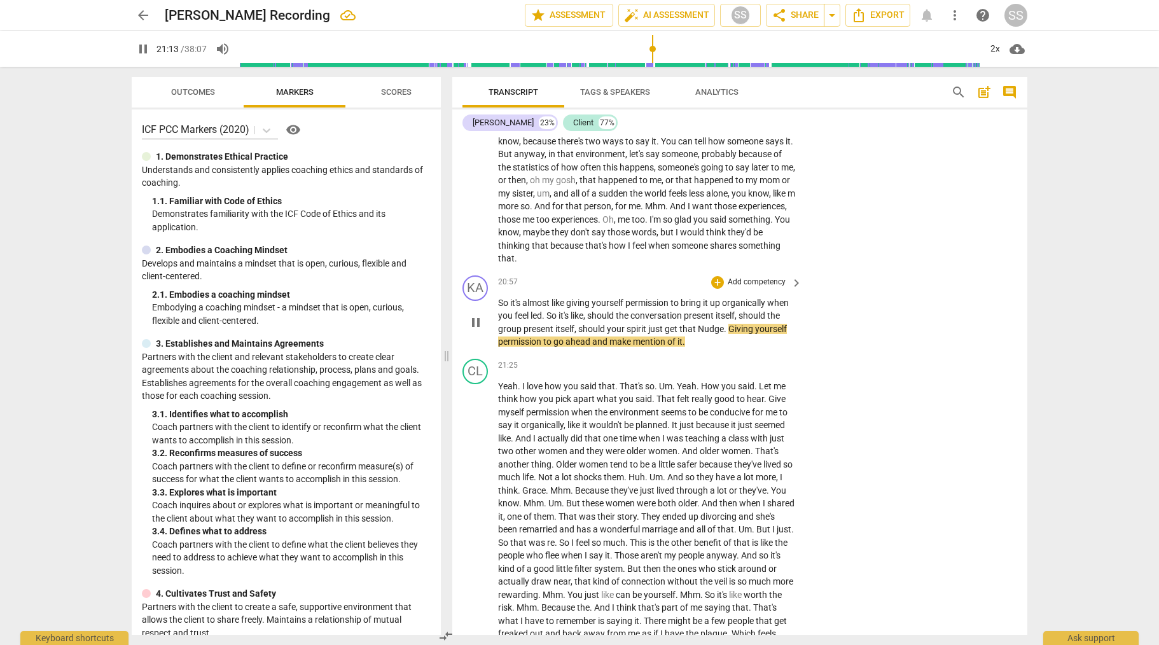
scroll to position [4549, 0]
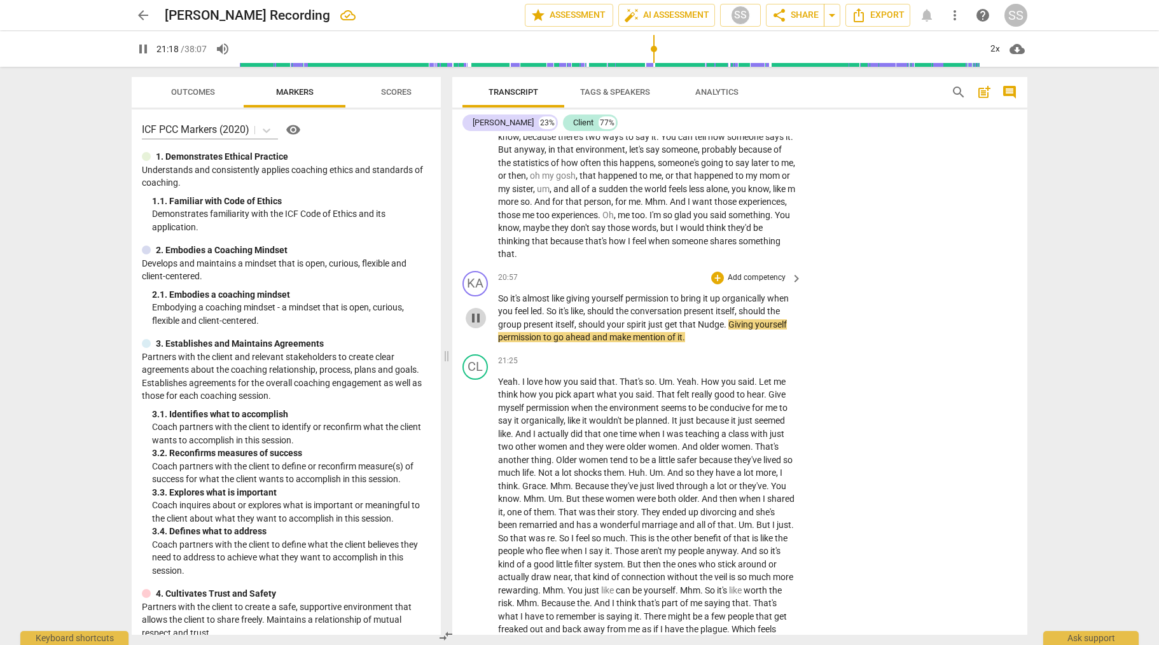
click at [480, 326] on span "pause" at bounding box center [475, 317] width 15 height 15
type input "1279"
click at [772, 284] on p "Add competency" at bounding box center [757, 277] width 60 height 11
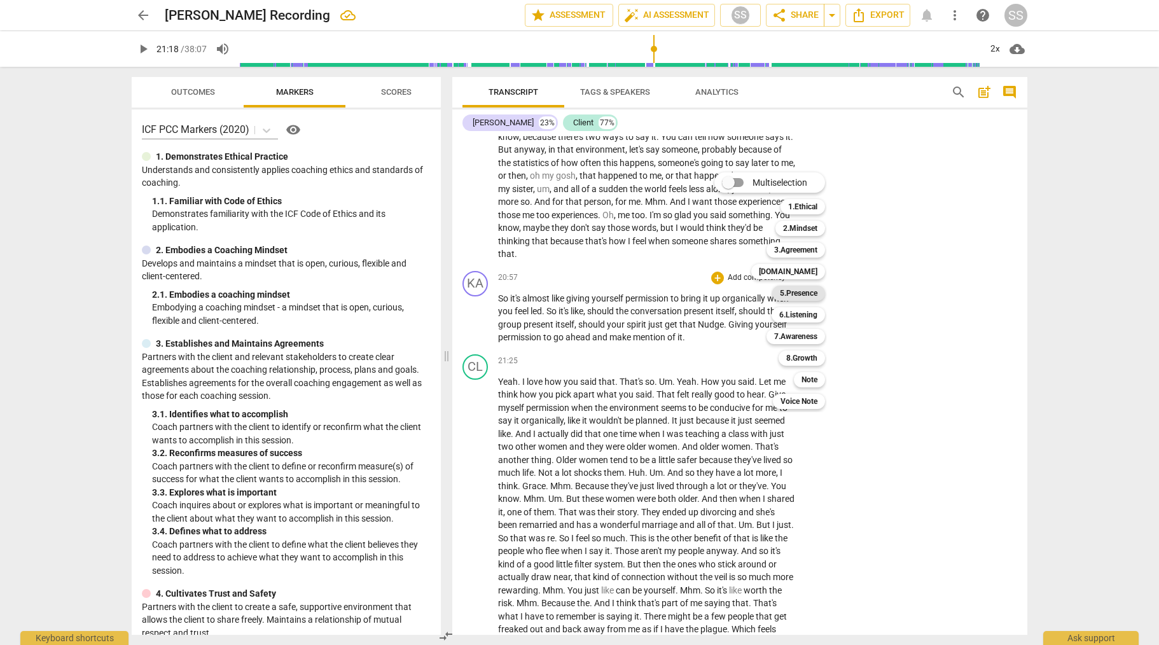
click at [805, 293] on b "5.Presence" at bounding box center [799, 293] width 38 height 15
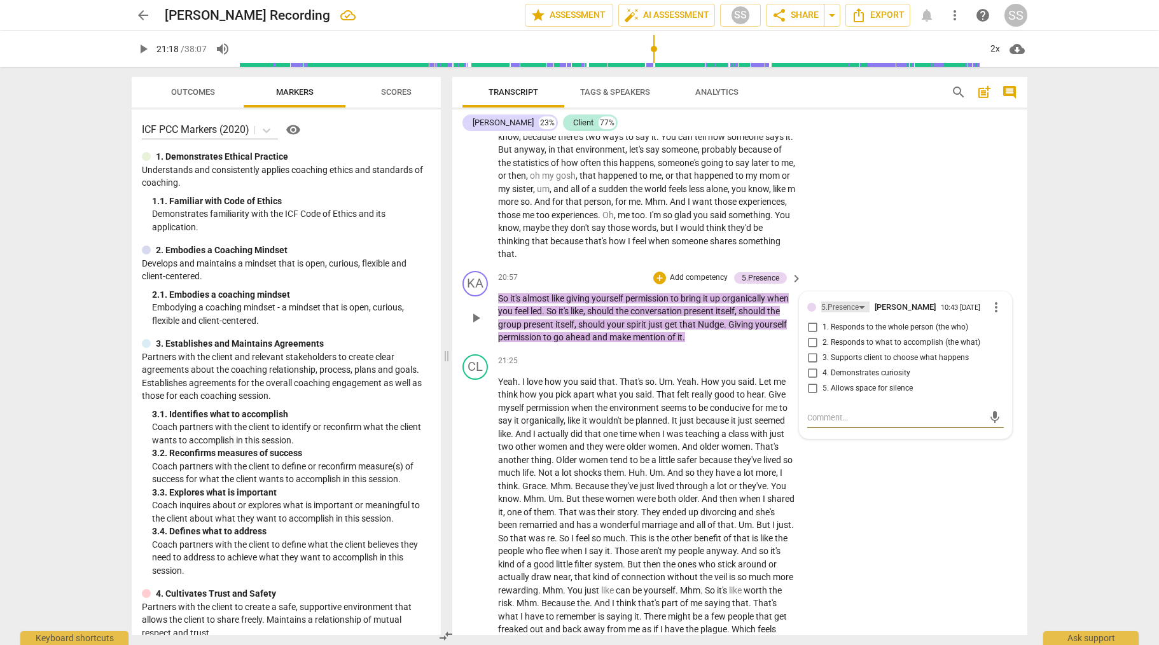
click at [863, 312] on div "5.Presence" at bounding box center [845, 307] width 48 height 11
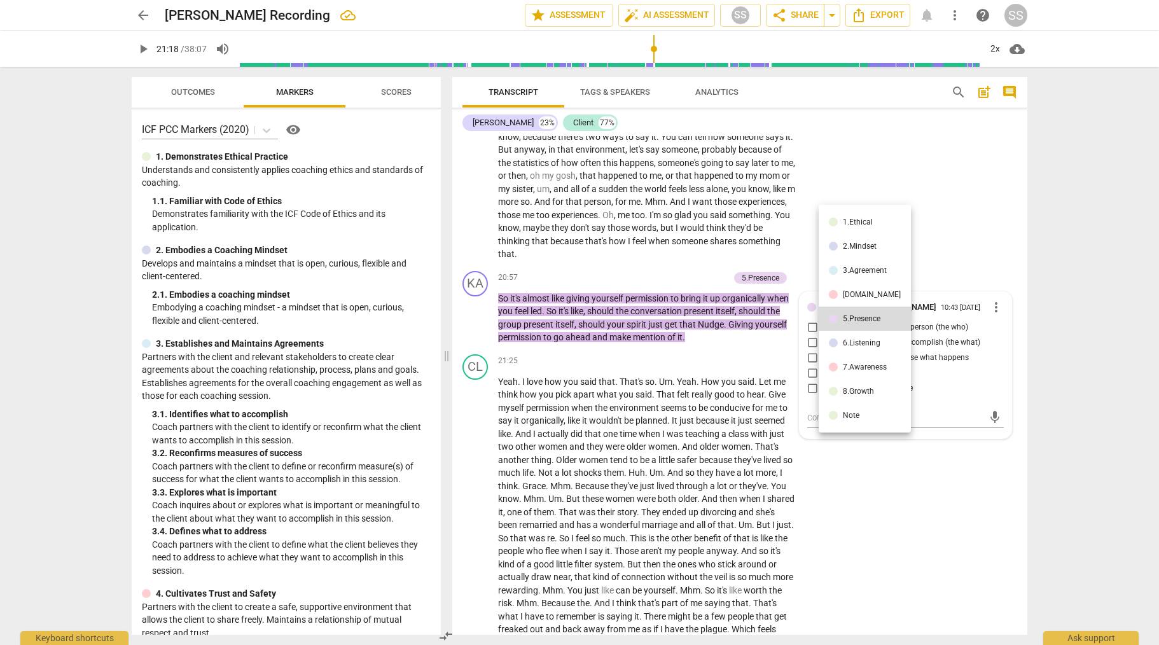
click at [860, 336] on li "6.Listening" at bounding box center [865, 343] width 92 height 24
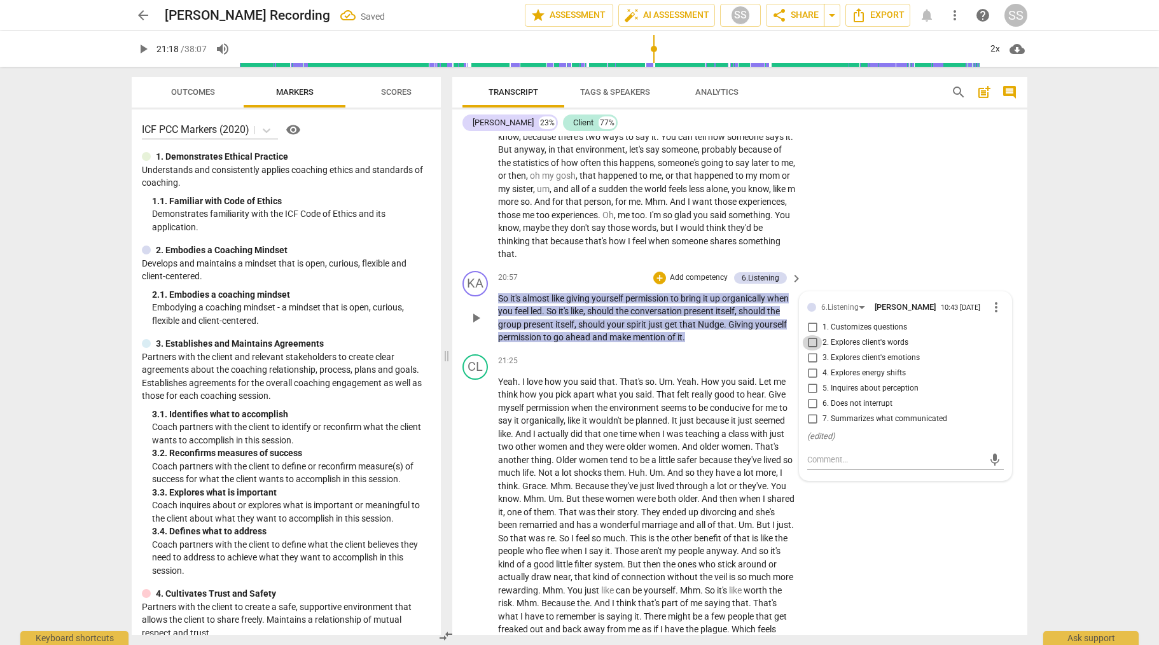
click at [811, 351] on input "2. Explores client's words" at bounding box center [812, 342] width 20 height 15
checkbox input "true"
click at [900, 255] on div "CL play_arrow pause 19:23 + Add competency keyboard_arrow_right M see , this is…" at bounding box center [739, 146] width 575 height 240
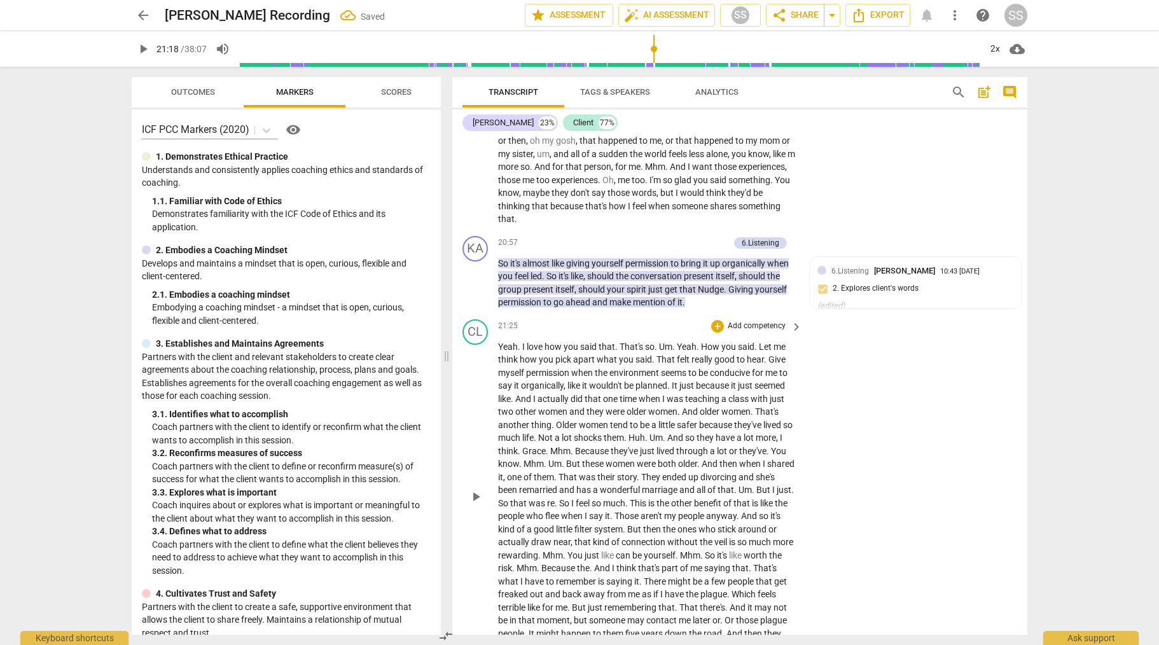
scroll to position [4591, 0]
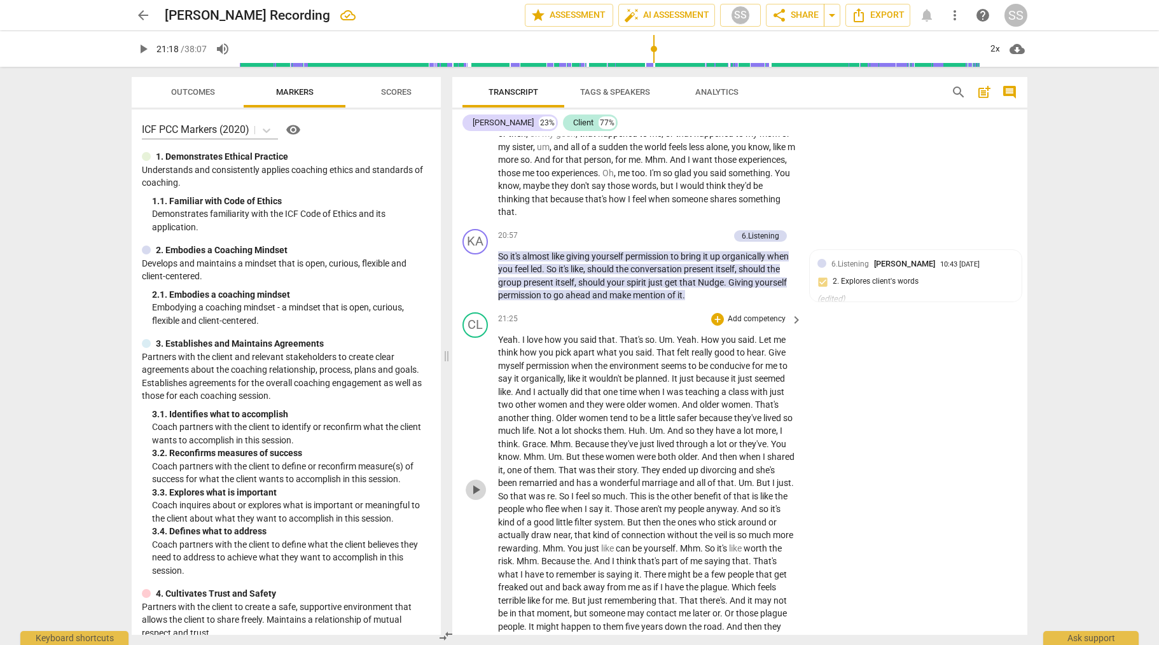
click at [477, 496] on span "play_arrow" at bounding box center [475, 489] width 15 height 15
click at [478, 498] on span "pause" at bounding box center [475, 489] width 15 height 15
type input "1292"
